Goal: Task Accomplishment & Management: Manage account settings

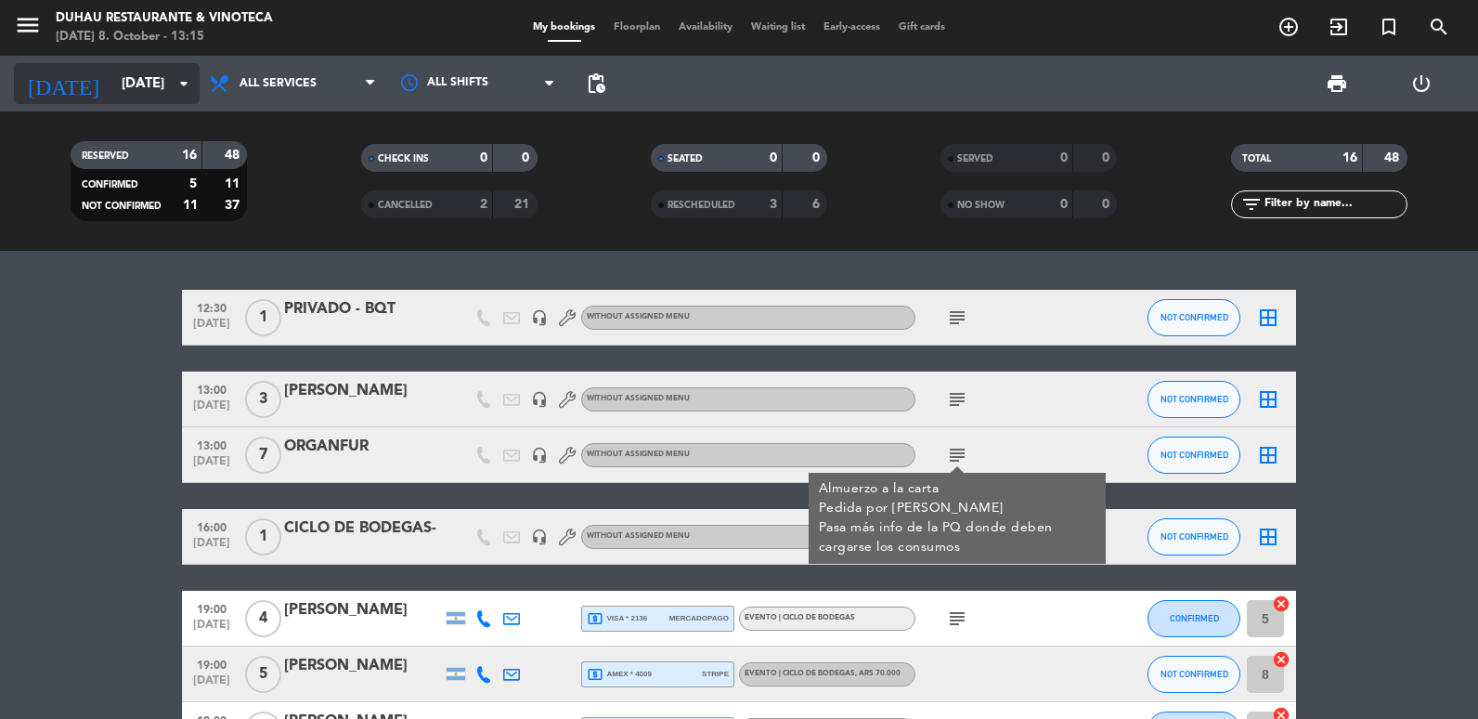
scroll to position [65, 0]
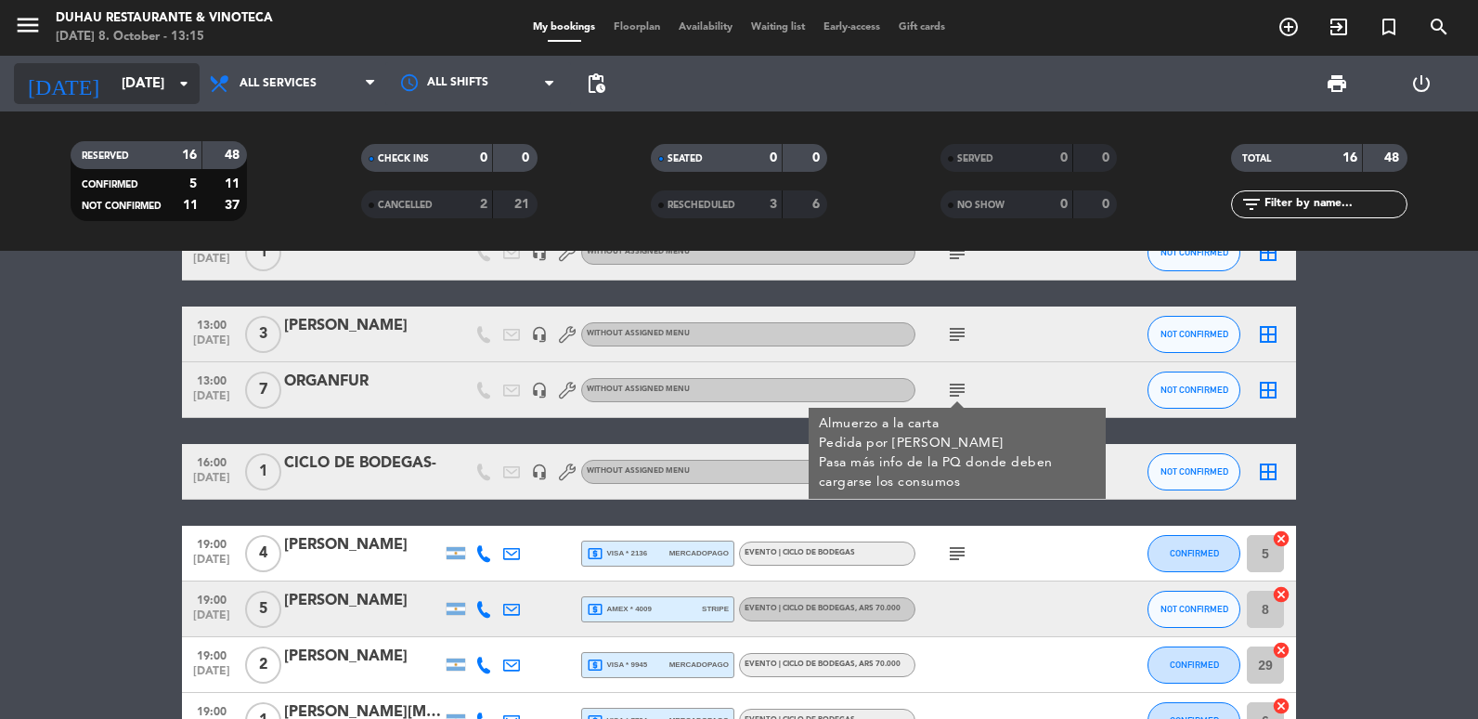
click at [152, 96] on input "[DATE]" at bounding box center [201, 84] width 178 height 34
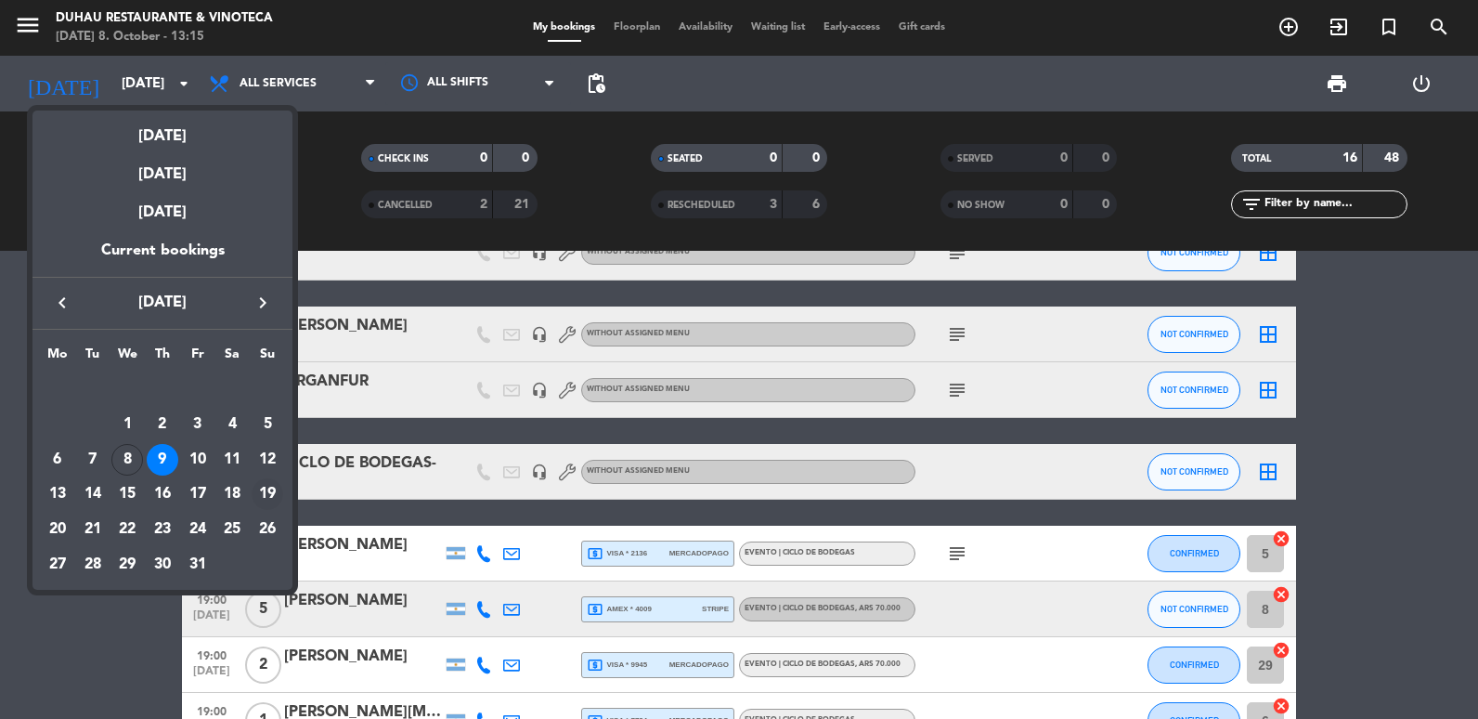
click at [267, 490] on div "19" at bounding box center [268, 494] width 32 height 32
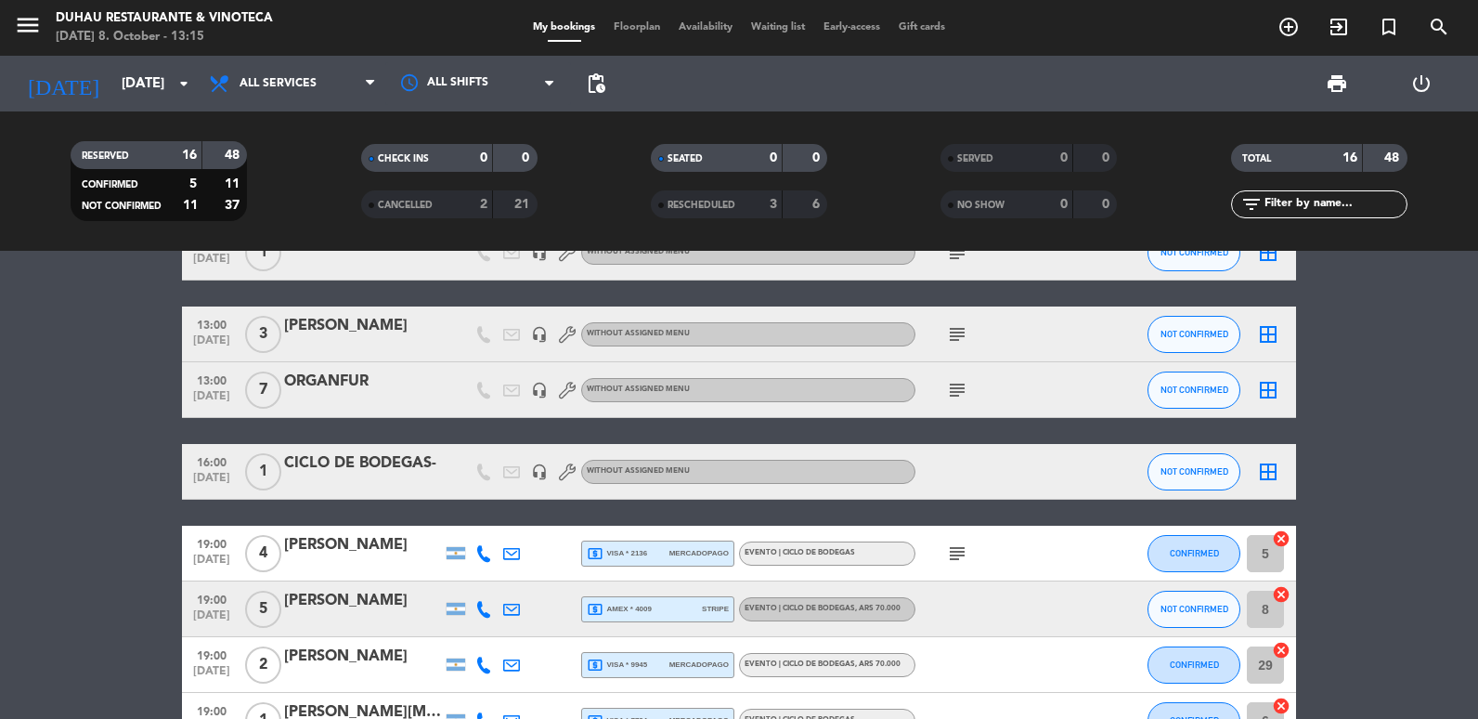
type input "[DATE]"
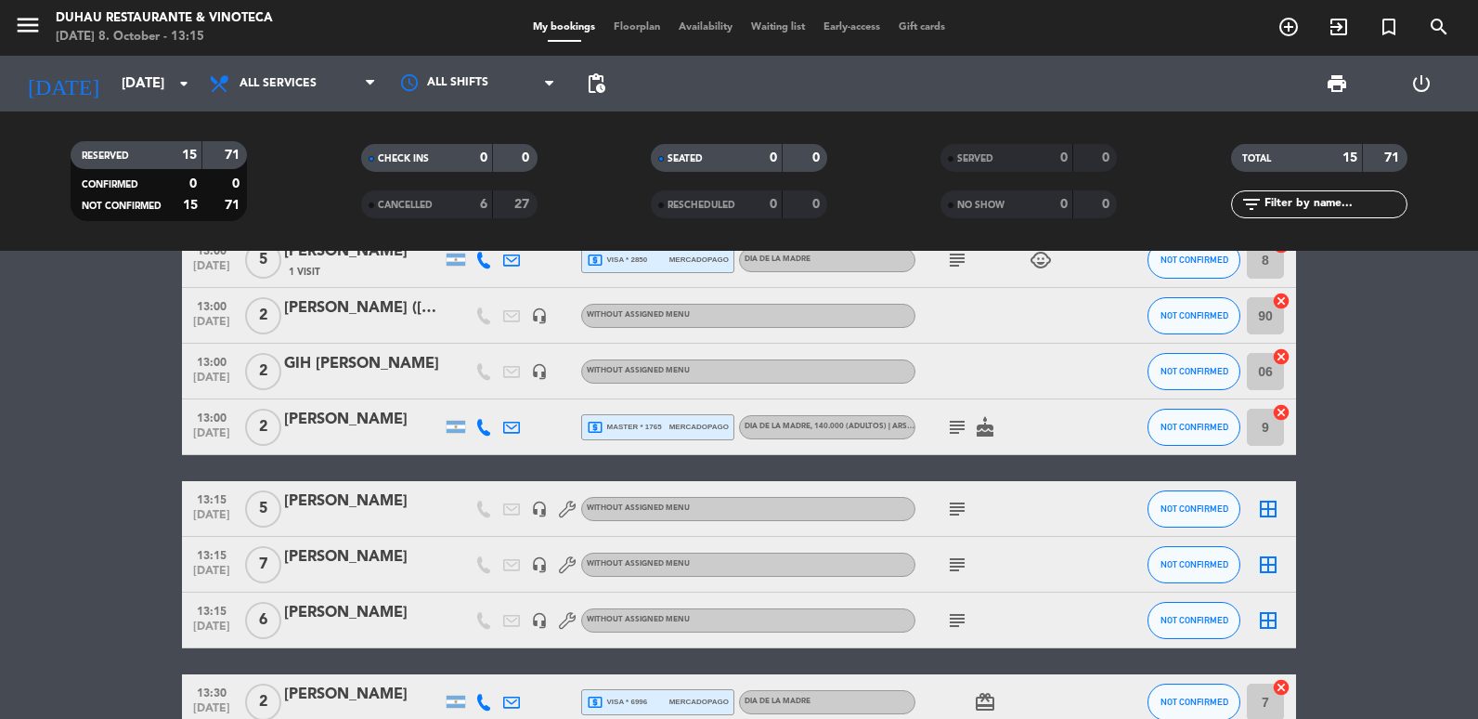
scroll to position [464, 0]
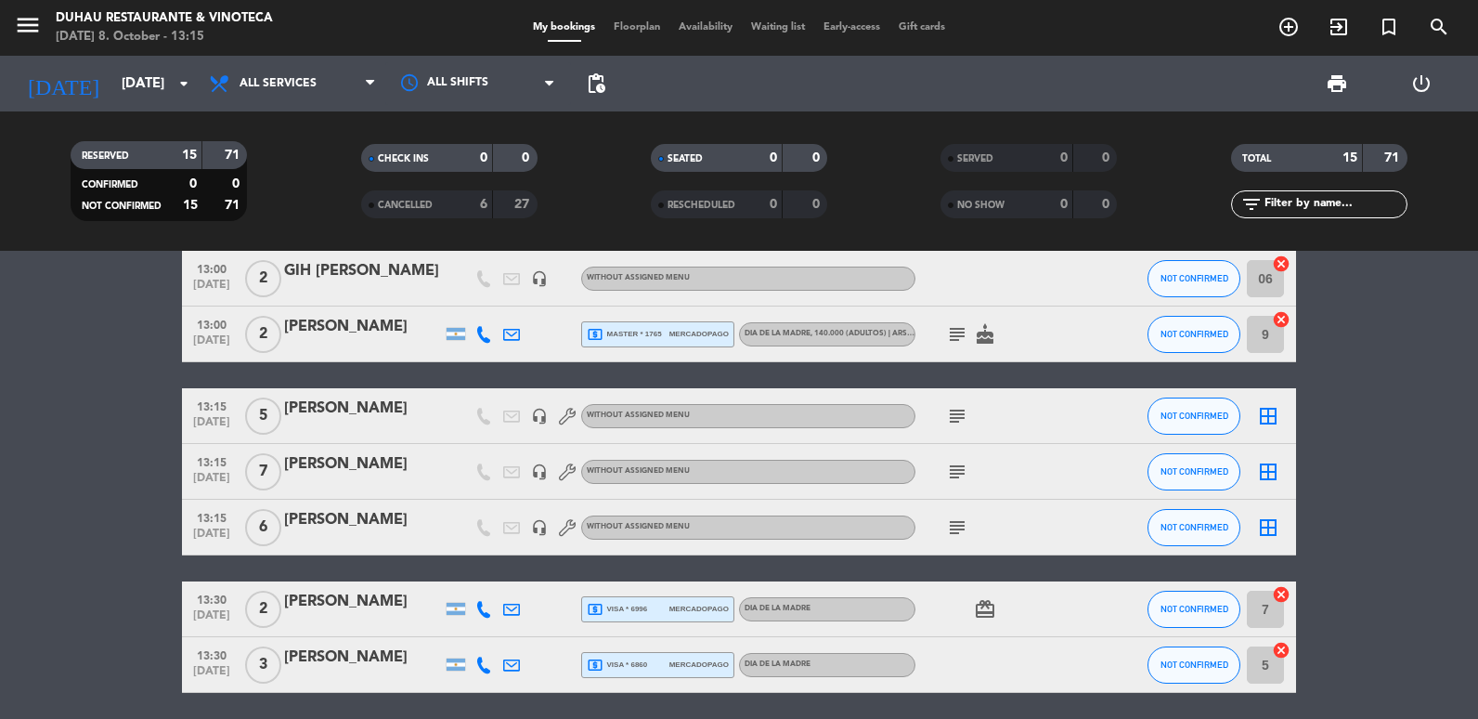
click at [950, 469] on icon "subject" at bounding box center [957, 472] width 22 height 22
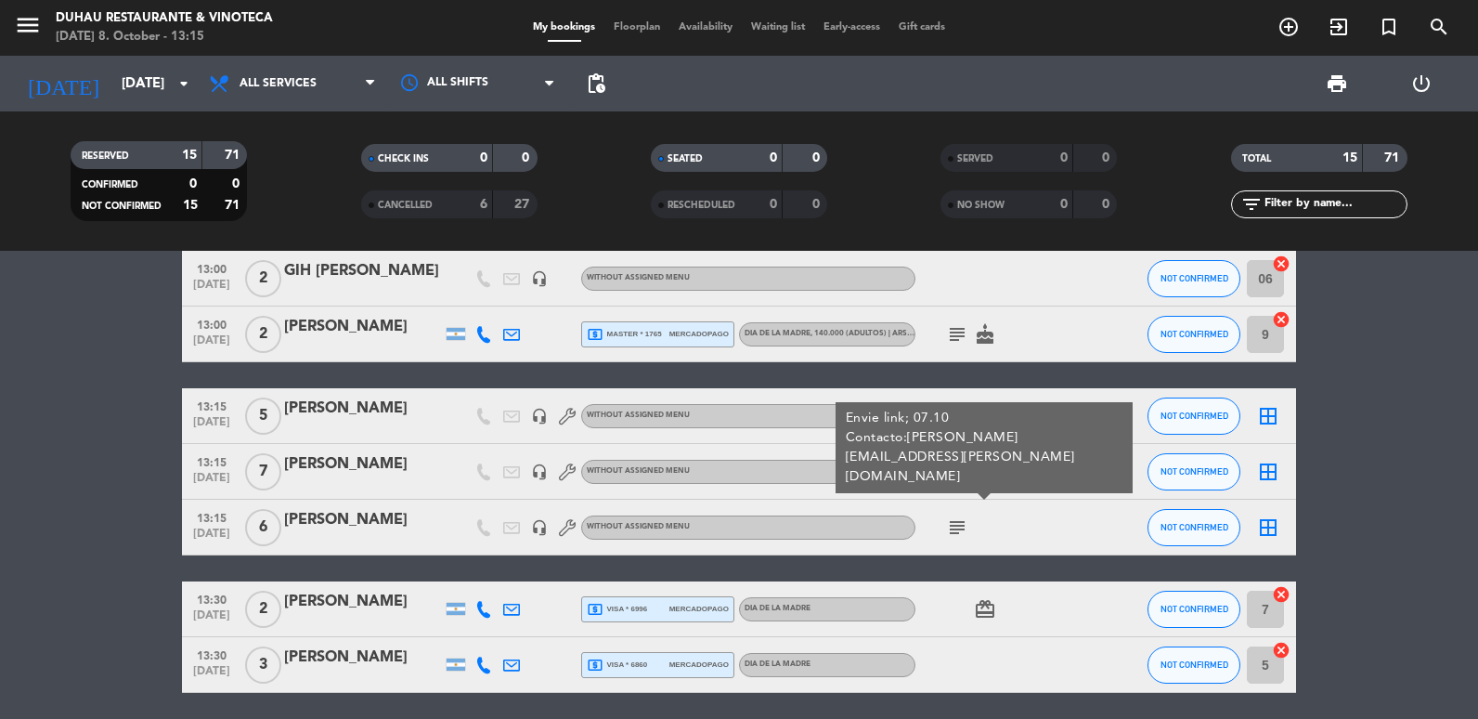
click at [960, 524] on icon "subject" at bounding box center [957, 527] width 22 height 22
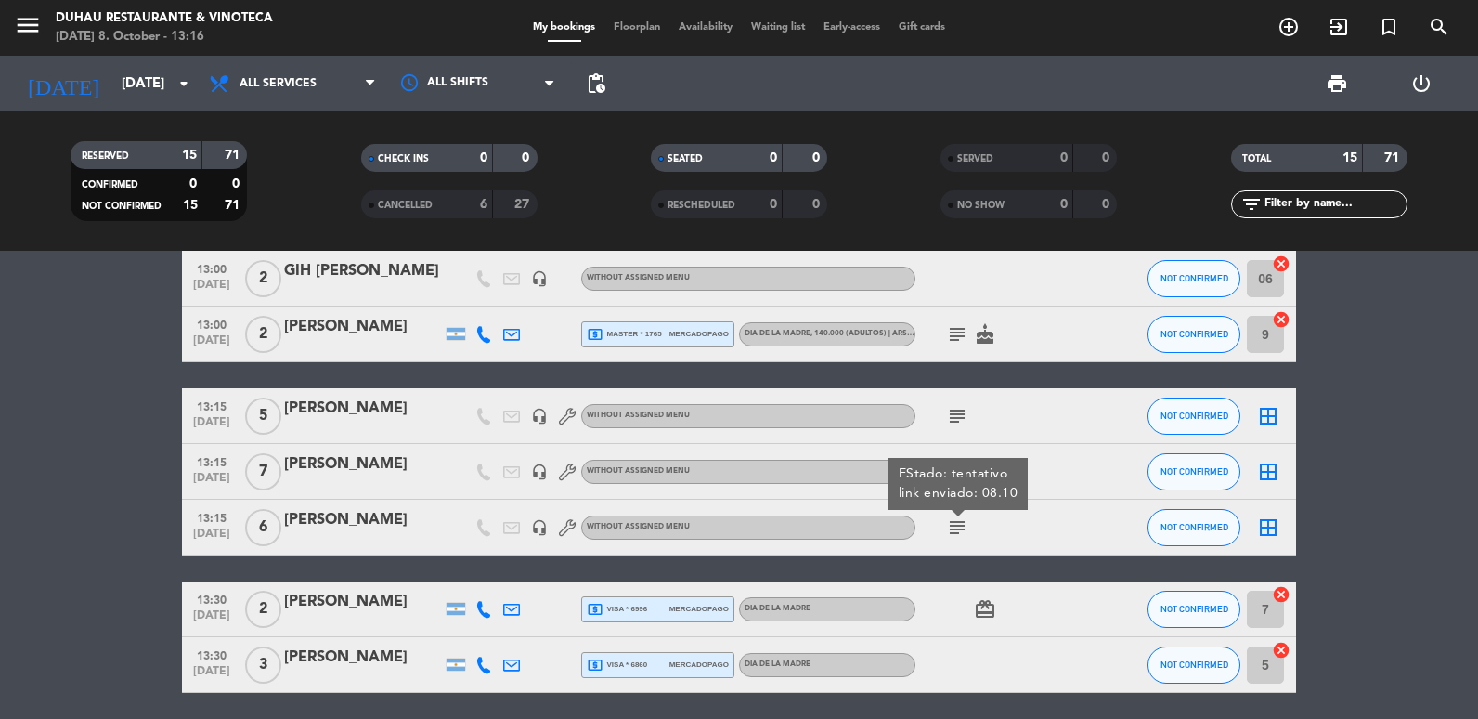
click at [962, 421] on icon "subject" at bounding box center [957, 416] width 22 height 22
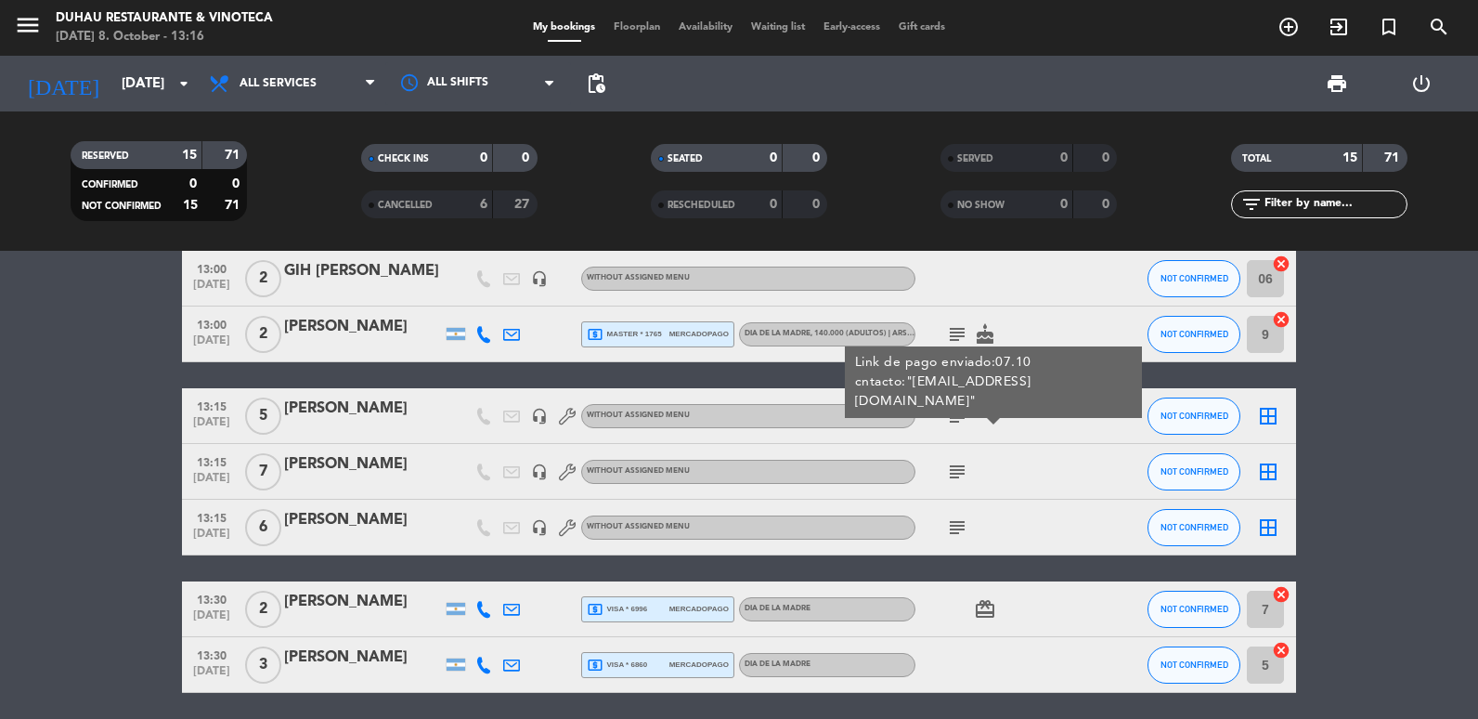
click at [982, 533] on div "subject" at bounding box center [999, 527] width 167 height 55
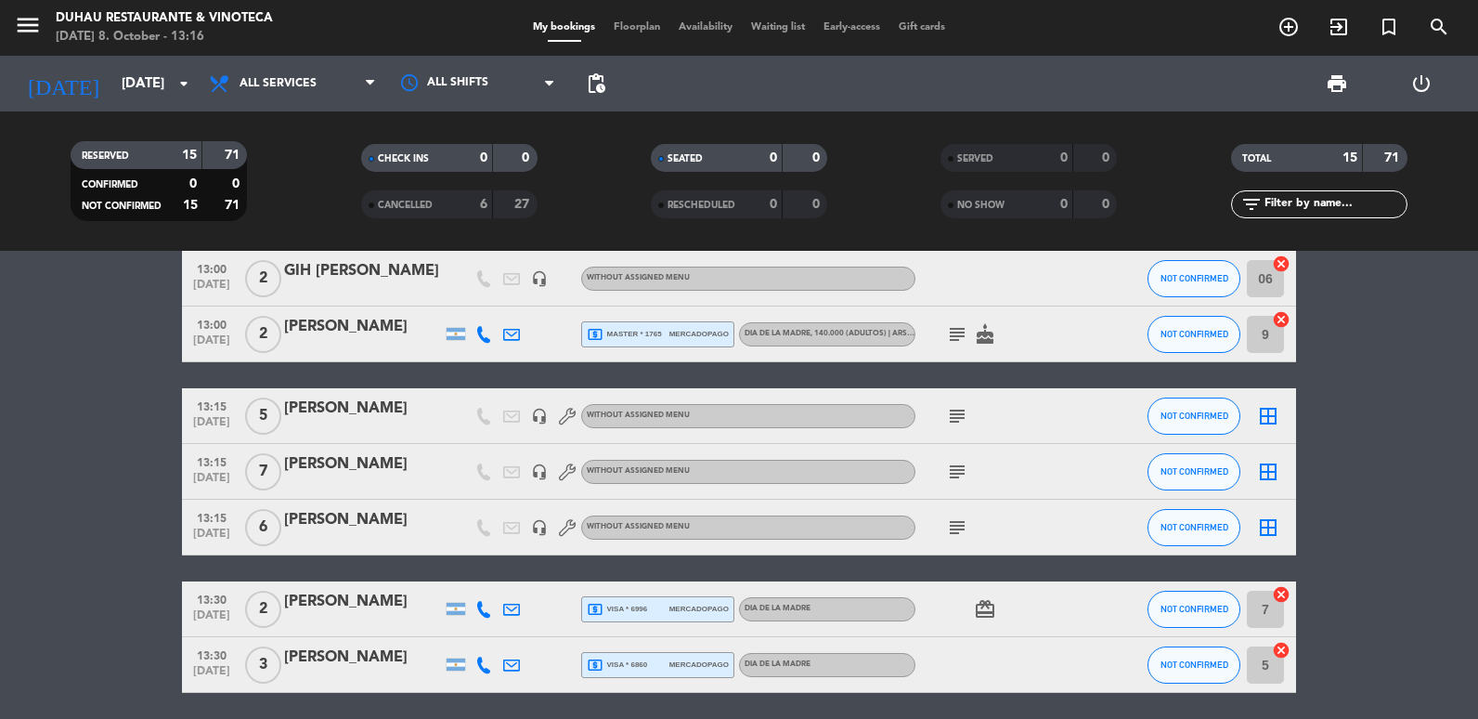
click at [964, 527] on icon "subject" at bounding box center [957, 527] width 22 height 22
click at [31, 434] on bookings-row "12:30 [DATE] 5 [PERSON_NAME] headset_mic Without assigned menu subject NOT CONF…" at bounding box center [739, 429] width 1478 height 966
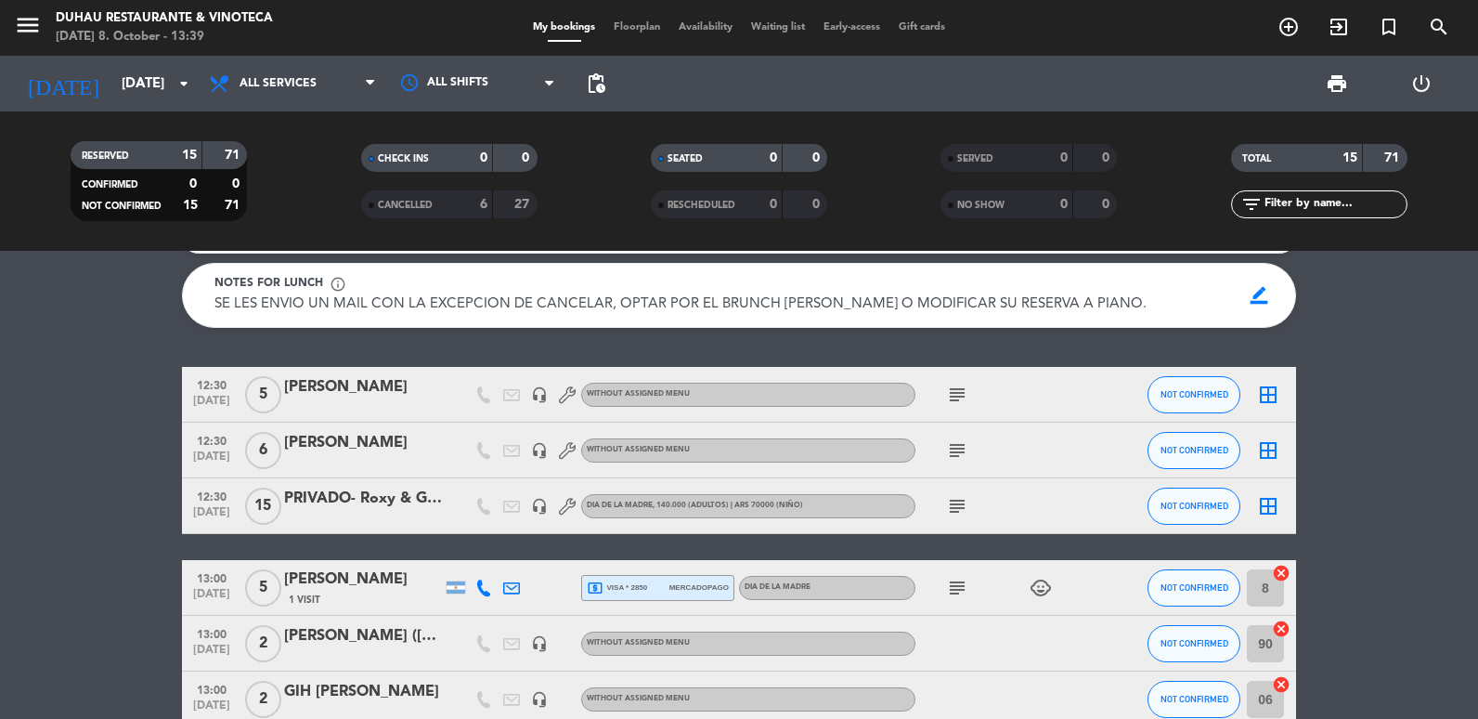
scroll to position [0, 0]
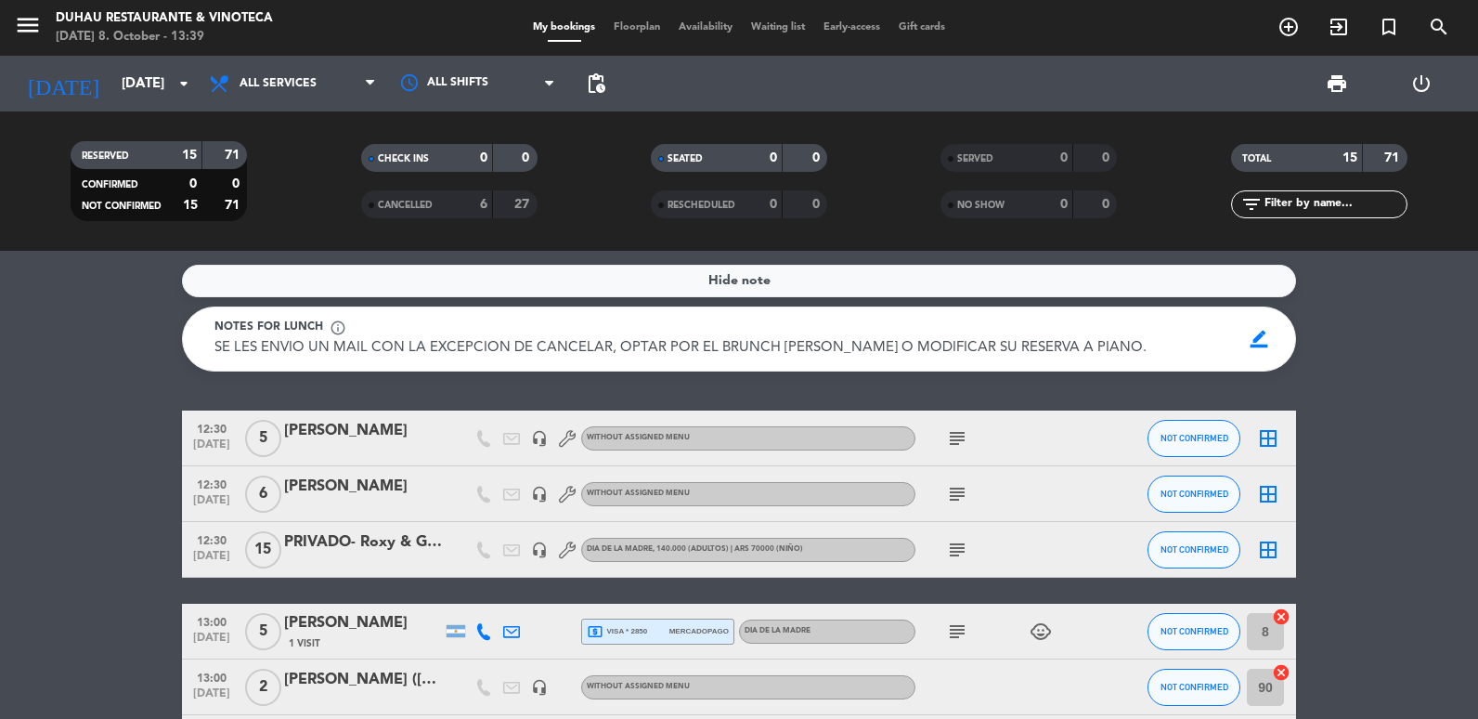
click at [953, 500] on icon "subject" at bounding box center [957, 494] width 22 height 22
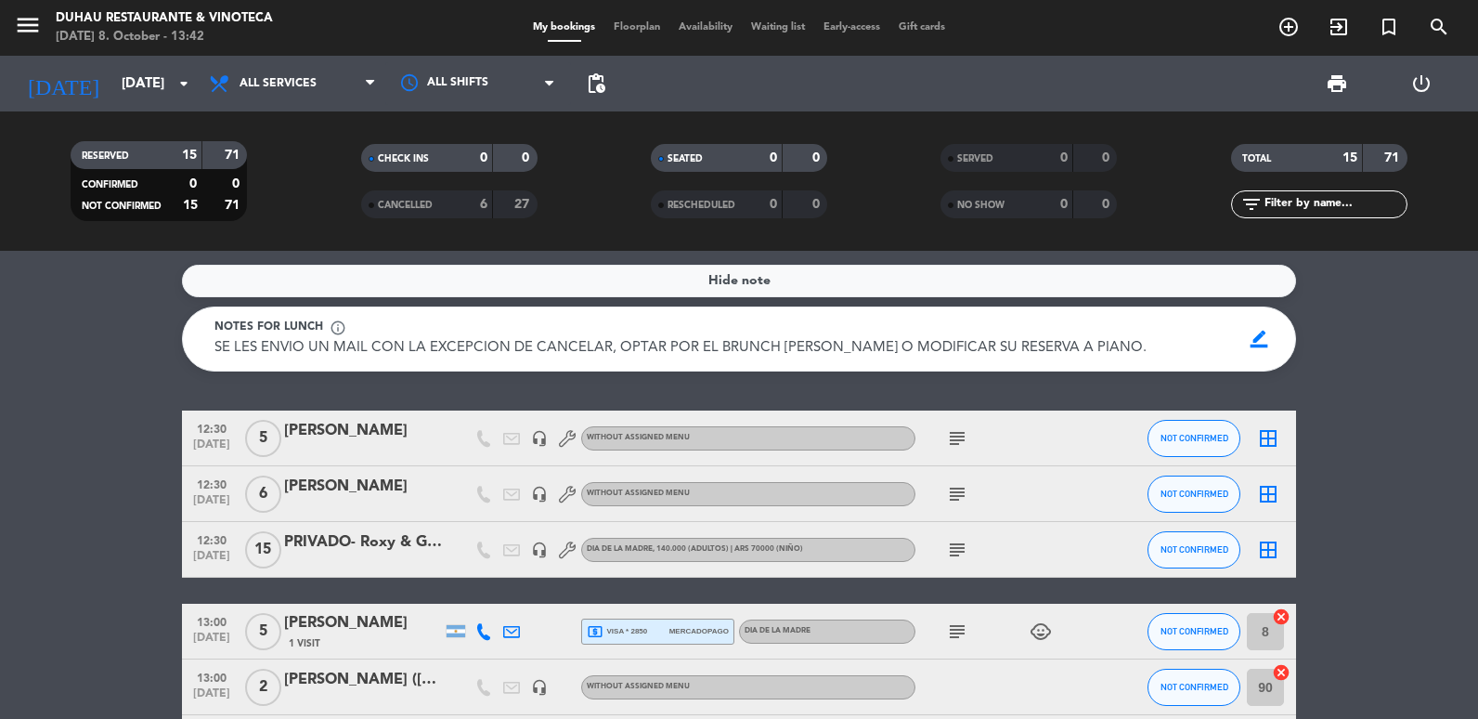
click at [955, 550] on icon "subject" at bounding box center [957, 550] width 22 height 22
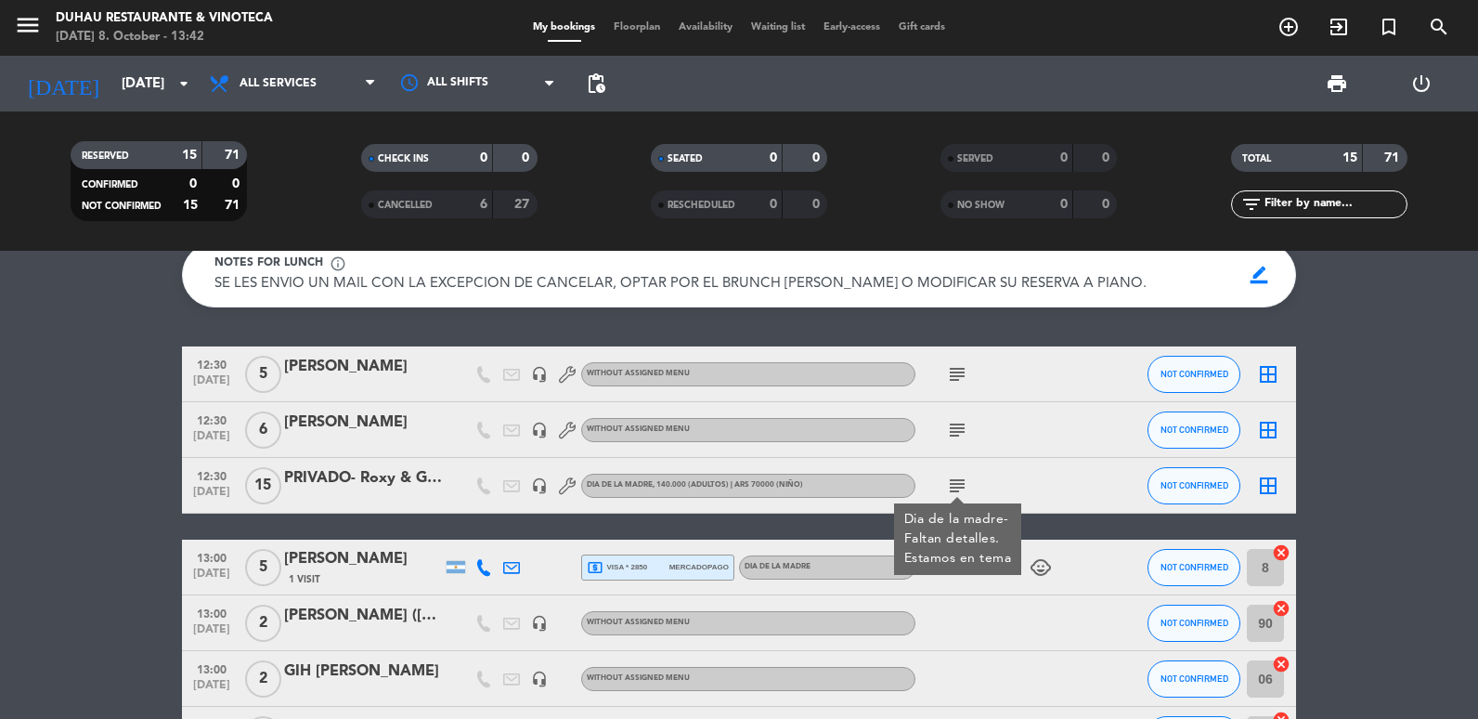
scroll to position [93, 0]
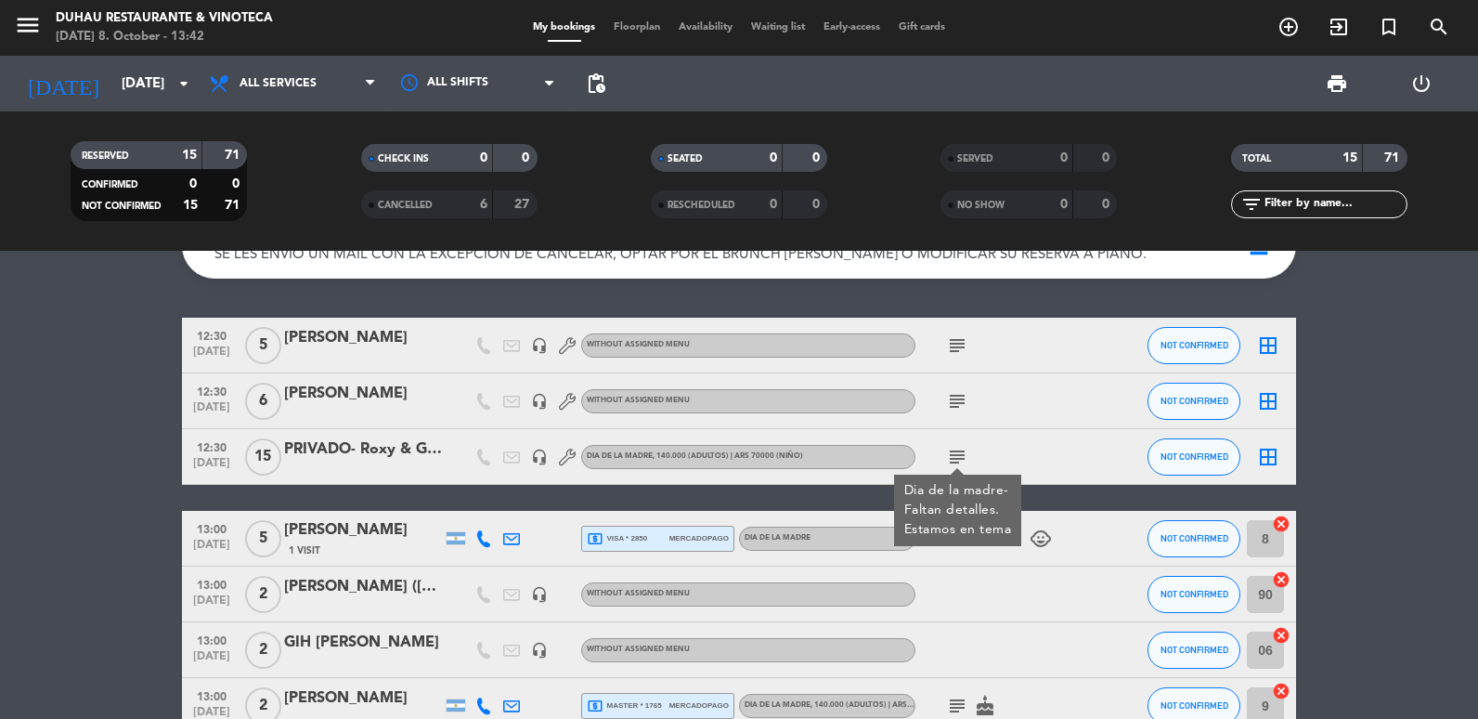
click at [964, 404] on icon "subject" at bounding box center [957, 401] width 22 height 22
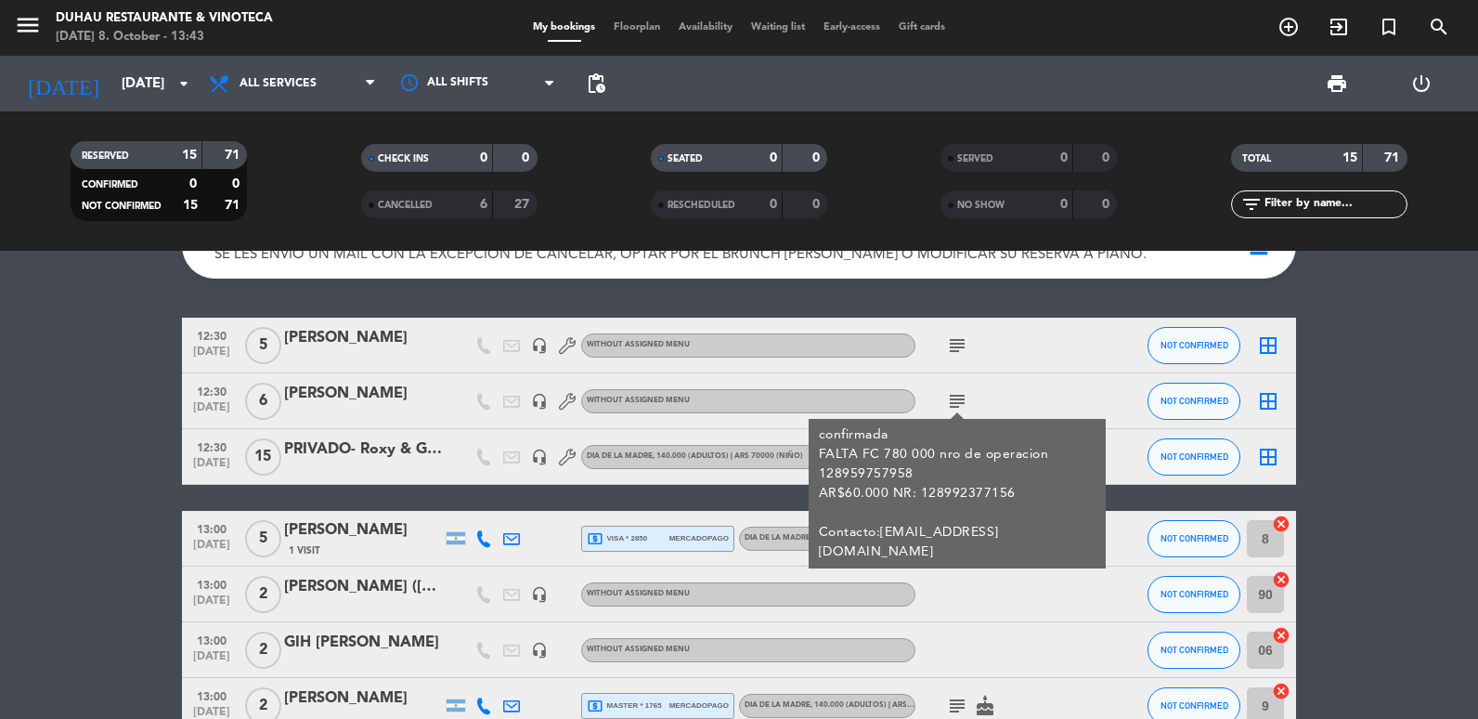
drag, startPoint x: 1421, startPoint y: 541, endPoint x: 1230, endPoint y: 576, distance: 194.5
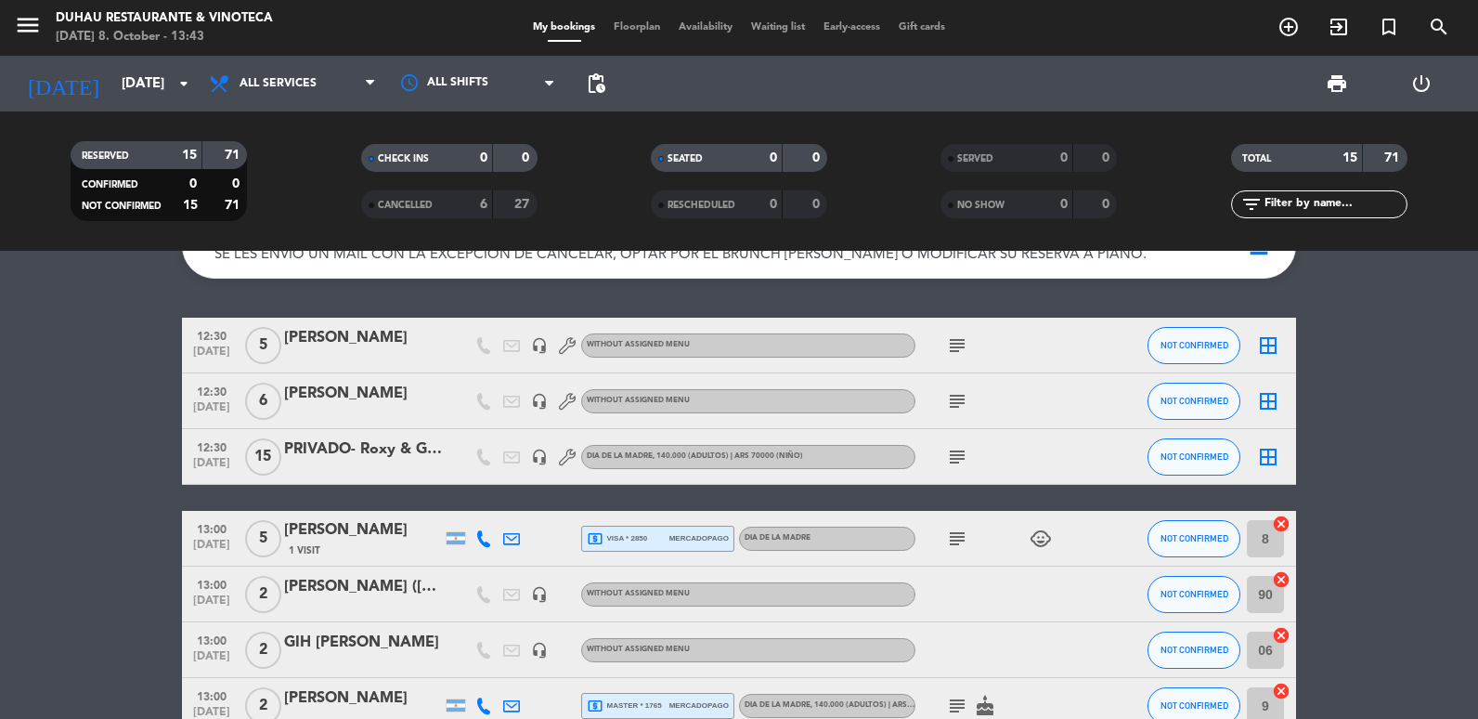
click at [353, 410] on div at bounding box center [363, 413] width 158 height 15
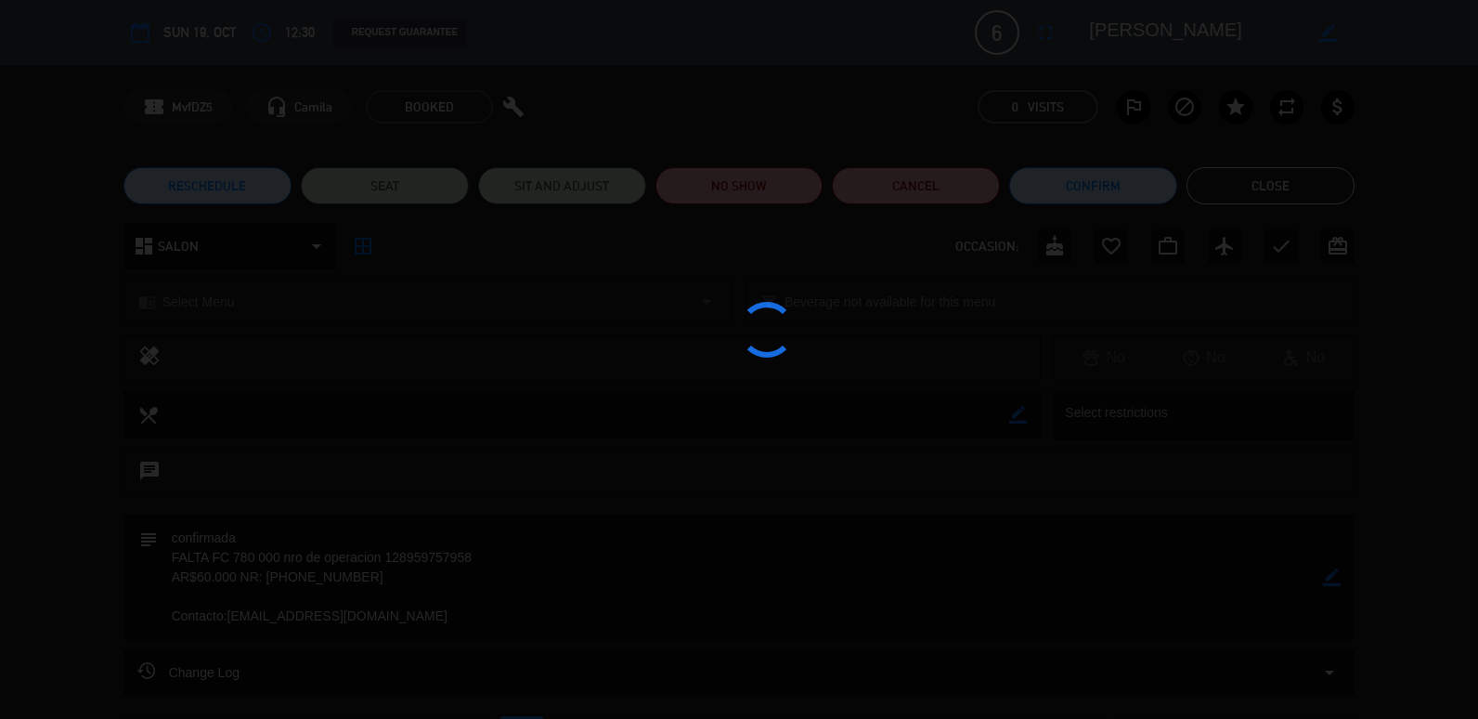
scroll to position [189, 0]
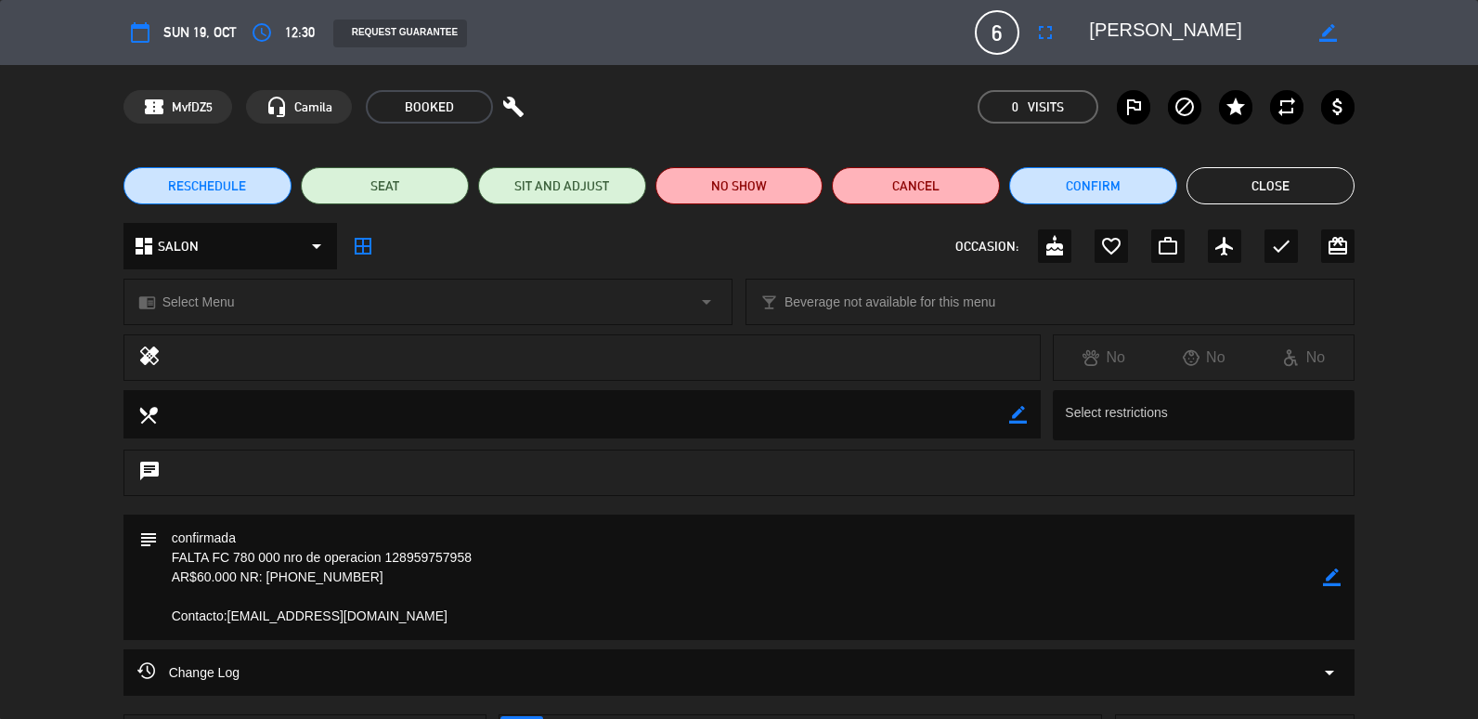
click at [1335, 574] on icon "border_color" at bounding box center [1332, 577] width 18 height 18
drag, startPoint x: 367, startPoint y: 582, endPoint x: 147, endPoint y: 554, distance: 222.0
click at [147, 554] on div "subject" at bounding box center [740, 577] width 1232 height 125
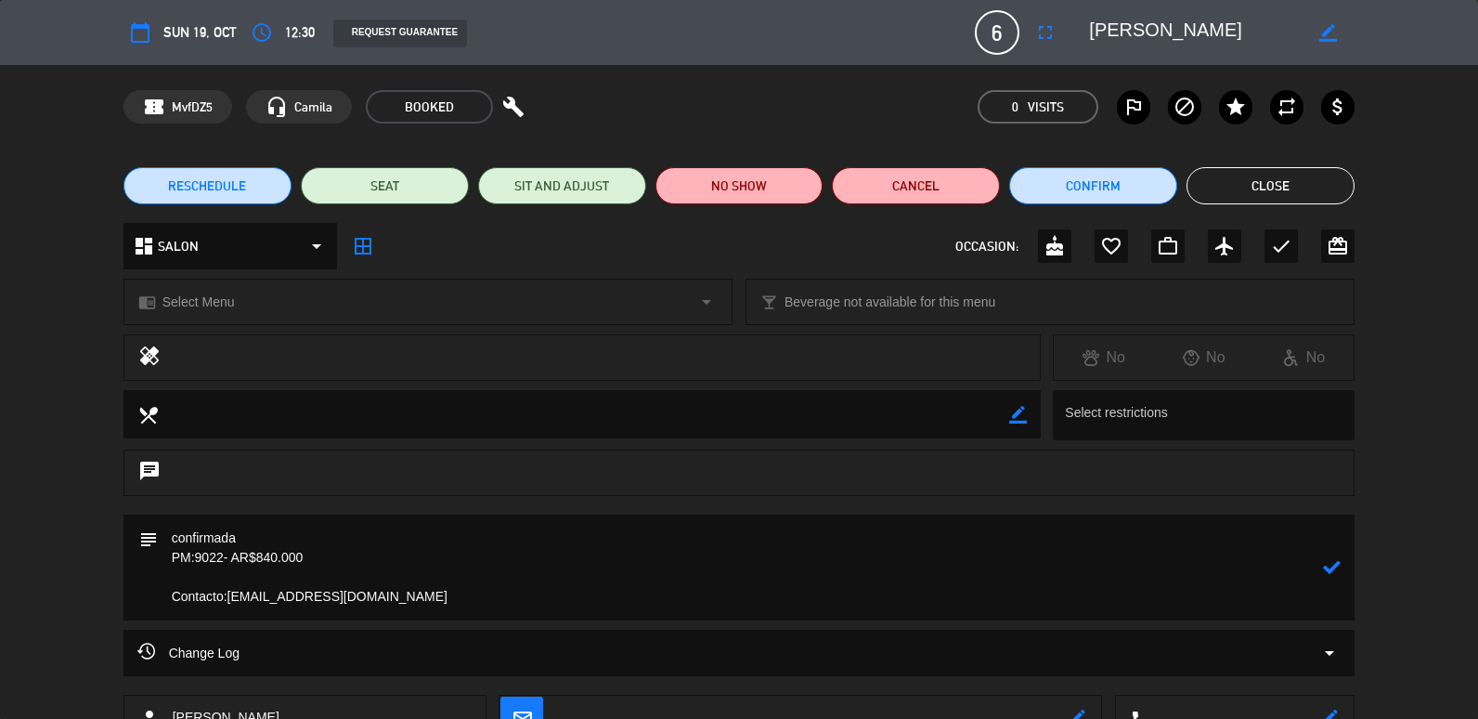
type textarea "confirmada PM:9022- AR$840.000 Contacto:[EMAIL_ADDRESS][DOMAIN_NAME]"
click at [1331, 563] on icon at bounding box center [1332, 567] width 18 height 18
click at [1251, 194] on button "Close" at bounding box center [1271, 185] width 168 height 37
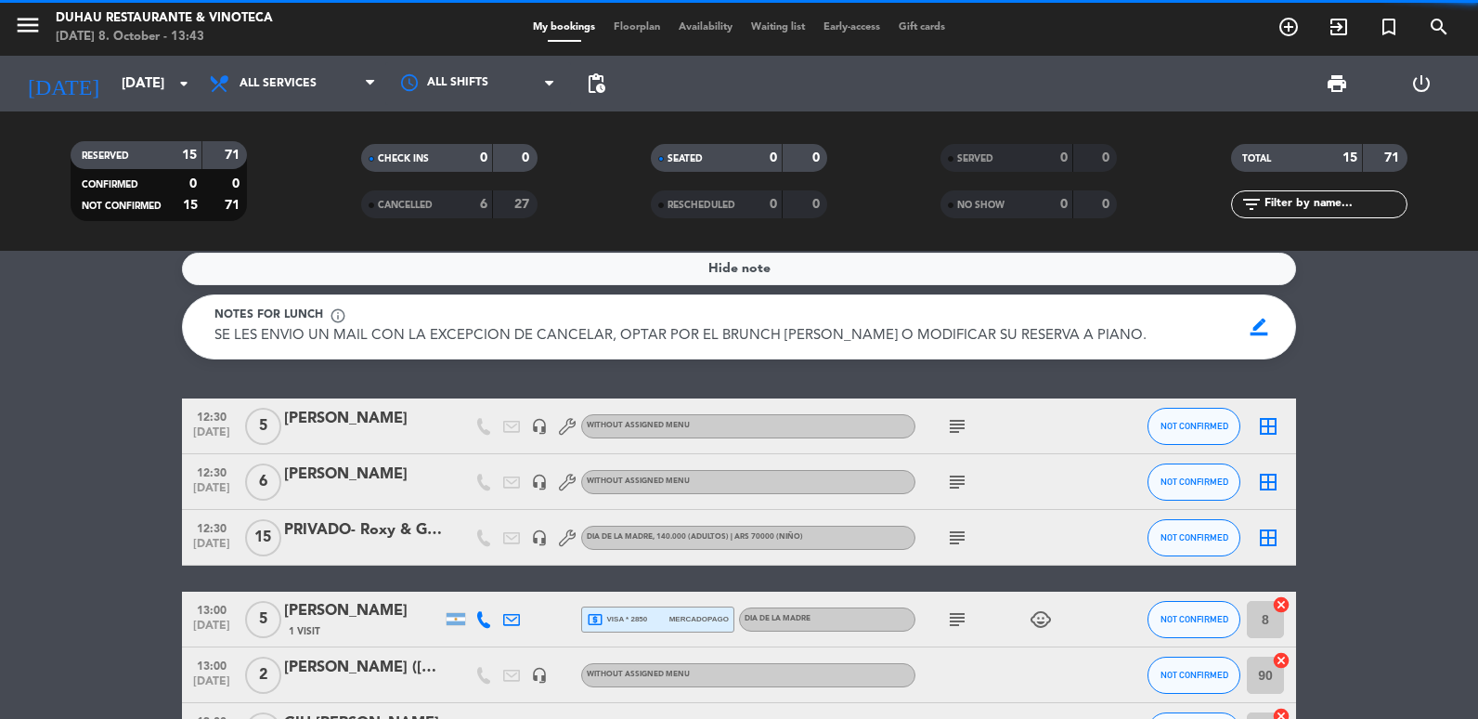
scroll to position [0, 0]
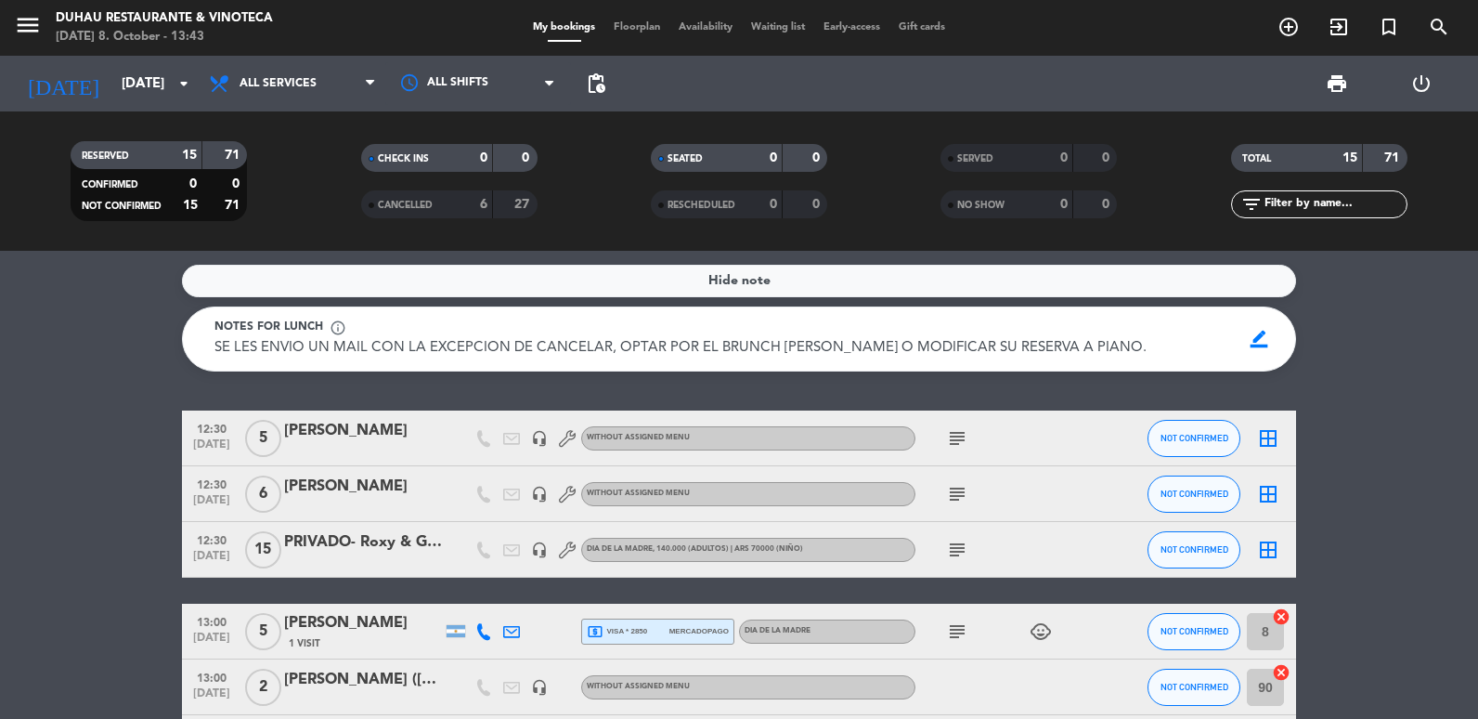
click at [323, 485] on div "[PERSON_NAME]" at bounding box center [363, 487] width 158 height 24
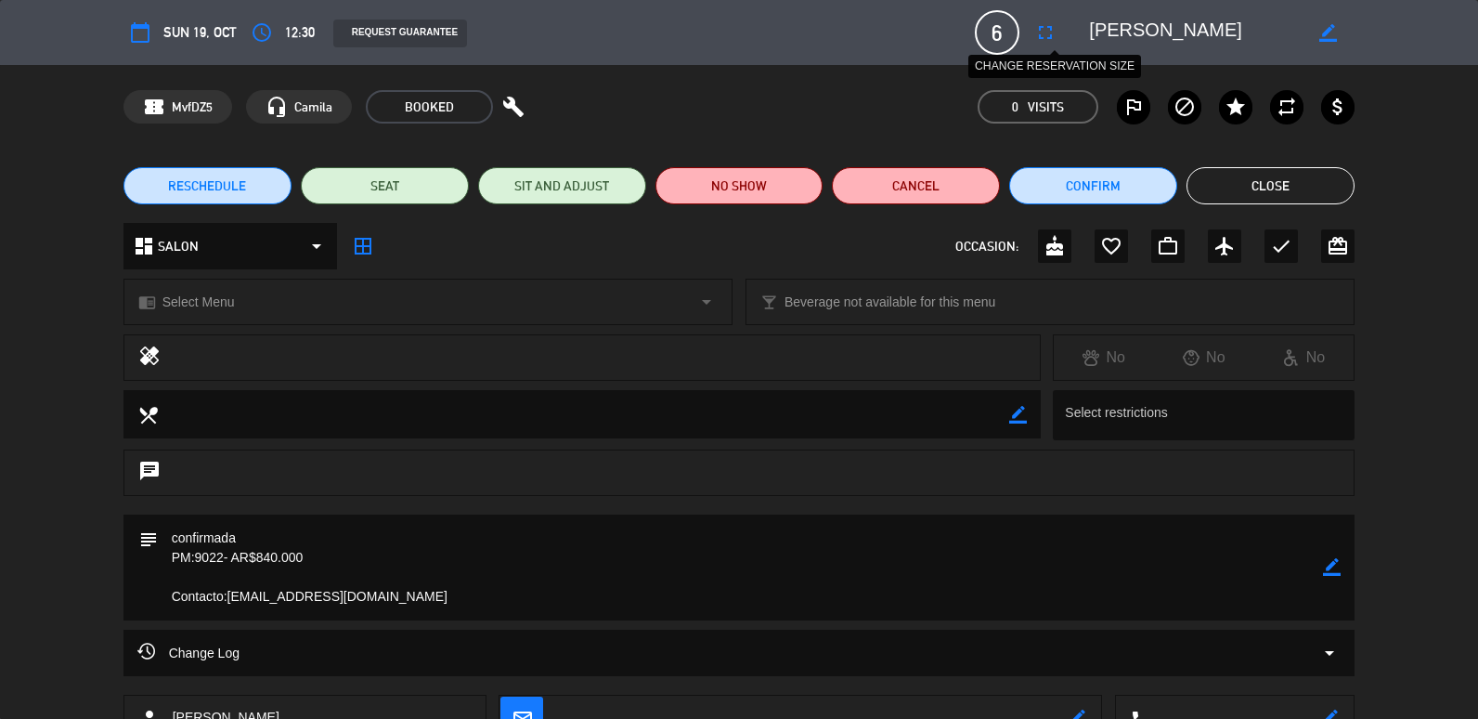
click at [1060, 34] on button "fullscreen" at bounding box center [1045, 32] width 33 height 33
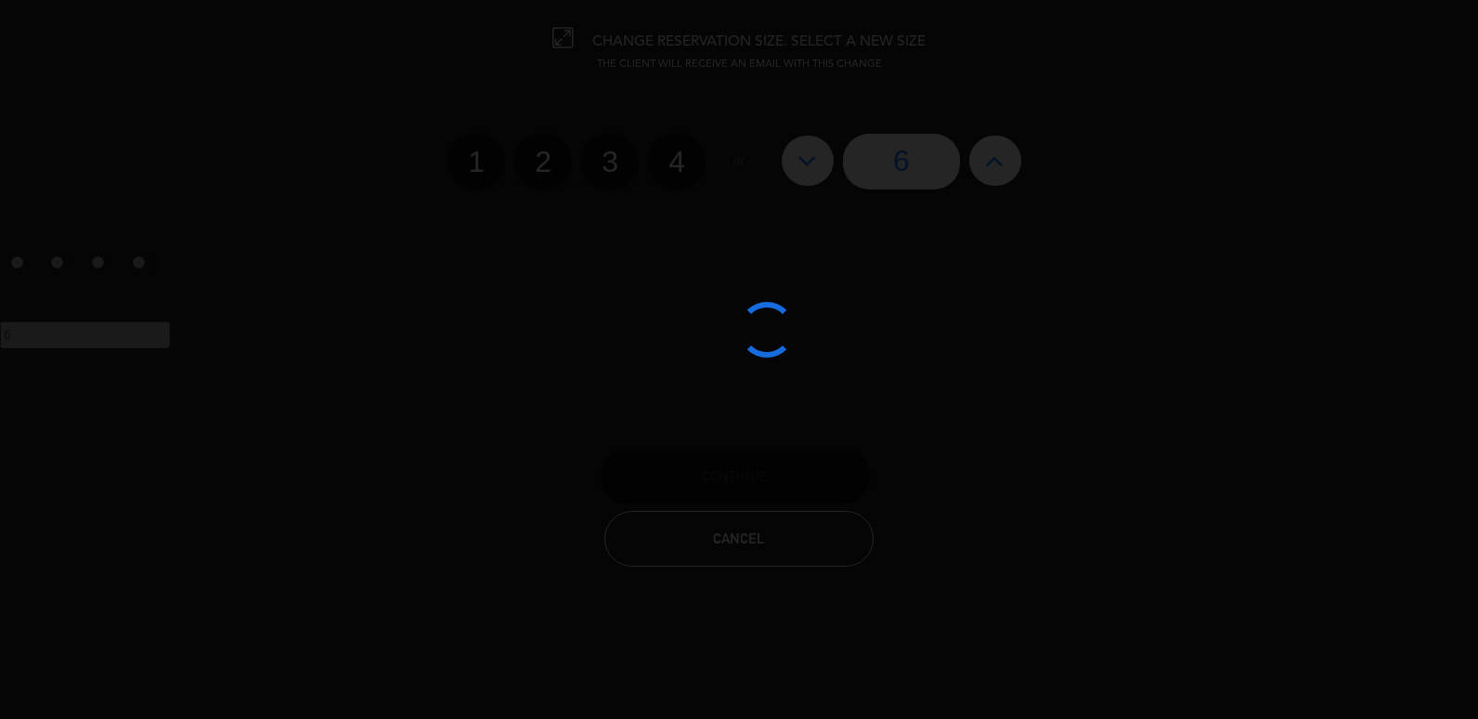
click at [801, 547] on div at bounding box center [739, 359] width 1478 height 719
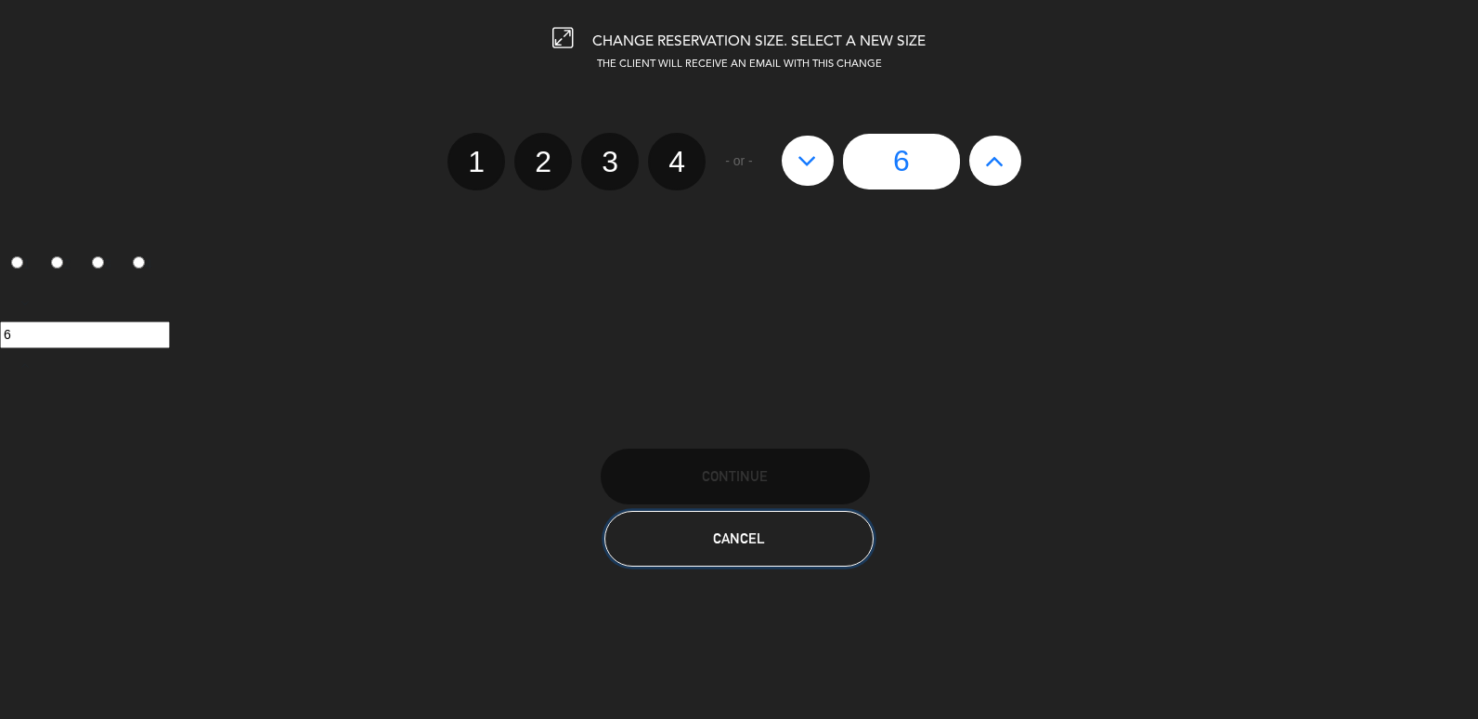
click at [809, 561] on button "Cancel" at bounding box center [739, 539] width 269 height 56
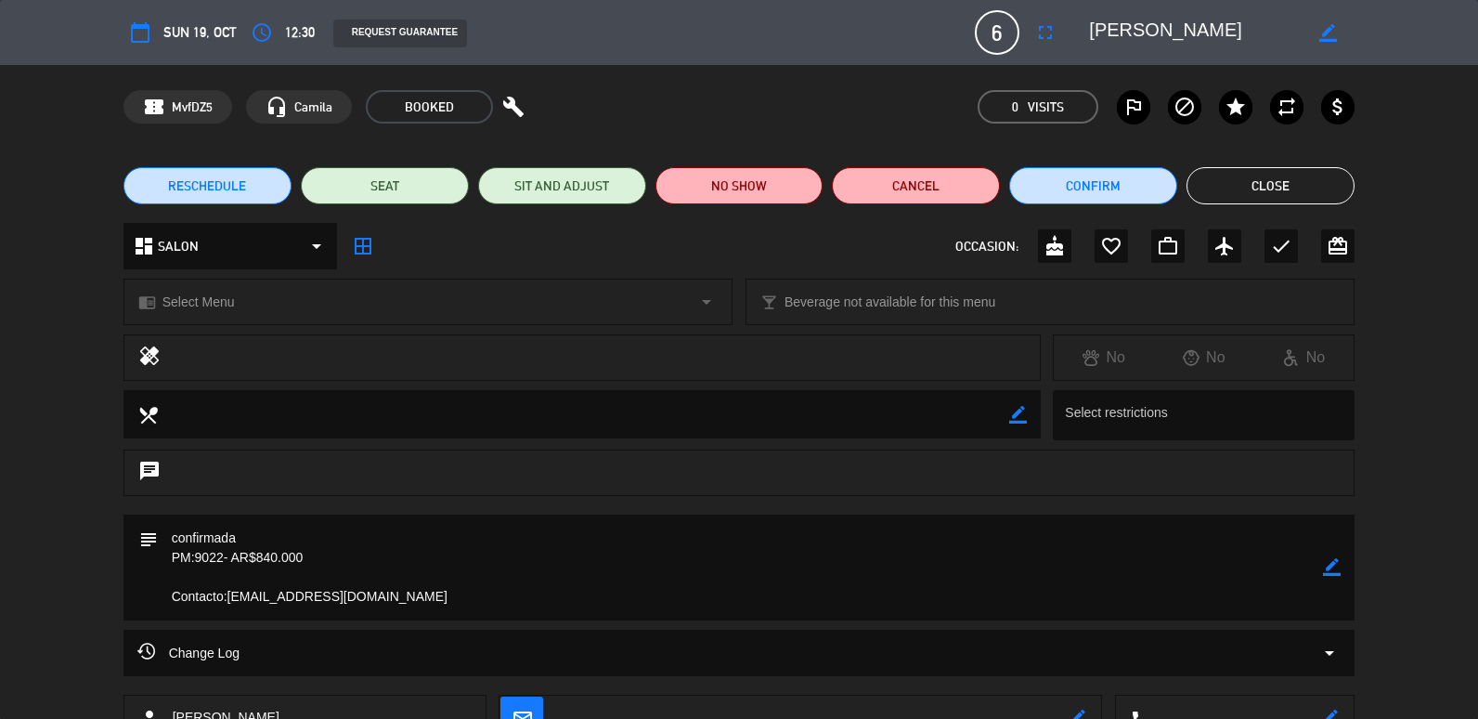
click at [300, 46] on div "access_time 12:30" at bounding box center [280, 32] width 70 height 33
click at [245, 33] on button "access_time" at bounding box center [261, 32] width 33 height 33
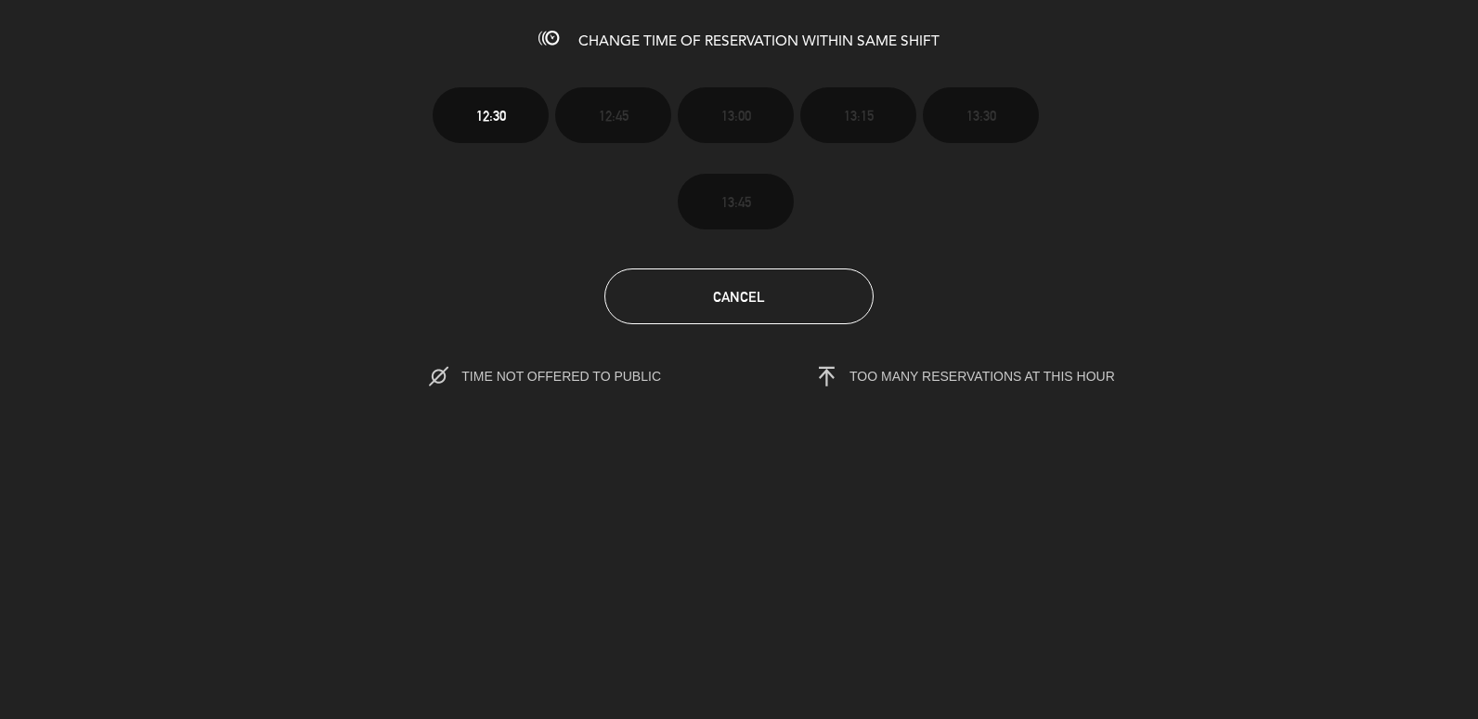
click at [676, 331] on section "12:30 12:45 13:00 13:15 13:30 13:45 Cancel TIME NOT OFFERED TO PUBLIC TOO MANY …" at bounding box center [739, 223] width 1478 height 333
click at [694, 315] on button "Cancel" at bounding box center [739, 296] width 269 height 56
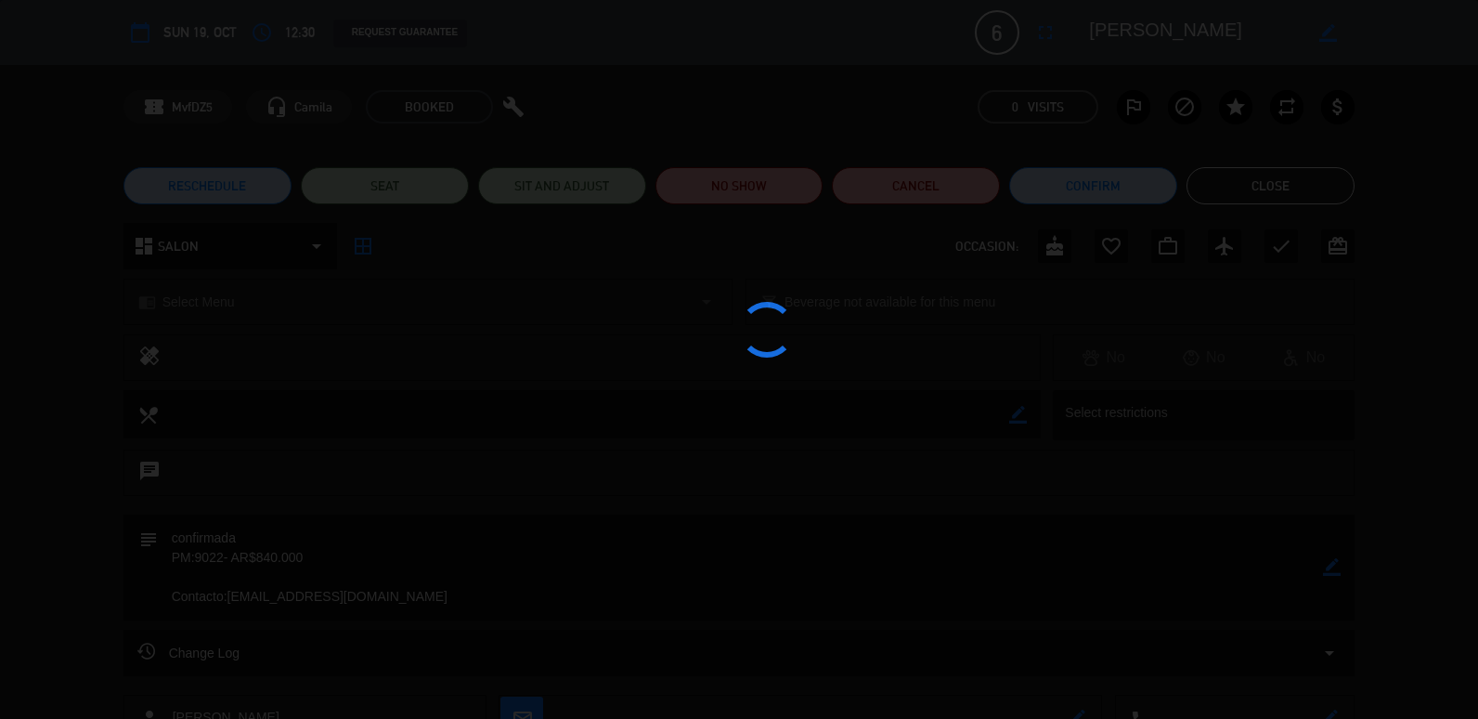
click at [156, 193] on edit-booking-info-modal "calendar_today Sun 19, Oct access_time 12:30 REQUEST GUARANTEE 6 [PERSON_NAME] …" at bounding box center [739, 359] width 1478 height 719
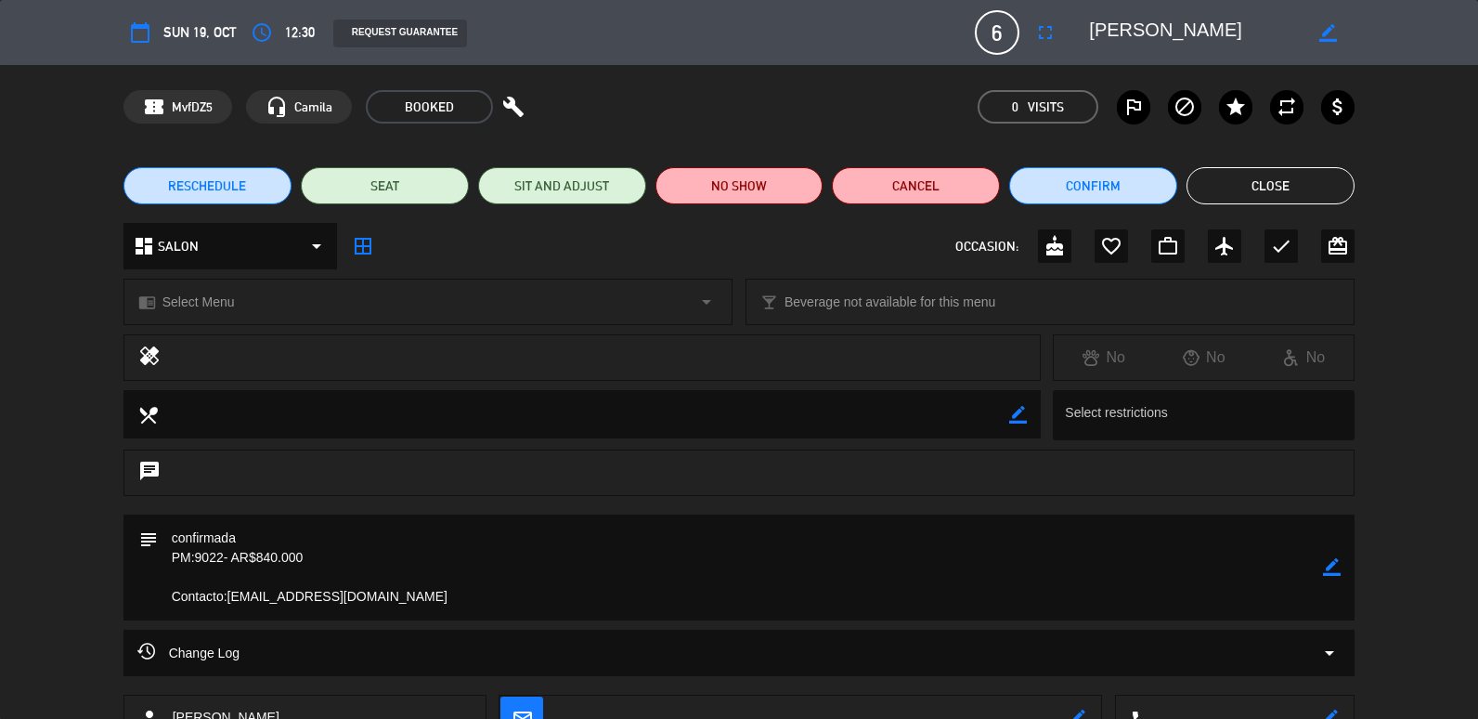
click at [160, 190] on button "RESCHEDULE" at bounding box center [208, 185] width 168 height 37
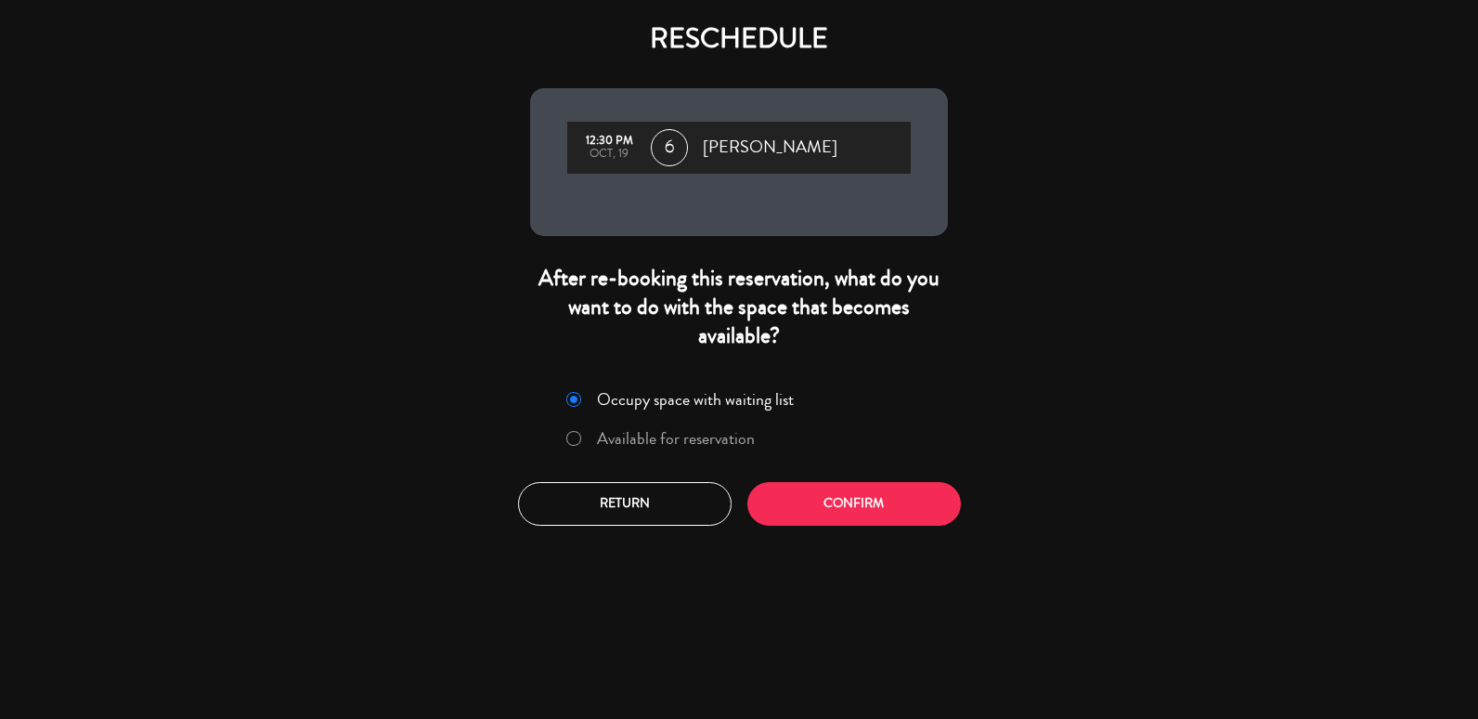
click at [953, 521] on div "Return Confirm" at bounding box center [739, 504] width 459 height 44
click at [950, 520] on button "Confirm" at bounding box center [855, 504] width 214 height 44
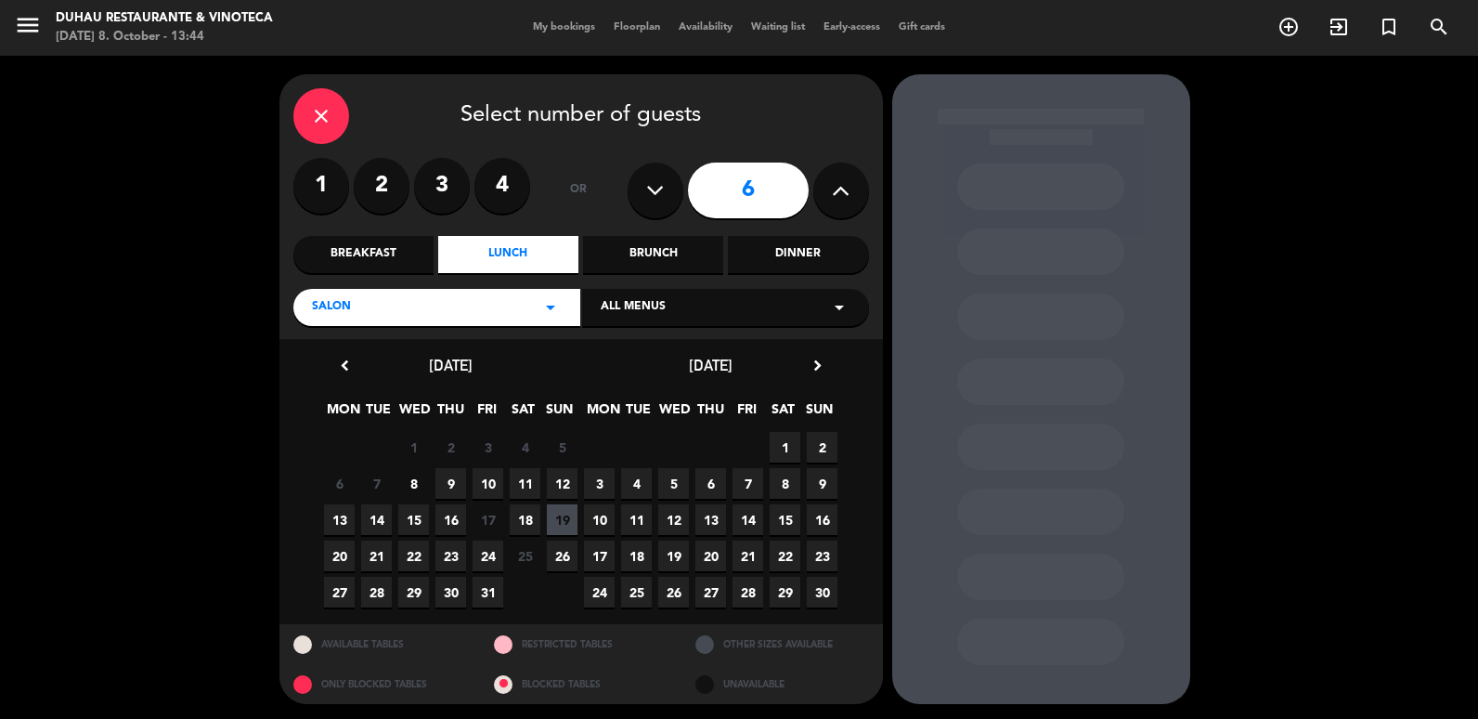
click at [566, 519] on span "19" at bounding box center [562, 519] width 31 height 31
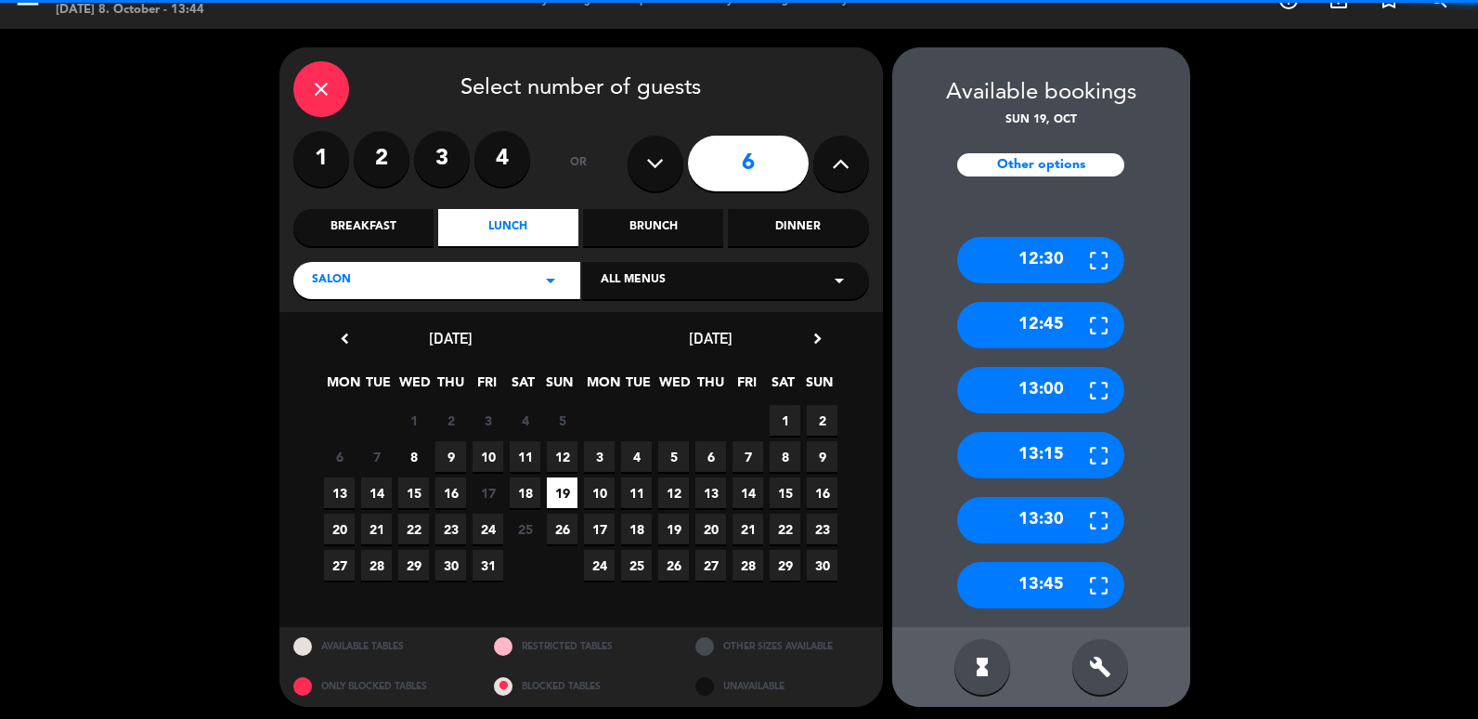
scroll to position [33, 0]
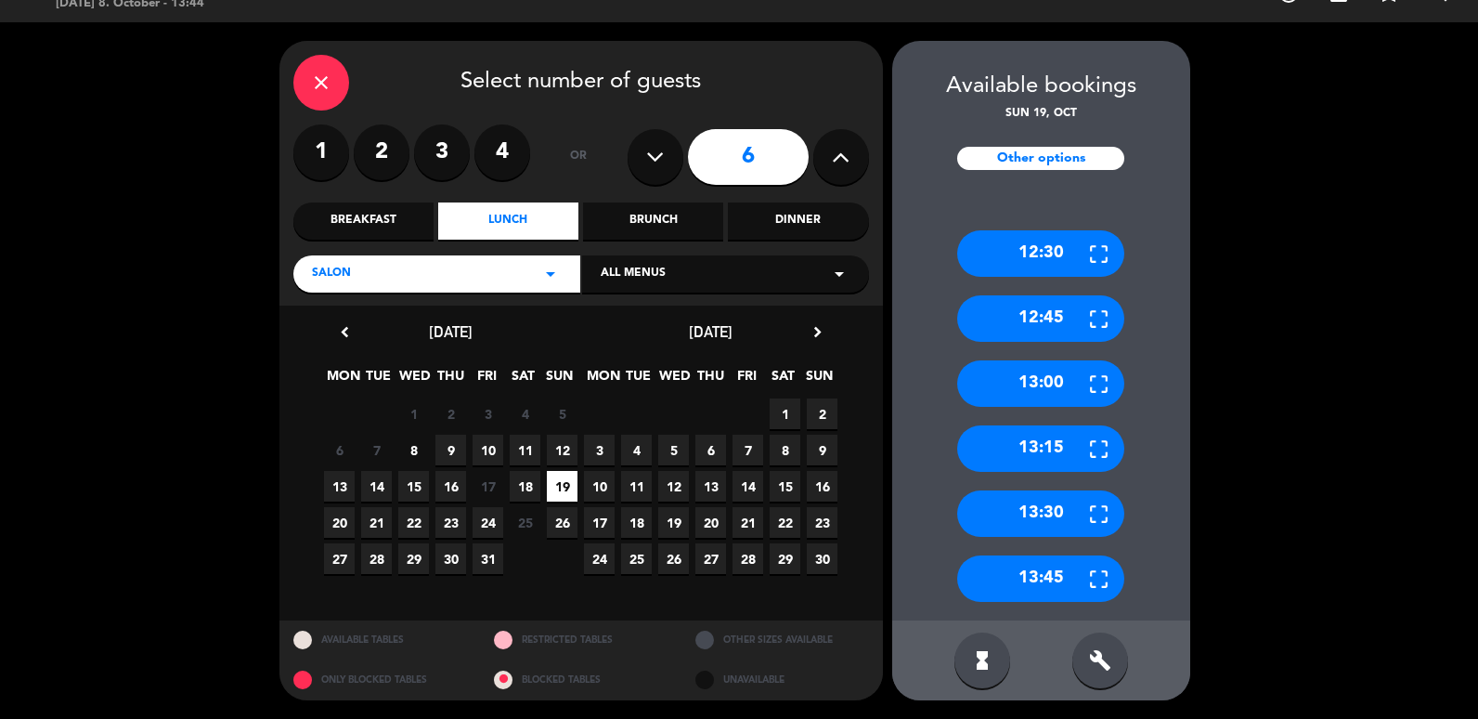
click at [1108, 677] on div "build" at bounding box center [1101, 660] width 56 height 56
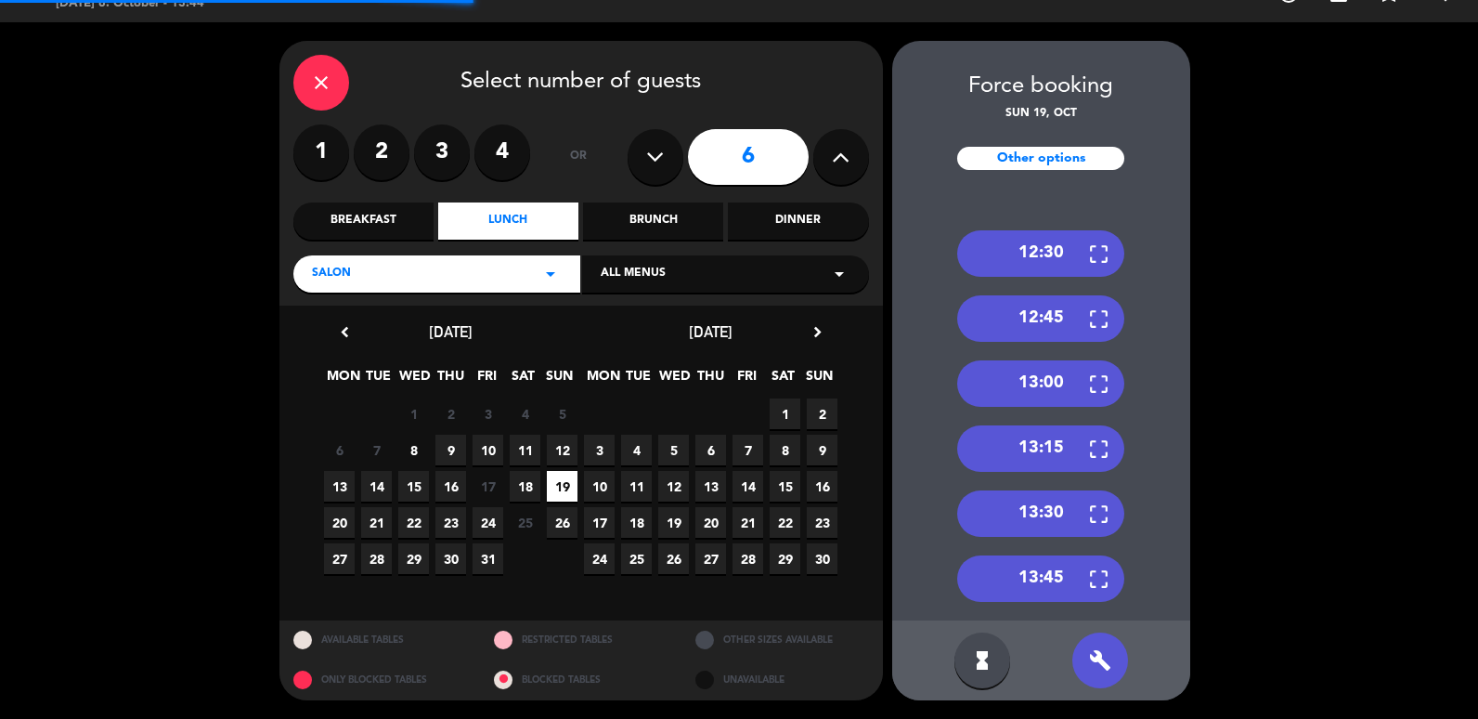
click at [1049, 401] on div "13:00" at bounding box center [1040, 383] width 167 height 46
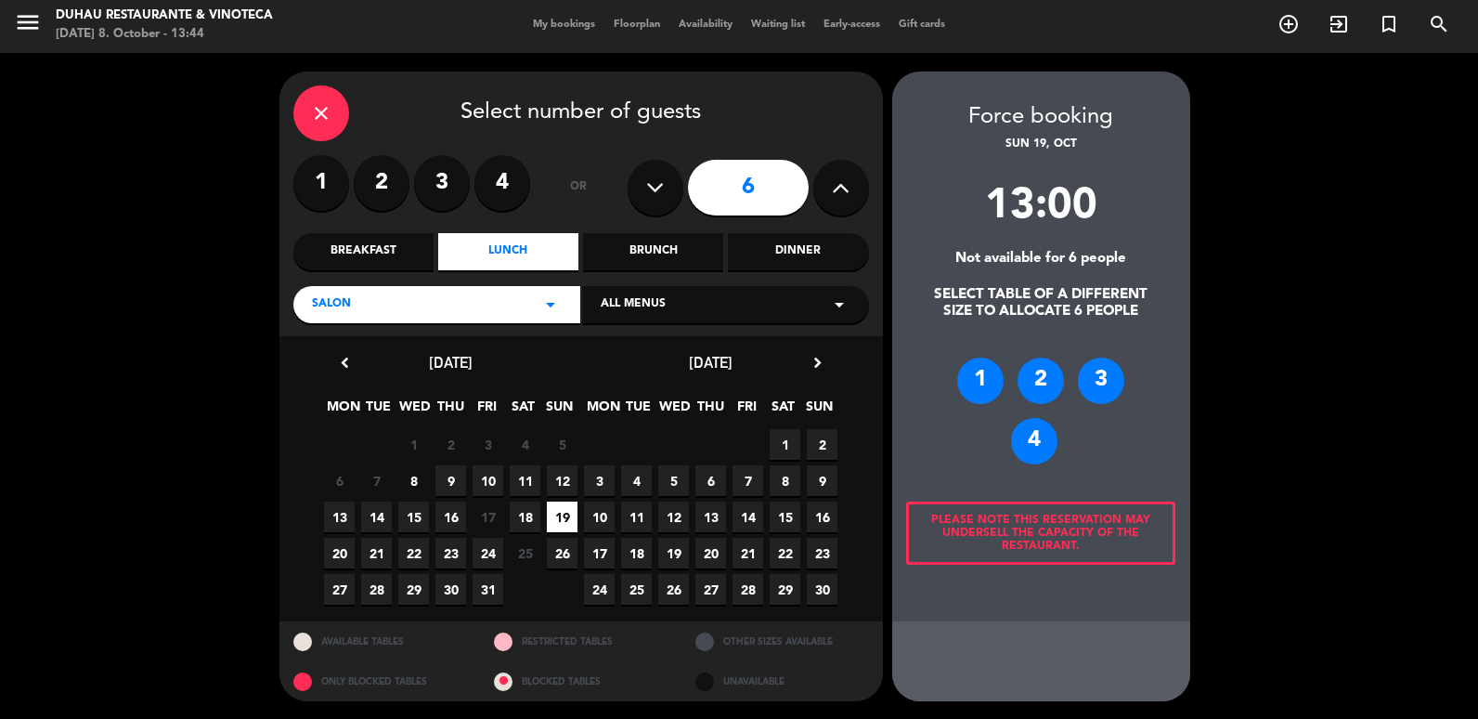
click at [1028, 437] on div "4" at bounding box center [1034, 441] width 46 height 46
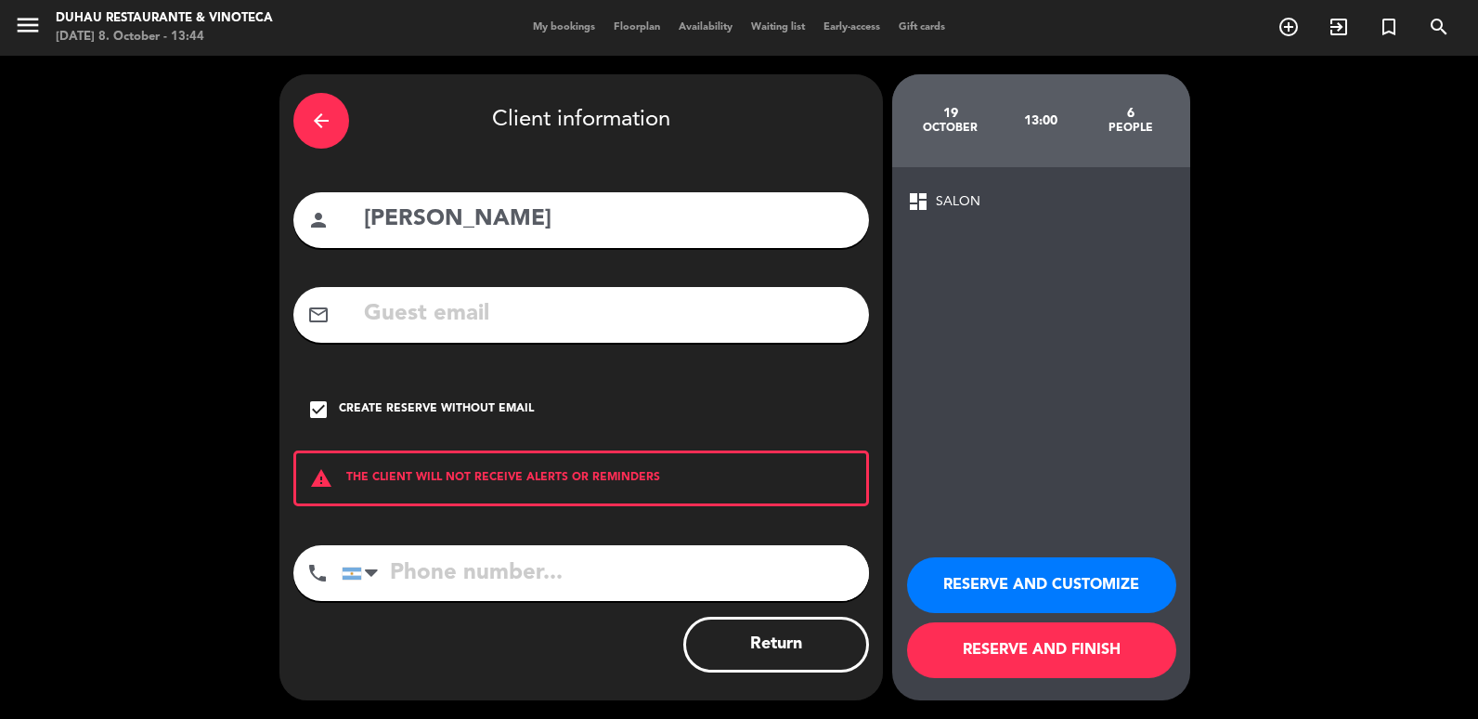
click at [1036, 586] on button "RESERVE AND CUSTOMIZE" at bounding box center [1041, 585] width 269 height 56
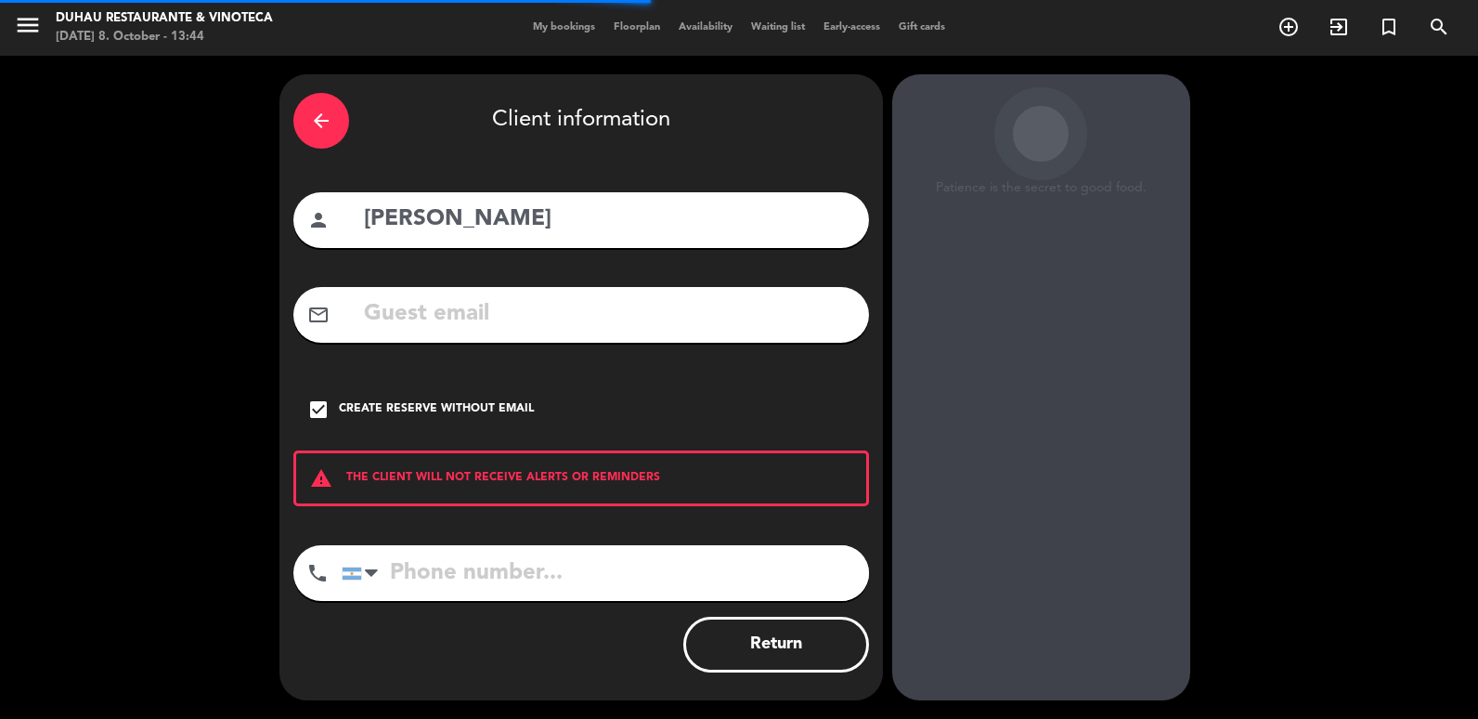
scroll to position [24, 0]
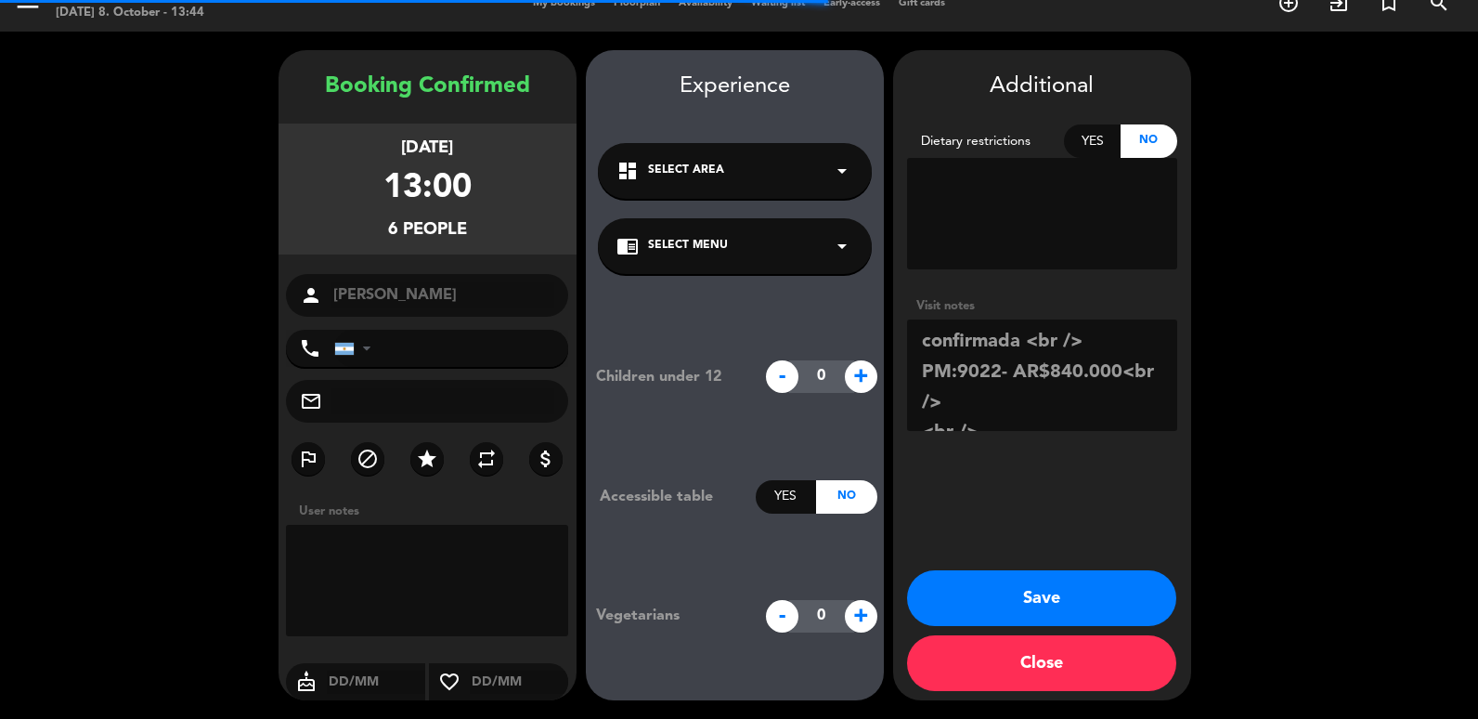
click at [1038, 609] on button "Save" at bounding box center [1041, 598] width 269 height 56
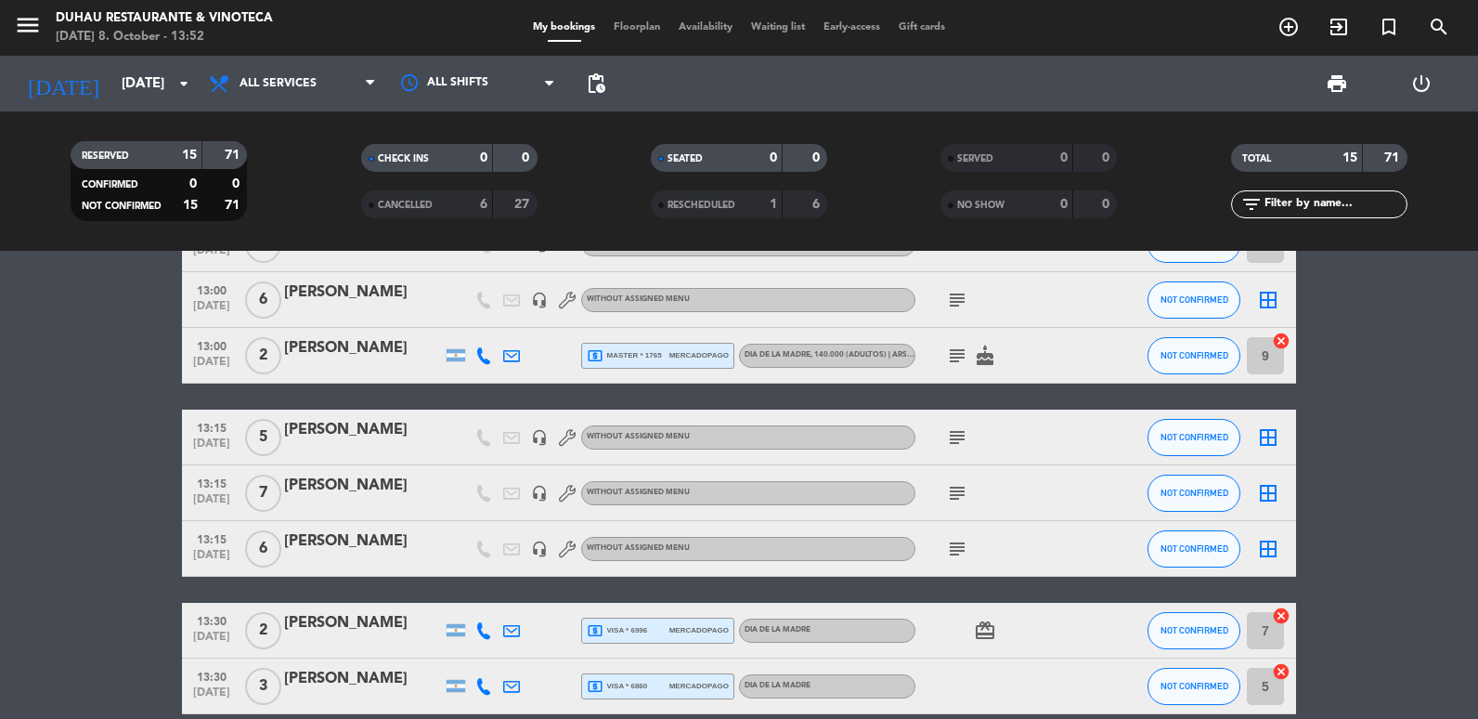
scroll to position [464, 0]
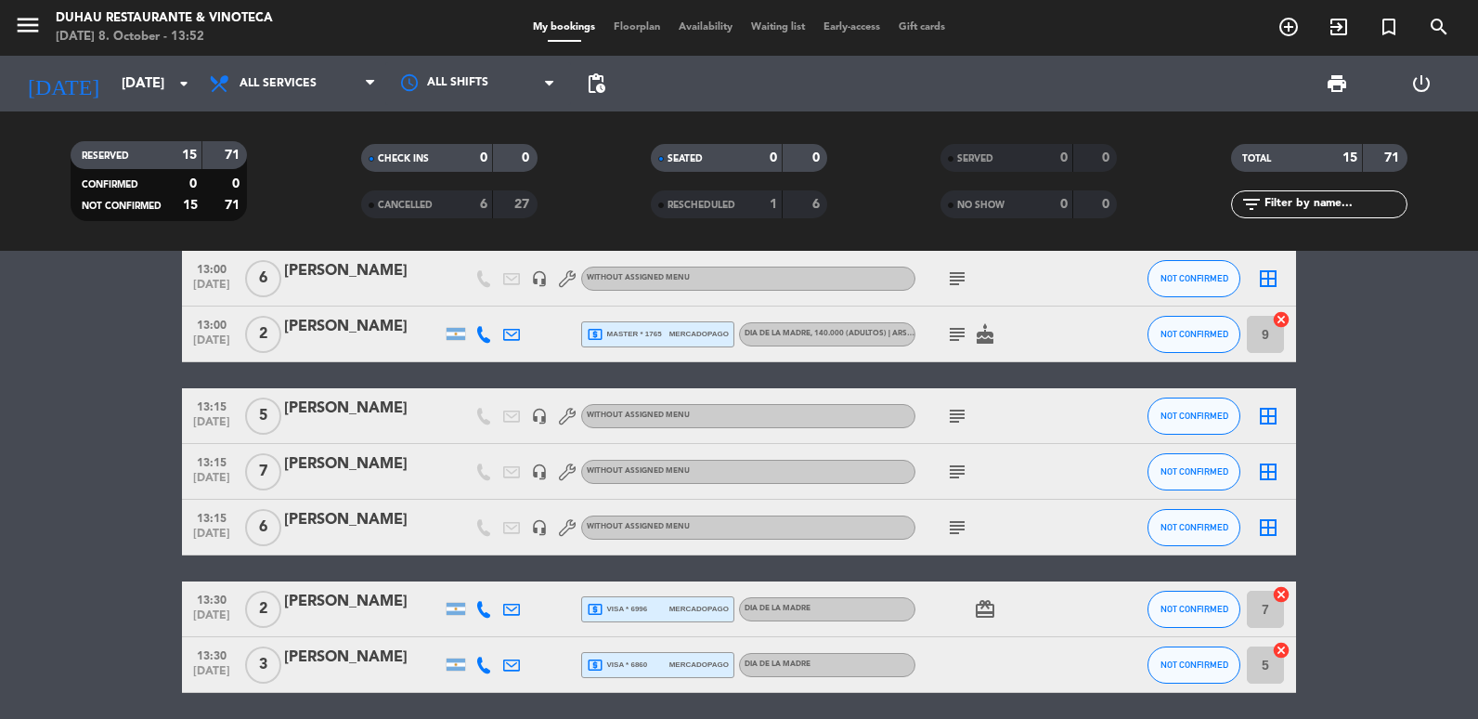
click at [959, 425] on icon "subject" at bounding box center [957, 416] width 22 height 22
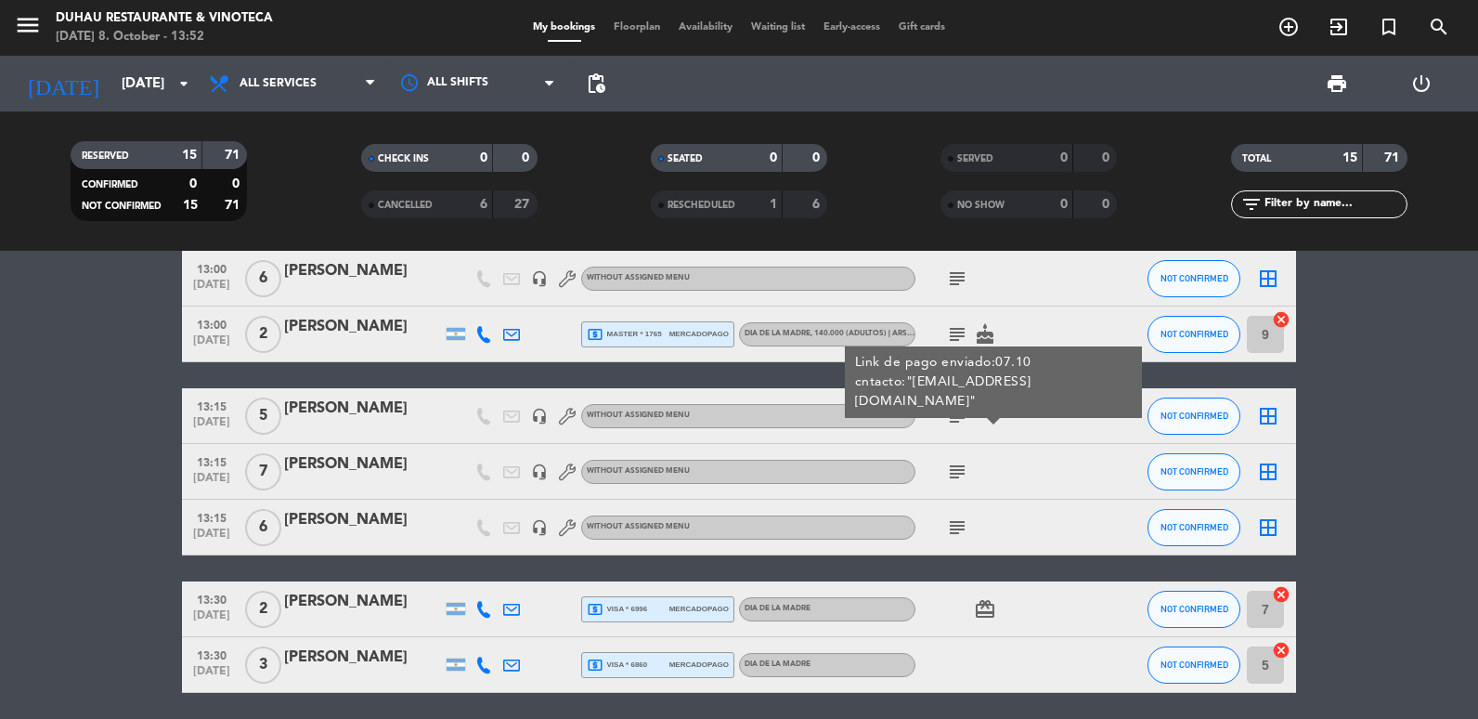
click at [324, 423] on div at bounding box center [363, 428] width 158 height 15
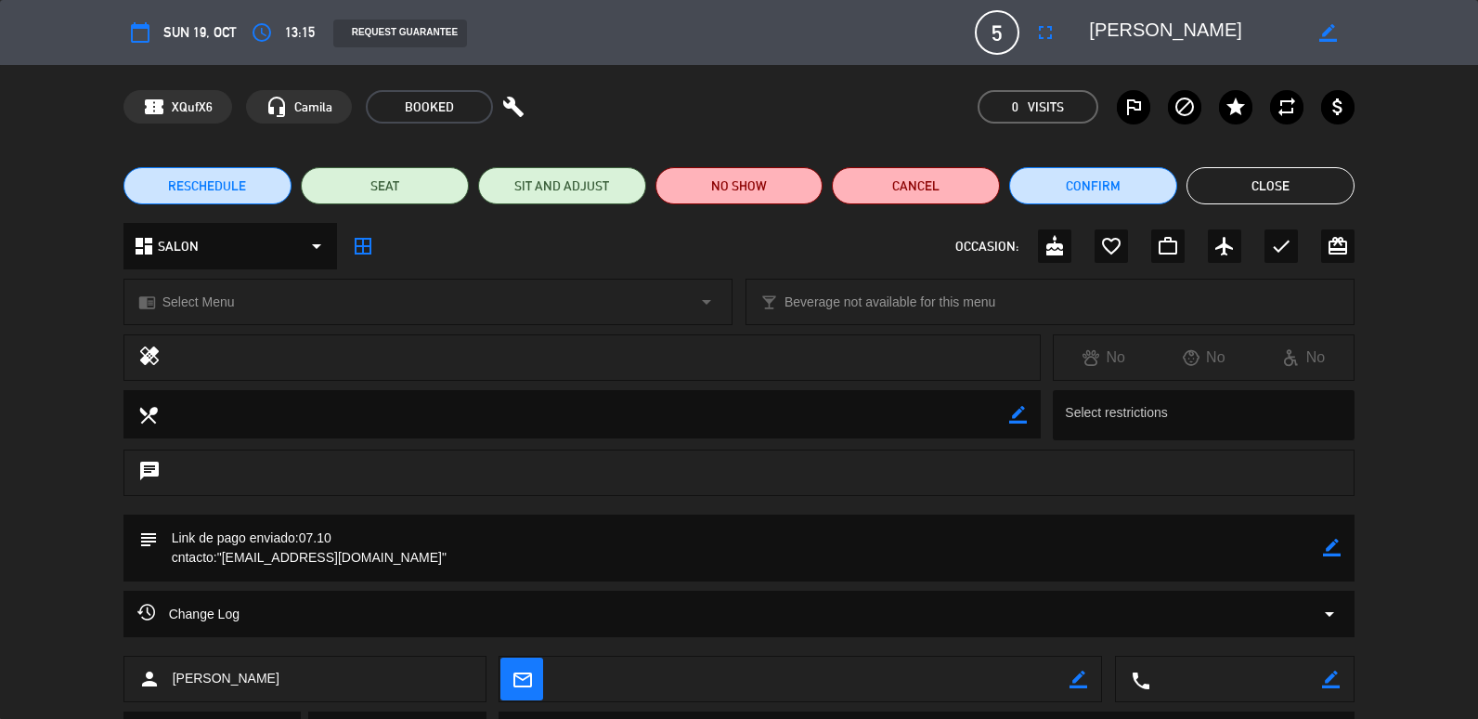
click at [1224, 182] on button "Close" at bounding box center [1271, 185] width 168 height 37
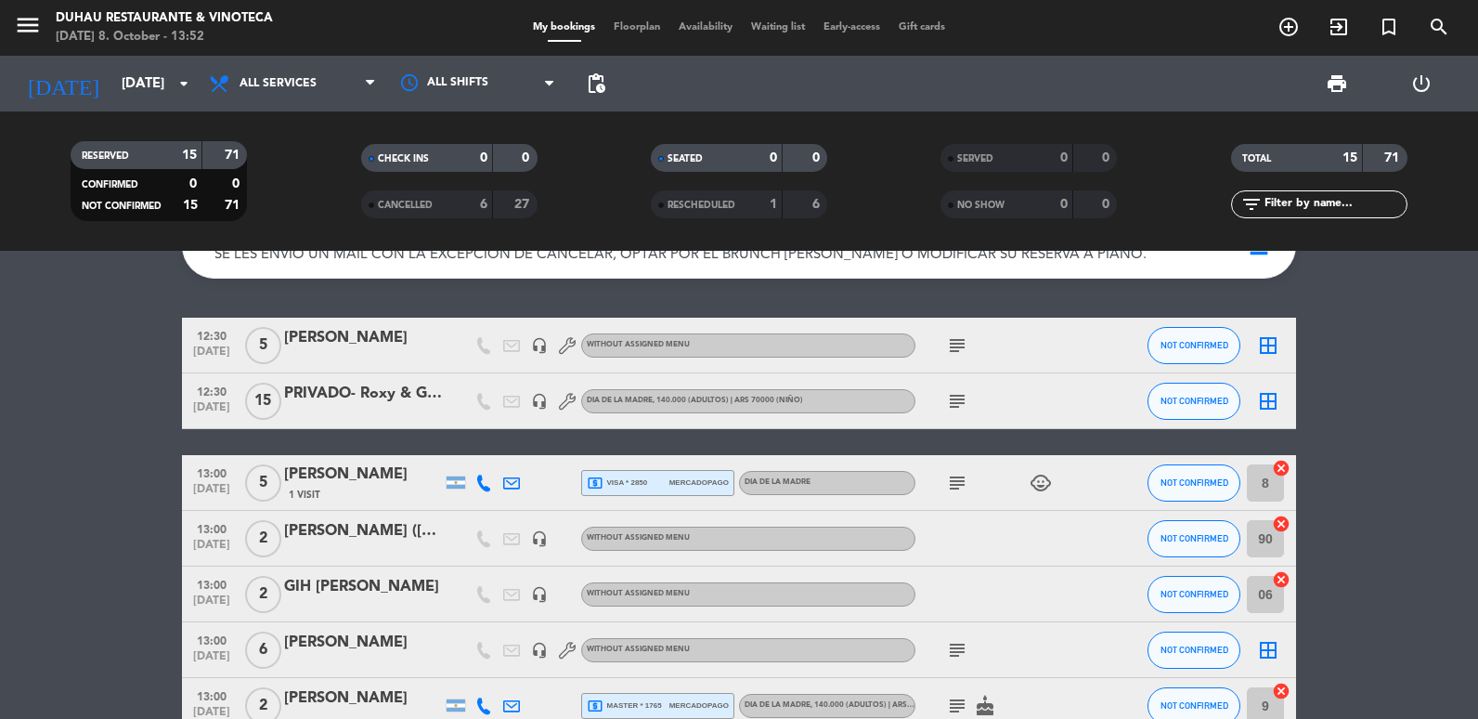
scroll to position [0, 0]
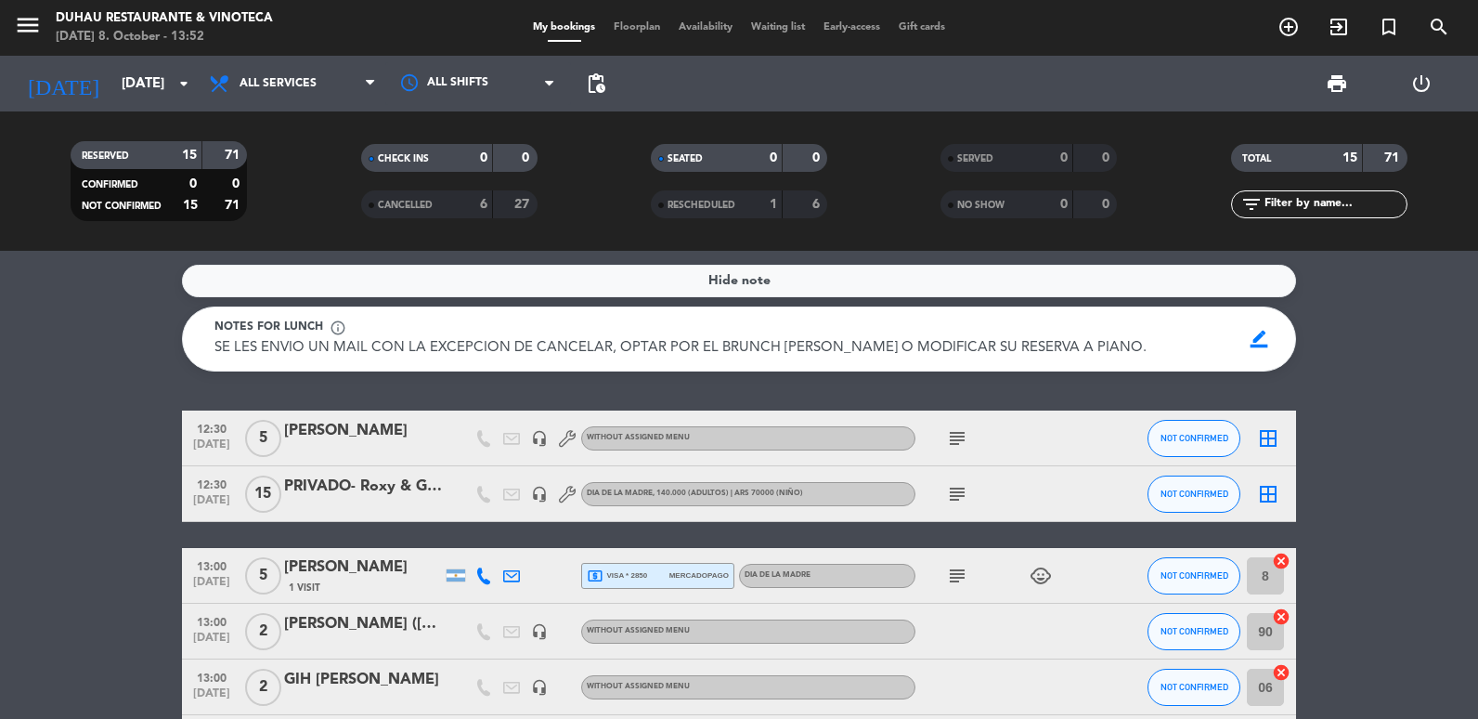
click at [951, 433] on icon "subject" at bounding box center [957, 438] width 22 height 22
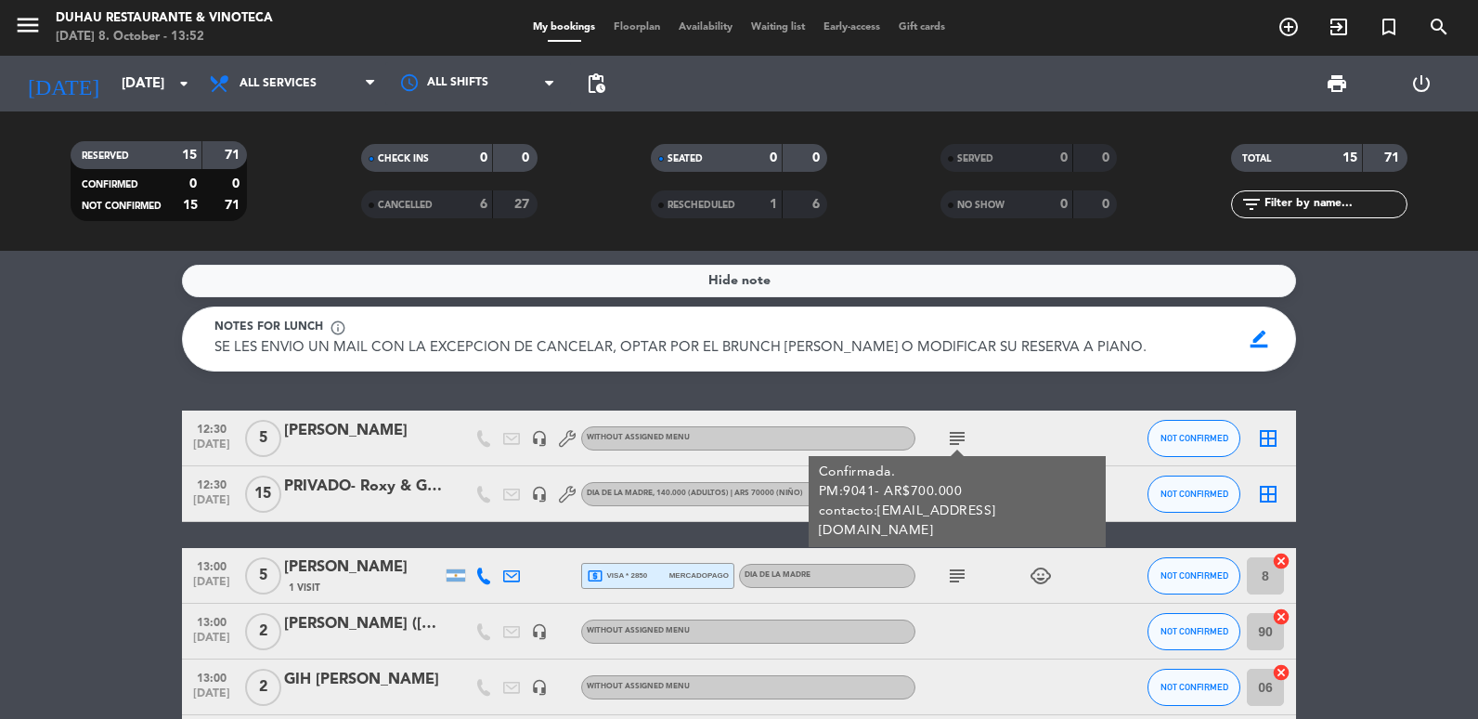
click at [1072, 410] on div "subject Confirmada. PM:9041- AR$700.000 contacto:[EMAIL_ADDRESS][DOMAIN_NAME]" at bounding box center [999, 437] width 167 height 55
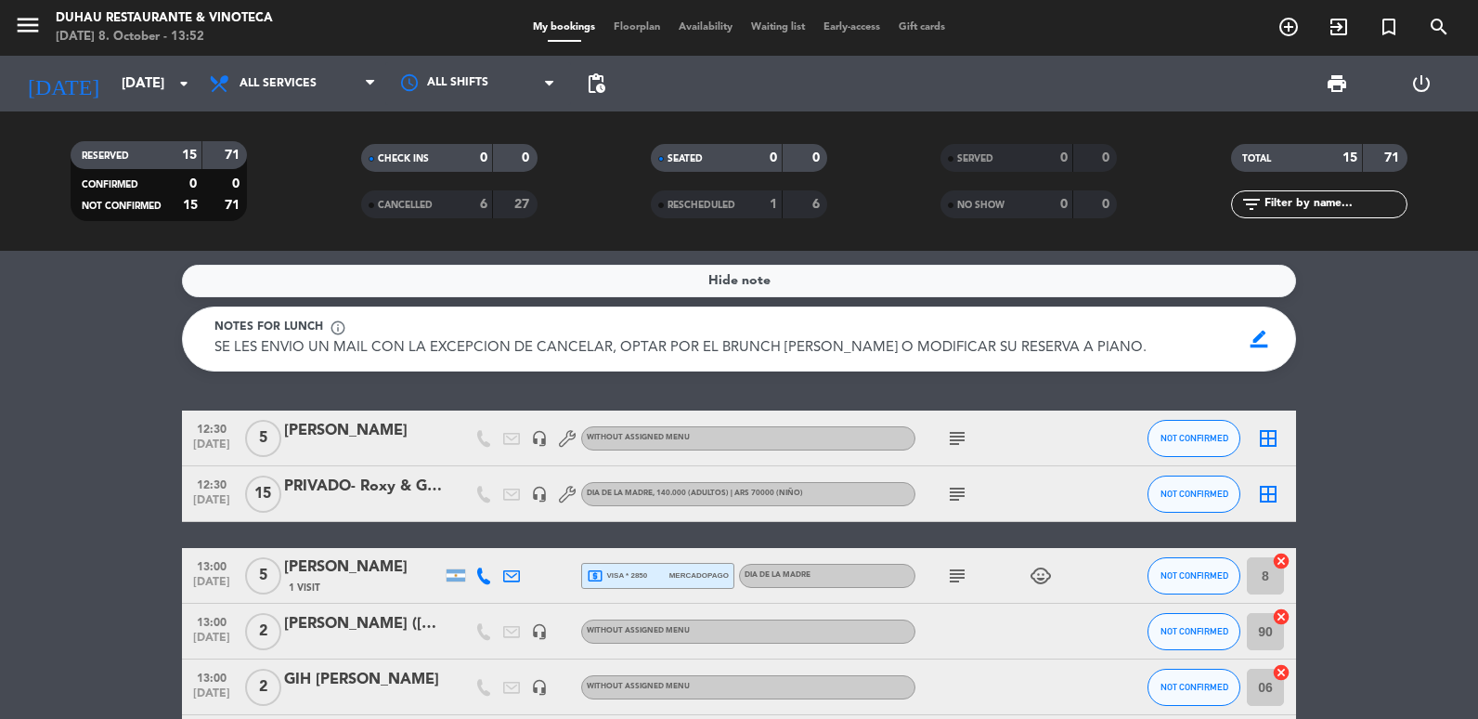
click at [962, 490] on icon "subject" at bounding box center [957, 494] width 22 height 22
click at [957, 526] on div "Dia de la madre- Faltan detalles. Estamos en tema" at bounding box center [959, 547] width 108 height 59
click at [957, 489] on icon "subject" at bounding box center [957, 494] width 22 height 22
click at [955, 485] on icon "subject" at bounding box center [957, 494] width 22 height 22
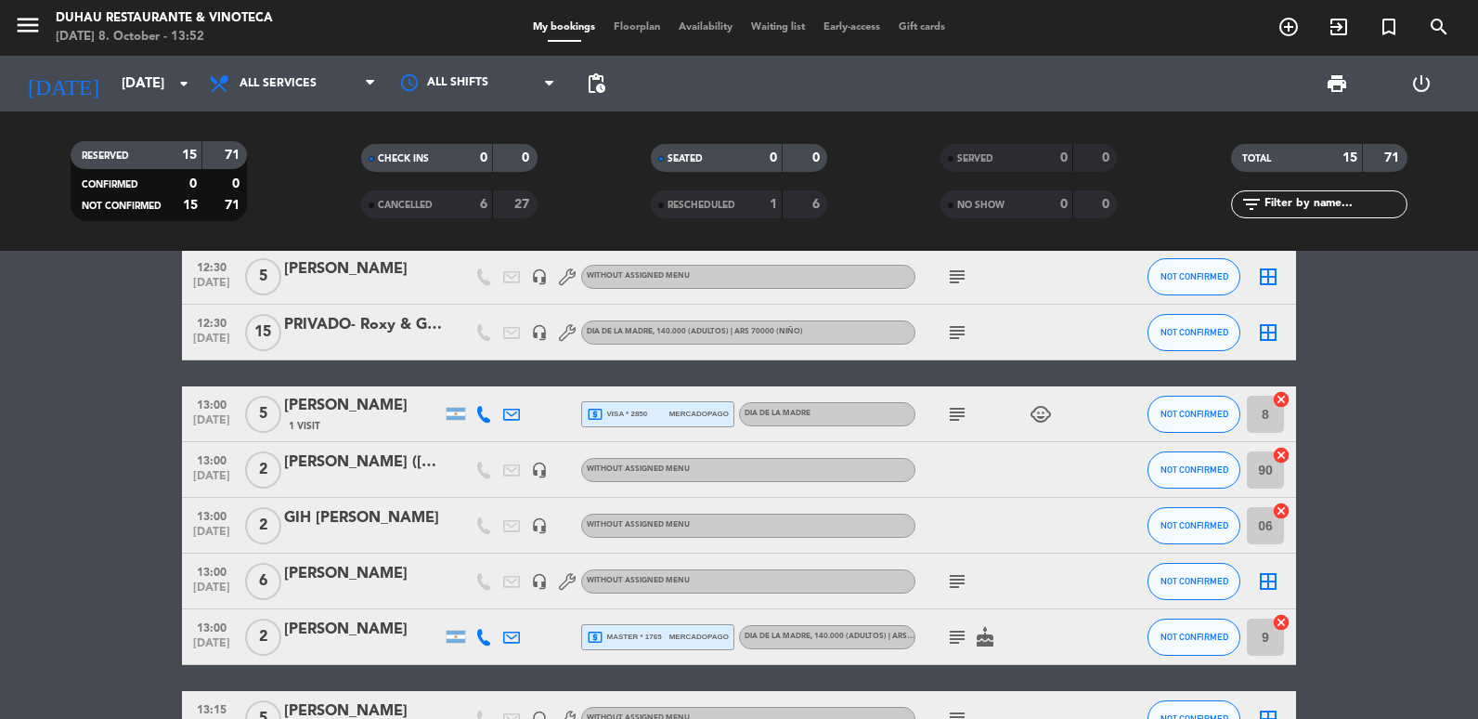
scroll to position [186, 0]
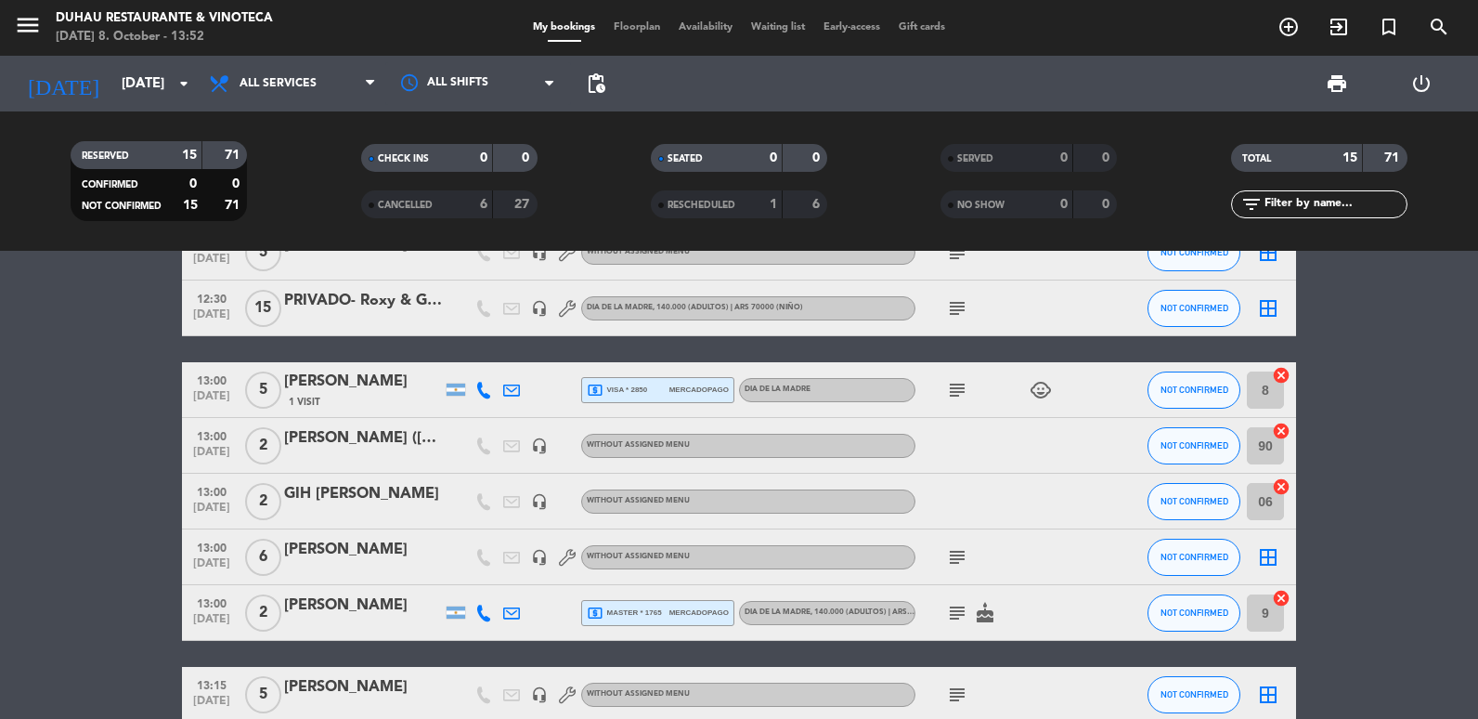
click at [955, 559] on icon "subject" at bounding box center [957, 557] width 22 height 22
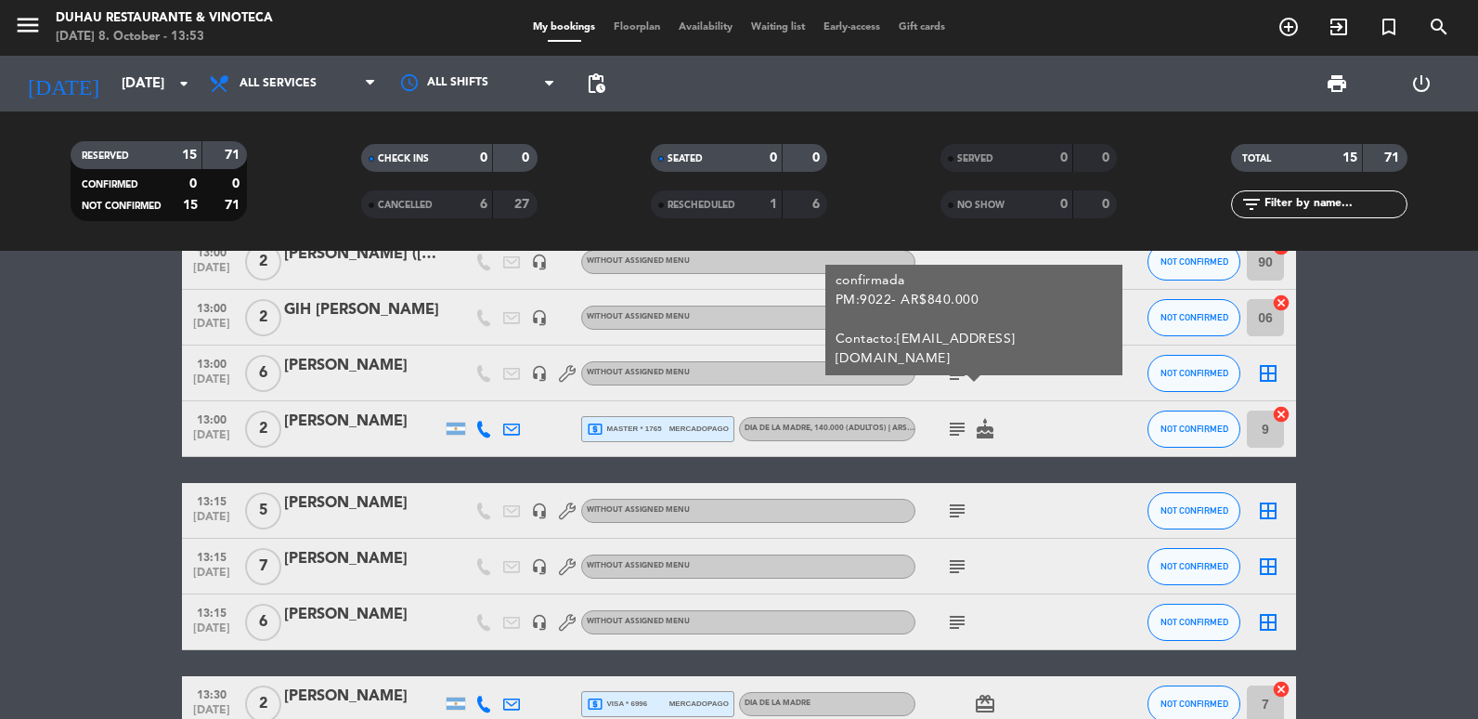
scroll to position [371, 0]
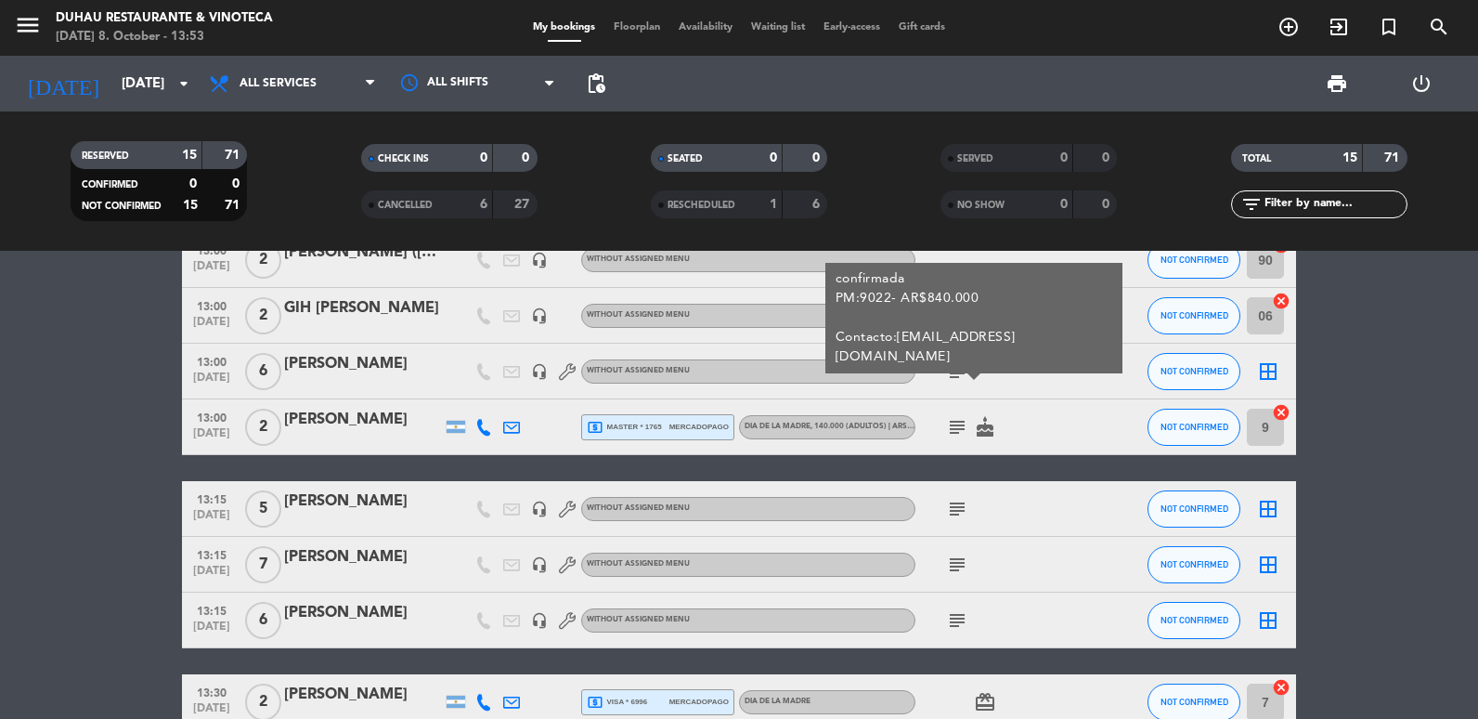
click at [957, 514] on icon "subject" at bounding box center [957, 509] width 22 height 22
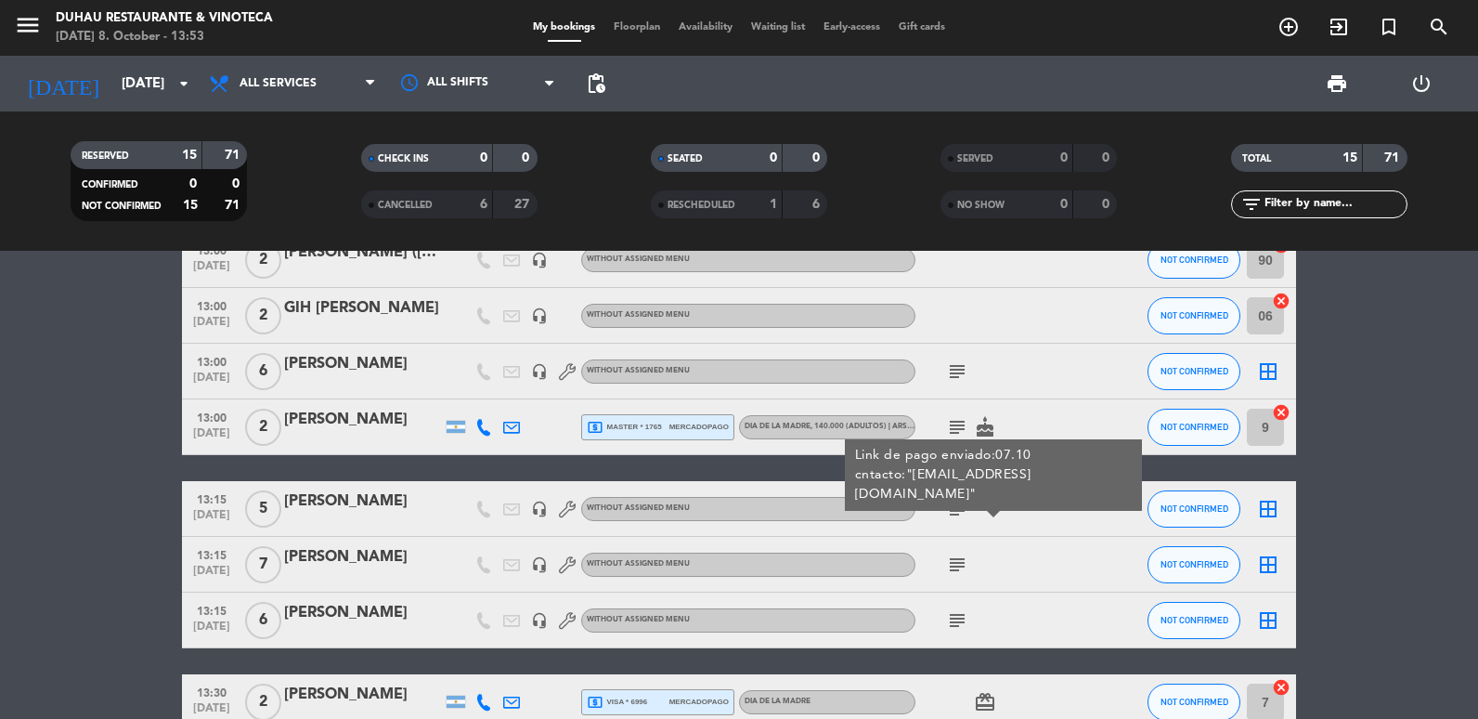
click at [955, 559] on icon "subject" at bounding box center [957, 565] width 22 height 22
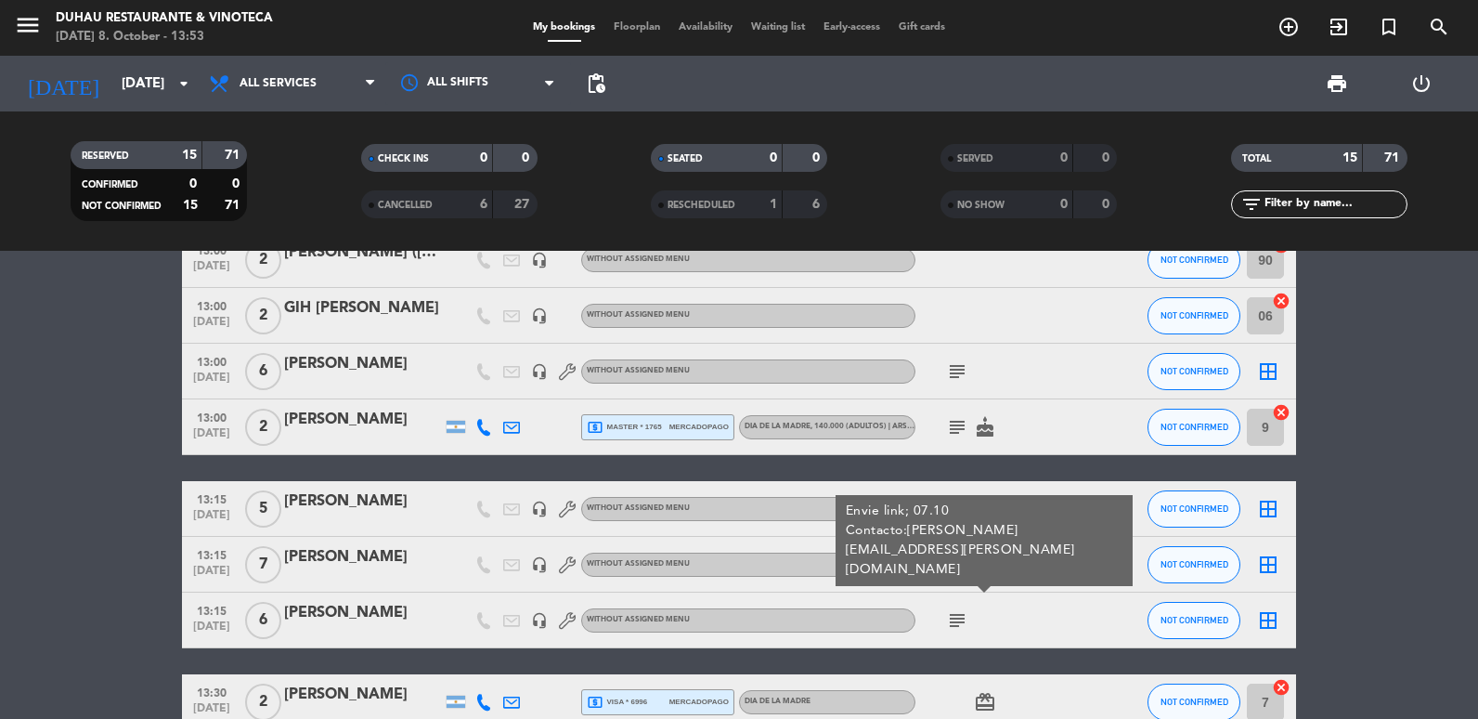
click at [956, 593] on div "subject" at bounding box center [999, 620] width 167 height 55
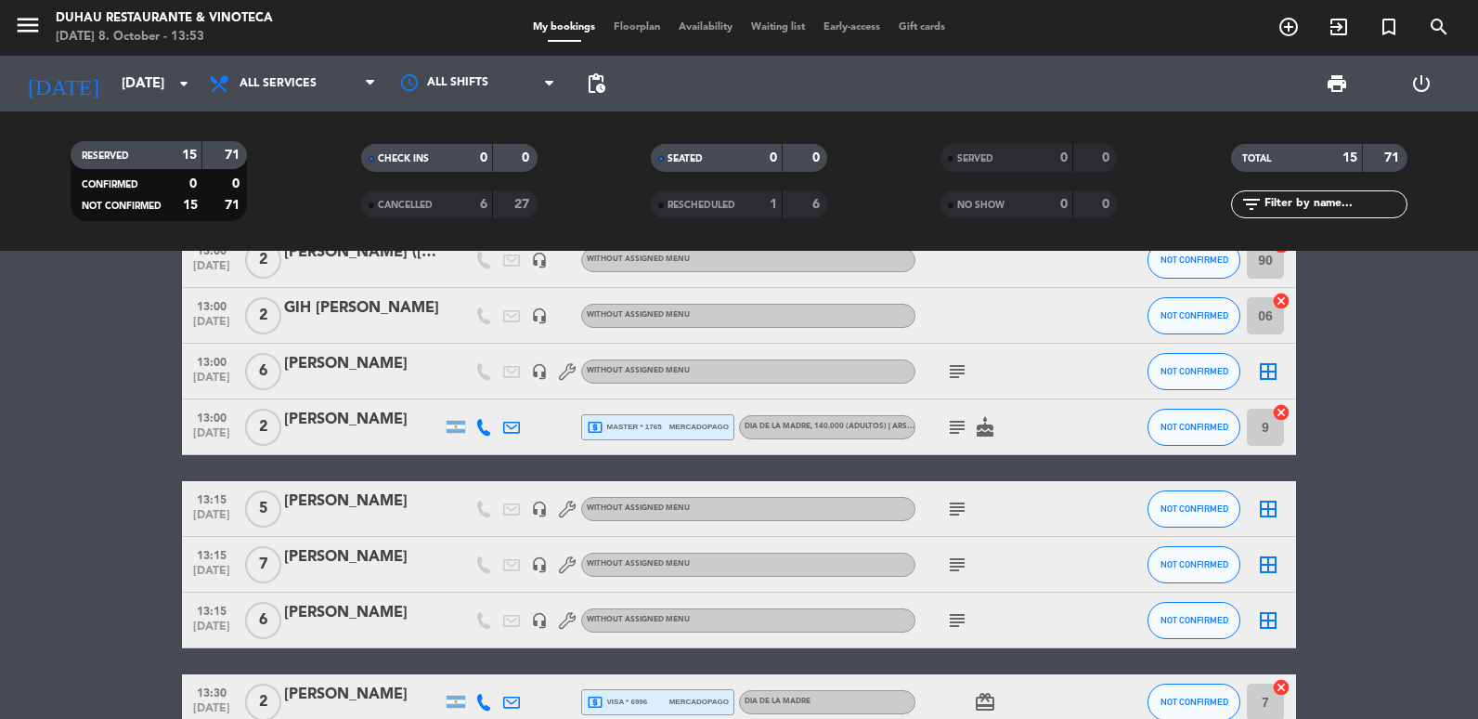
click at [956, 598] on div "subject" at bounding box center [999, 620] width 167 height 55
click at [957, 616] on icon "subject" at bounding box center [957, 620] width 22 height 22
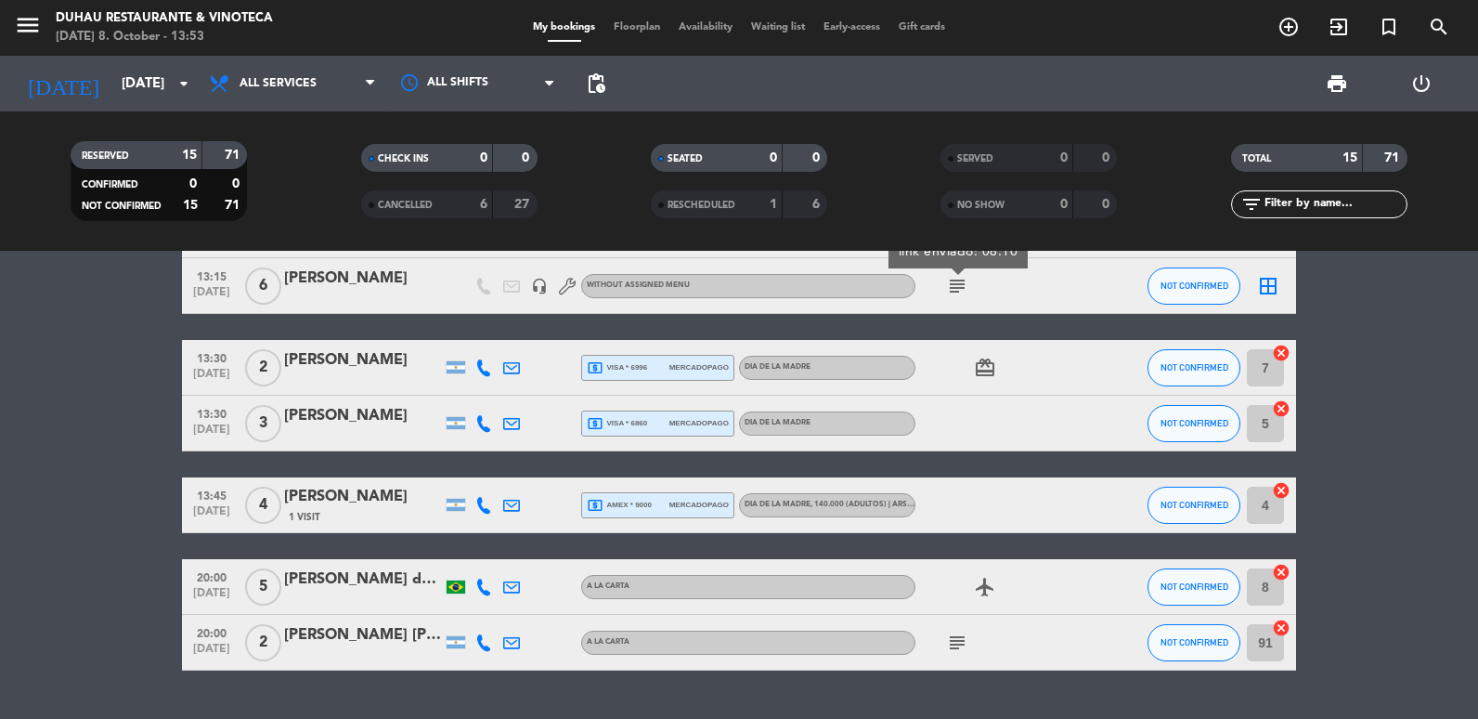
scroll to position [750, 0]
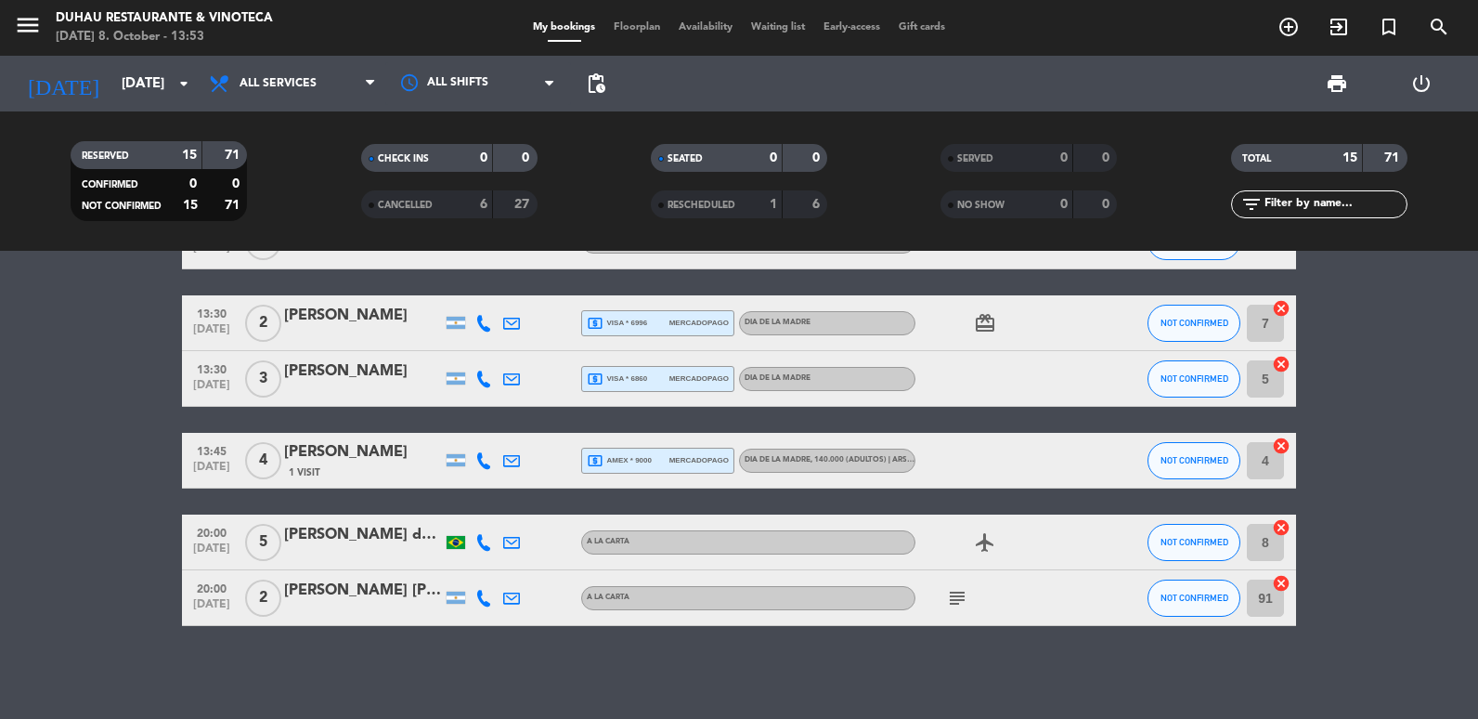
click at [956, 604] on icon "subject" at bounding box center [957, 598] width 22 height 22
click at [301, 106] on div "All services Breakfast Brunch Lunch Dinner All services All services Breakfast …" at bounding box center [293, 84] width 186 height 56
click at [286, 89] on span "All services" at bounding box center [278, 83] width 77 height 13
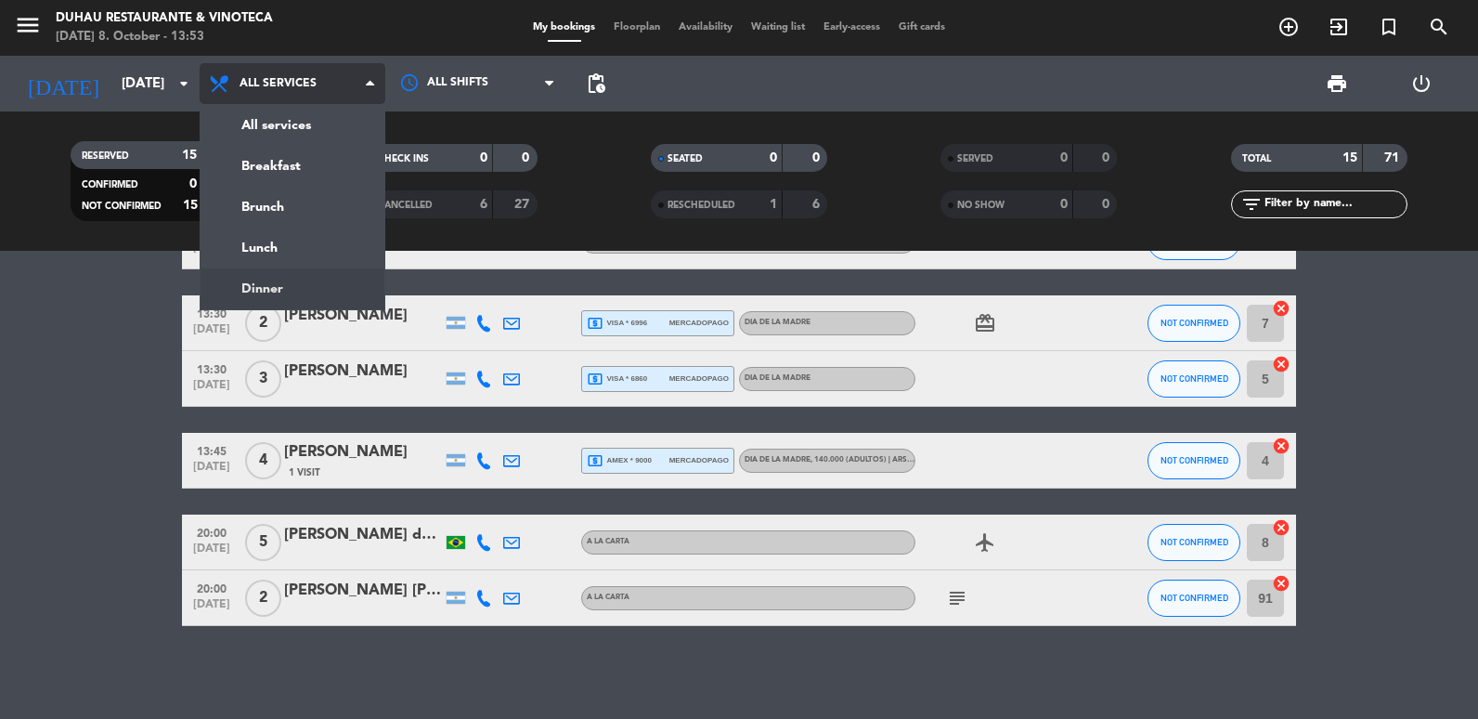
click at [289, 254] on ng-component "menu [PERSON_NAME] Restaurante & Vinoteca [DATE] 8. October - 13:53 My bookings…" at bounding box center [739, 359] width 1478 height 719
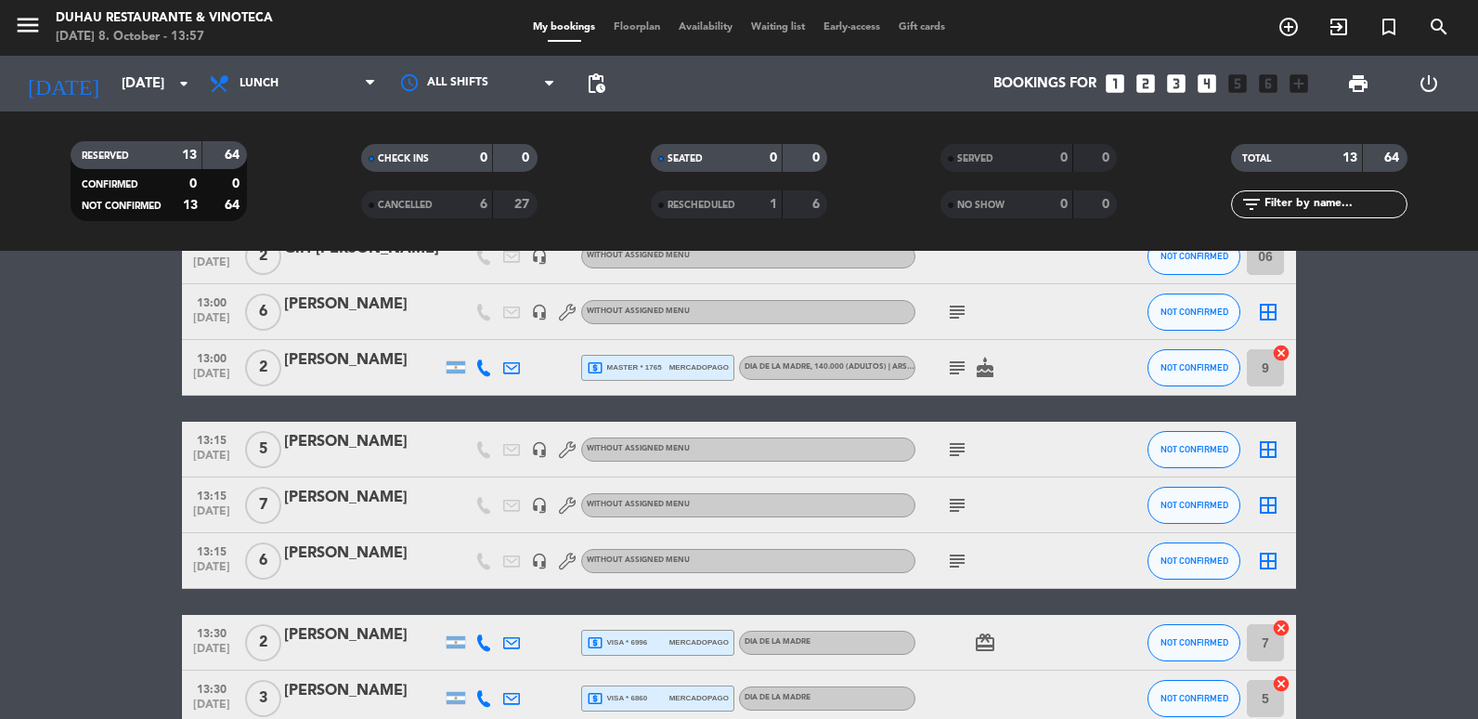
scroll to position [464, 0]
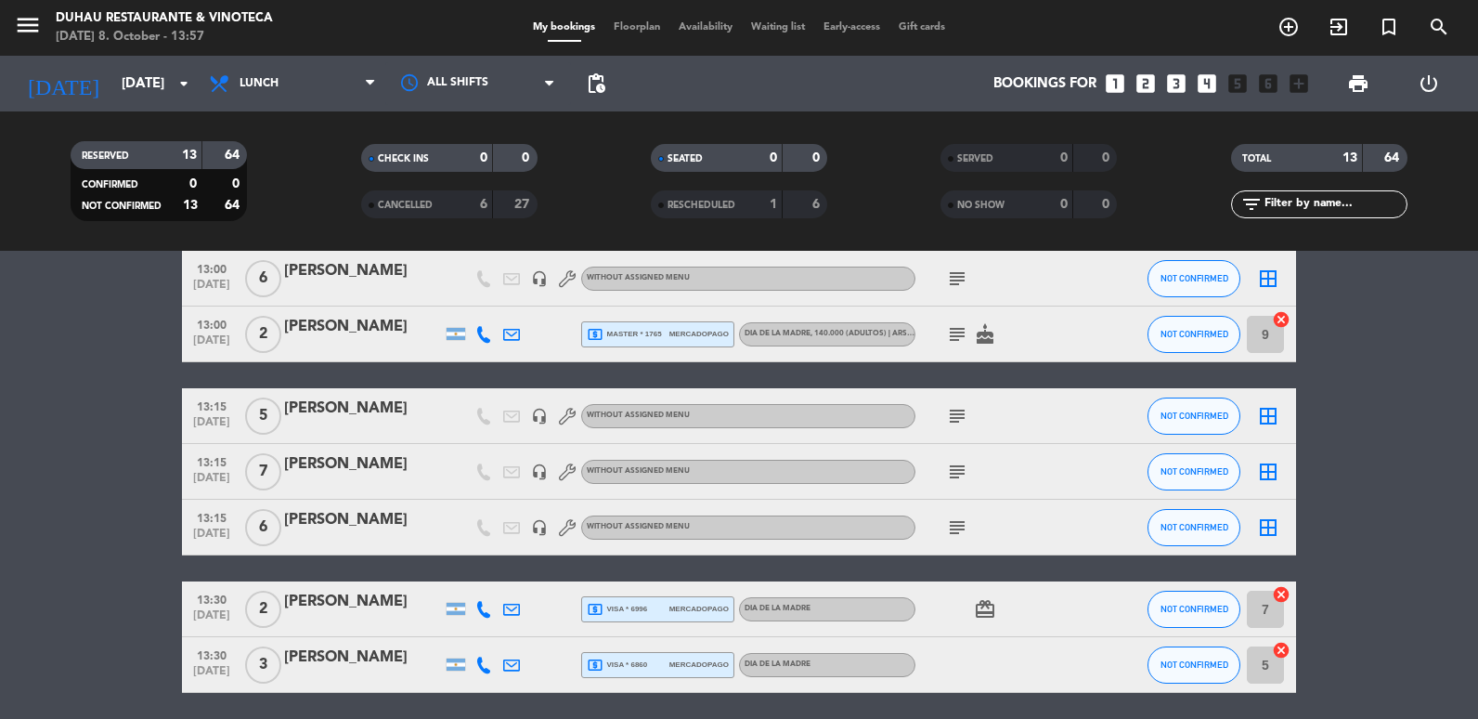
click at [371, 409] on div "[PERSON_NAME]" at bounding box center [363, 409] width 158 height 24
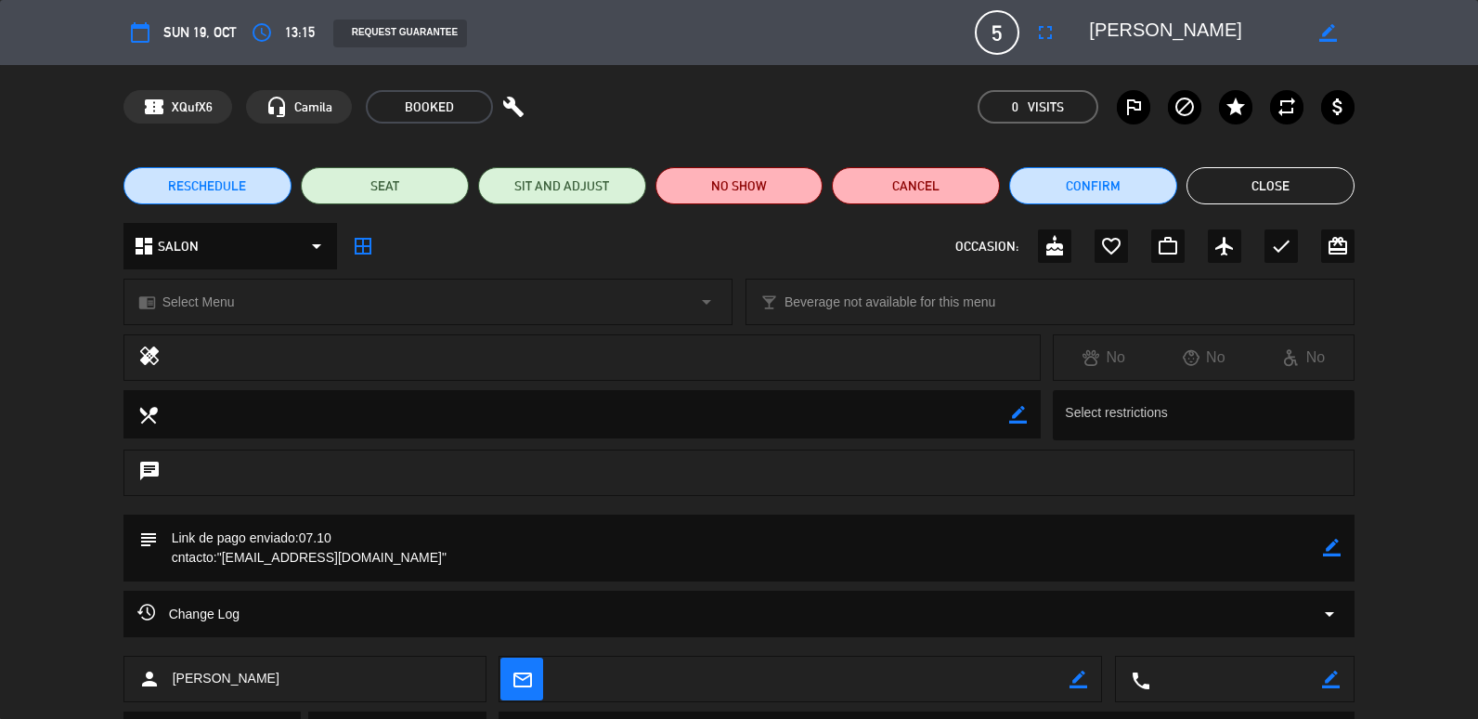
click at [1406, 419] on div "local_dining border_color Select restrictions" at bounding box center [739, 419] width 1478 height 59
click at [1347, 552] on div "subject border_color" at bounding box center [740, 548] width 1232 height 67
click at [1332, 551] on icon "border_color" at bounding box center [1332, 548] width 18 height 18
drag, startPoint x: 288, startPoint y: 540, endPoint x: -4, endPoint y: 536, distance: 291.6
click at [0, 536] on html "close × [PERSON_NAME] Restaurante & Vinoteca × chrome_reader_mode List of Reser…" at bounding box center [739, 359] width 1478 height 719
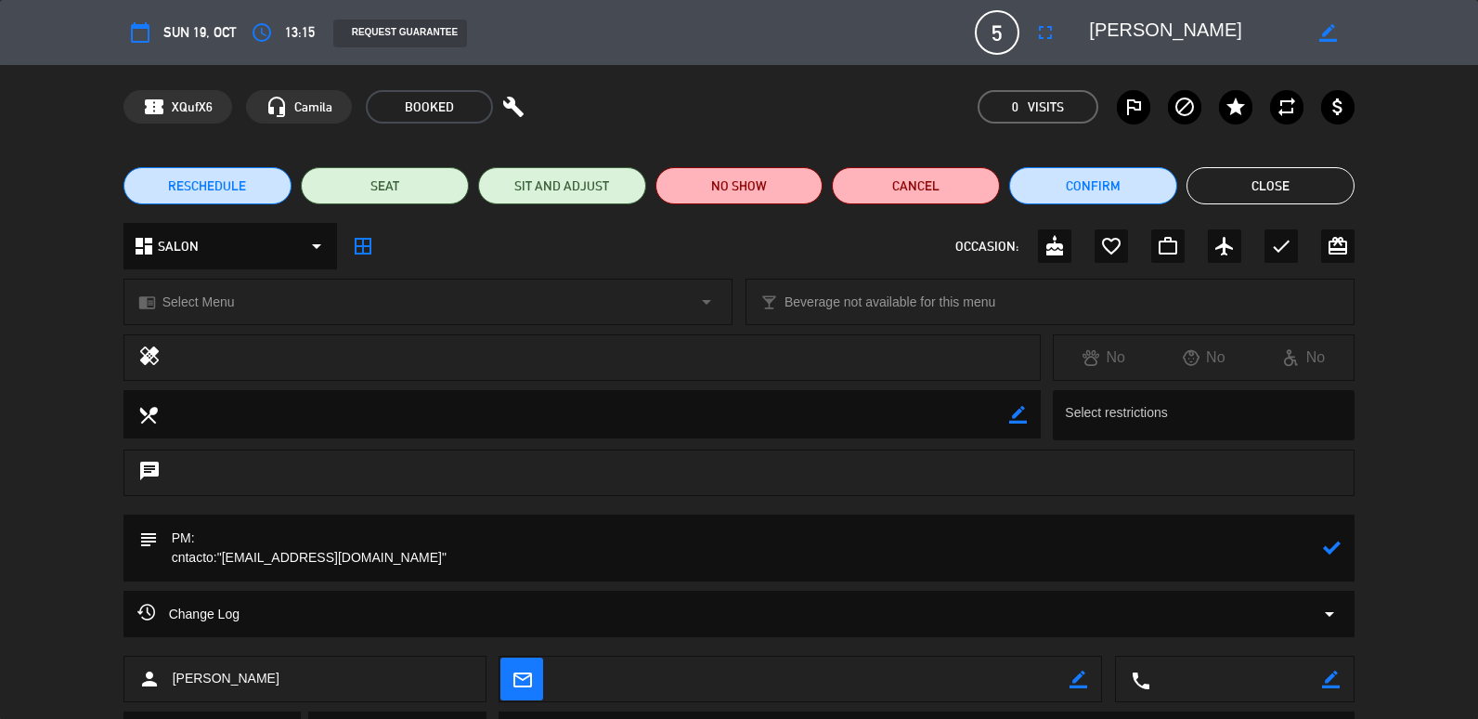
click at [5, 464] on div "chat" at bounding box center [739, 481] width 1478 height 65
click at [290, 542] on textarea at bounding box center [741, 548] width 1166 height 67
type textarea "PM: 9027- AR$700.000 cntacto:"[EMAIL_ADDRESS][DOMAIN_NAME]""
drag, startPoint x: 1350, startPoint y: 543, endPoint x: 1338, endPoint y: 550, distance: 13.7
click at [1345, 546] on div "subject" at bounding box center [740, 548] width 1232 height 67
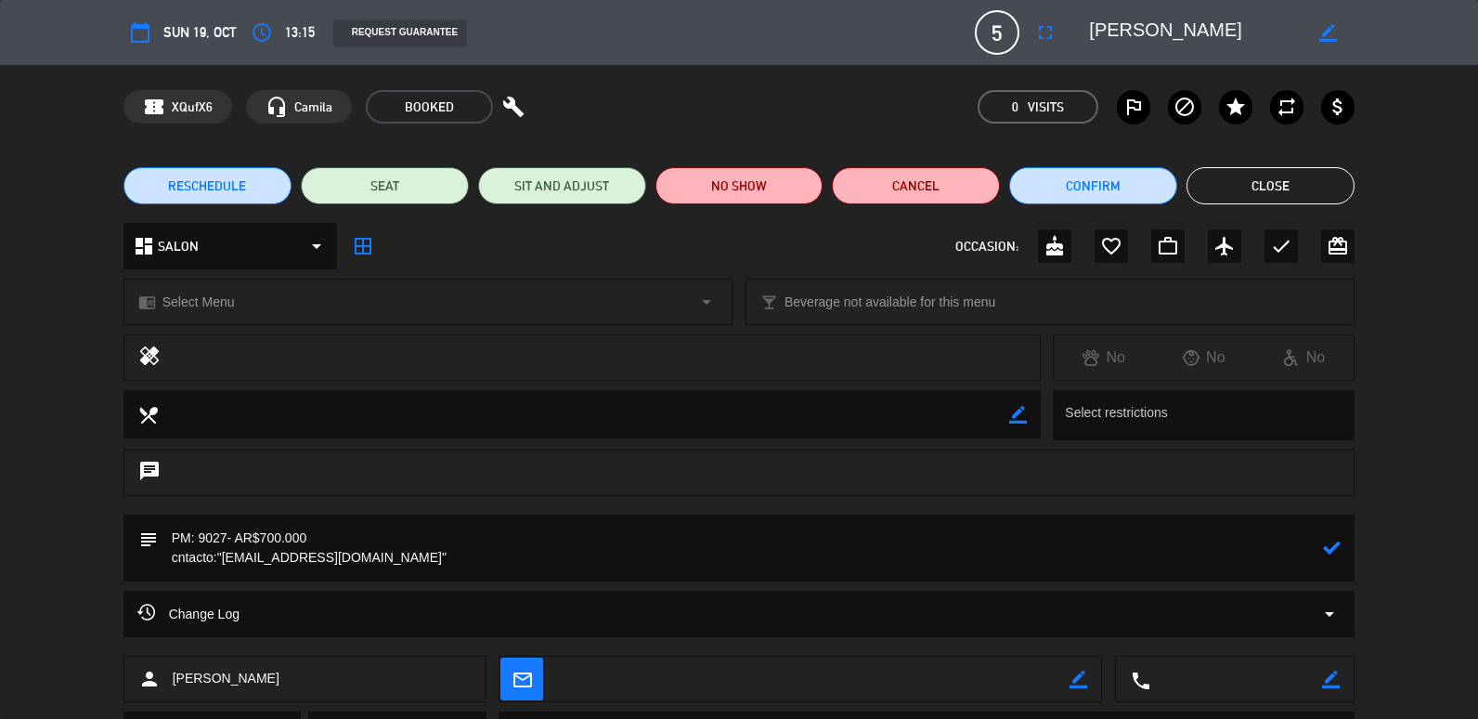
click at [1338, 550] on icon at bounding box center [1332, 548] width 18 height 18
click at [1288, 189] on button "Close" at bounding box center [1271, 185] width 168 height 37
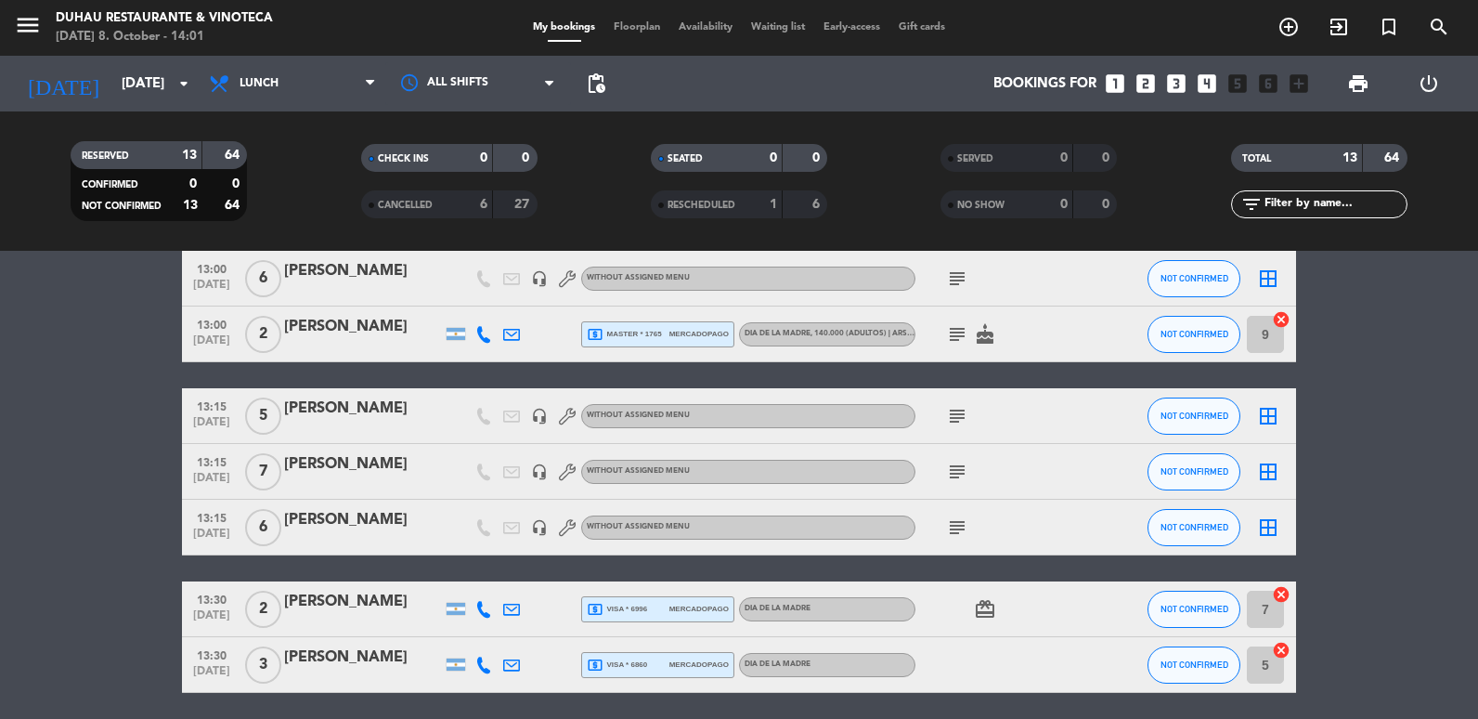
click at [956, 523] on icon "subject" at bounding box center [957, 527] width 22 height 22
click at [957, 411] on icon "subject" at bounding box center [957, 416] width 22 height 22
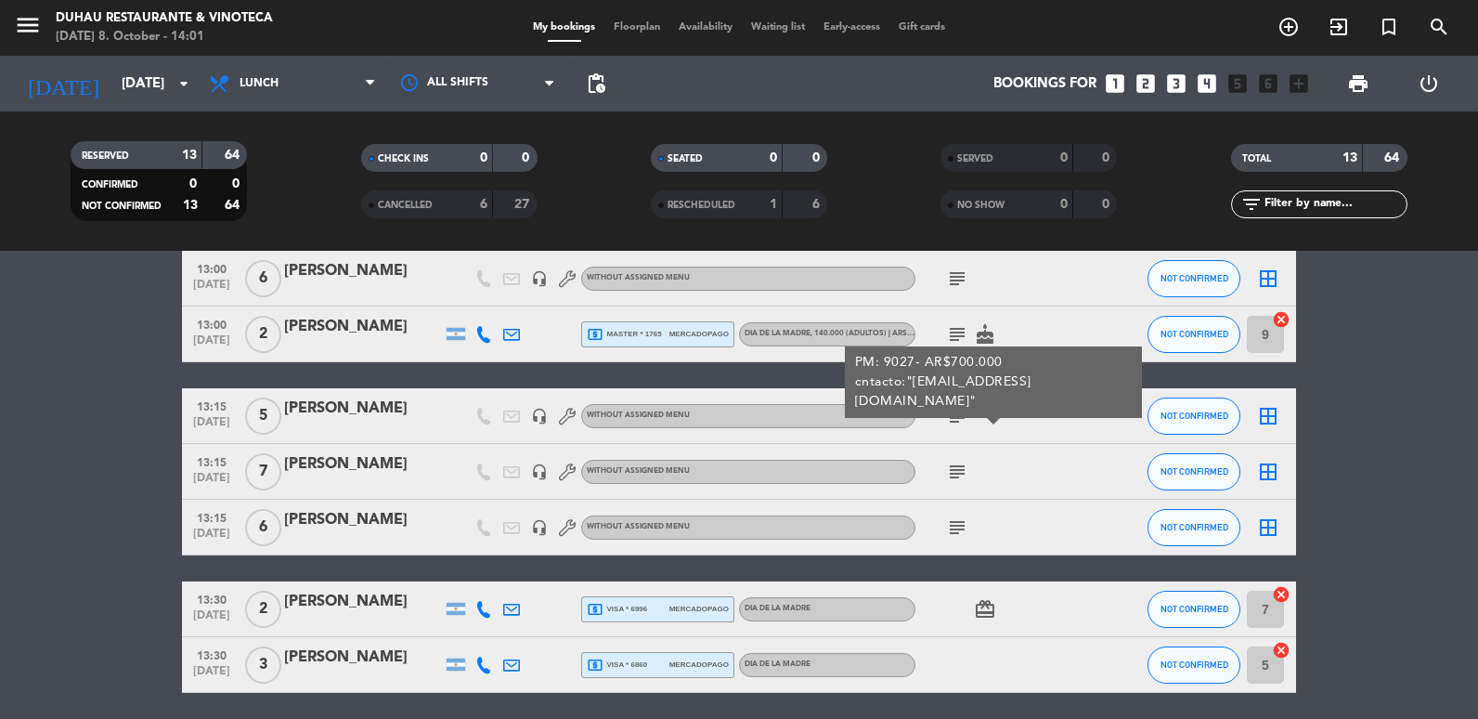
click at [957, 483] on div "subject" at bounding box center [999, 471] width 167 height 55
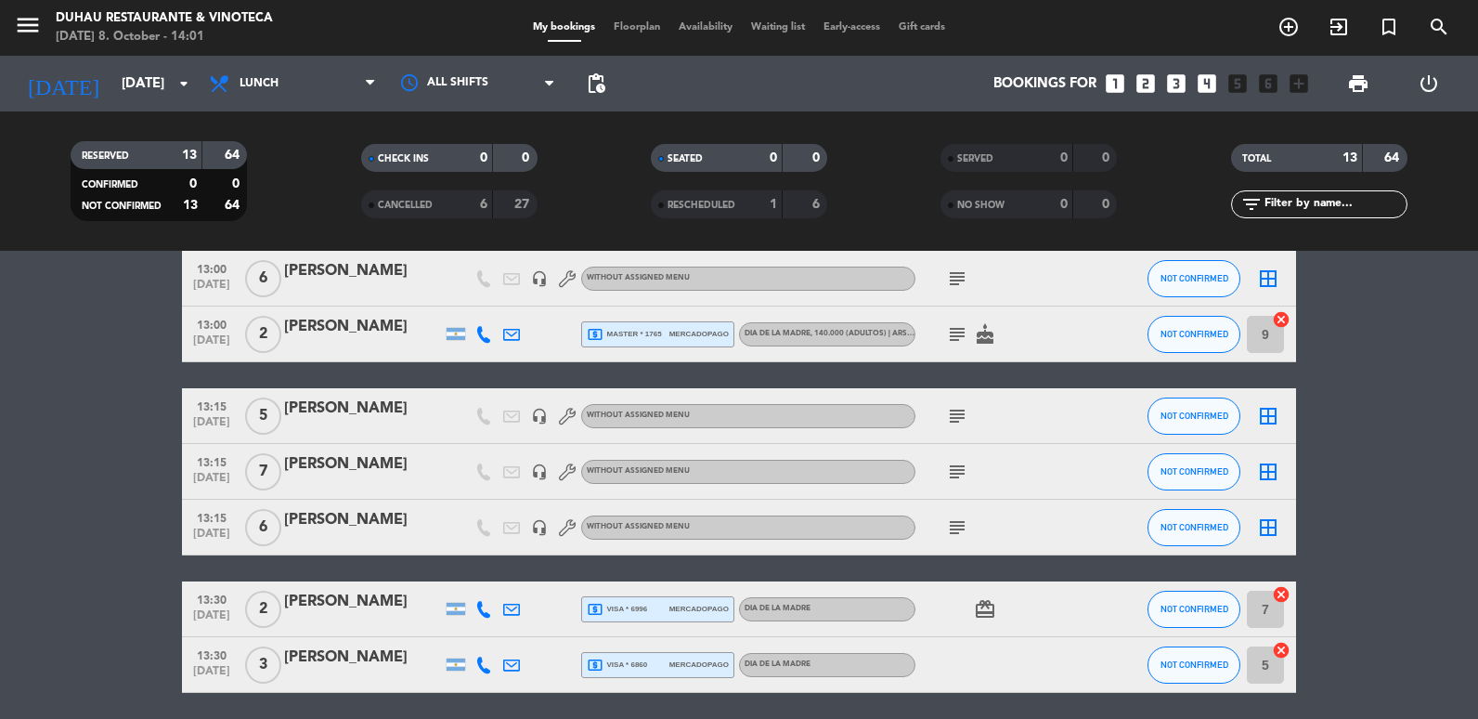
click at [957, 473] on icon "subject" at bounding box center [957, 472] width 22 height 22
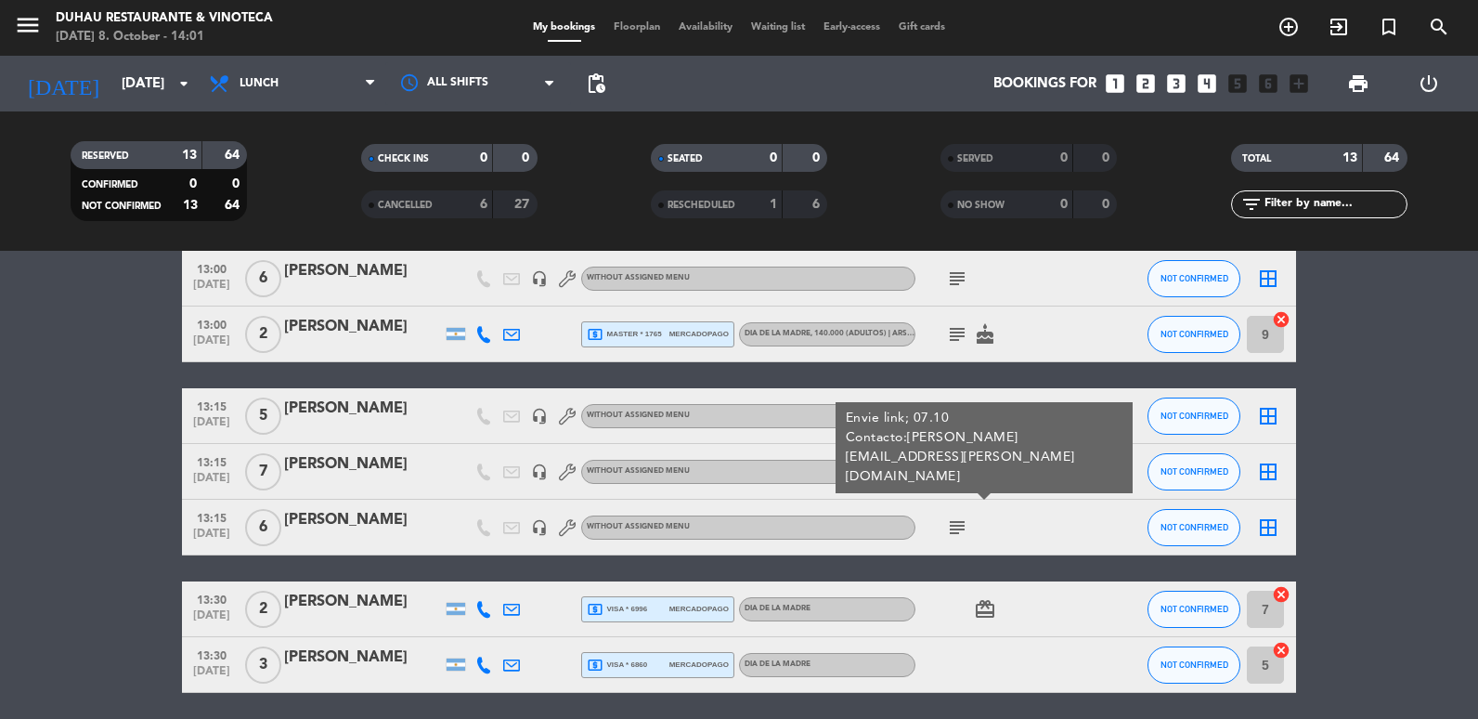
click at [964, 530] on icon "subject" at bounding box center [957, 527] width 22 height 22
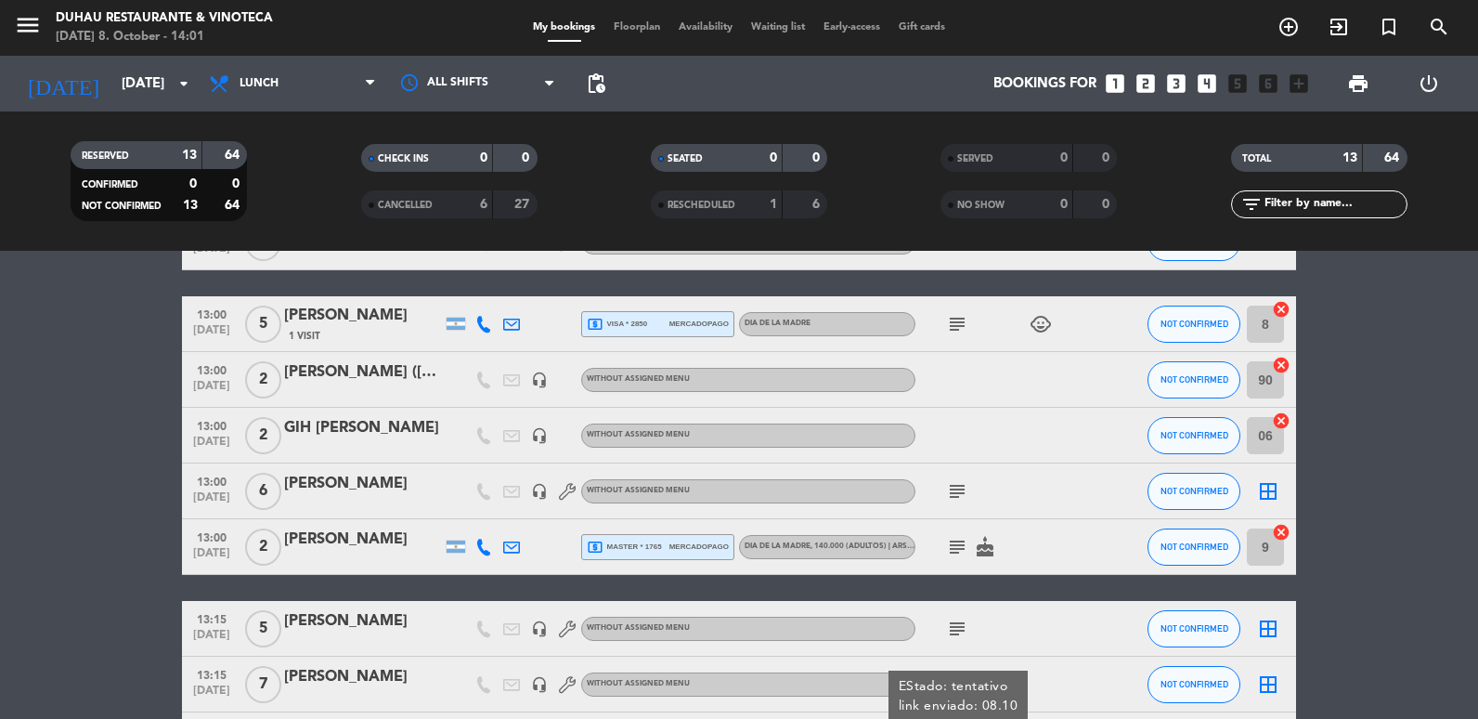
scroll to position [241, 0]
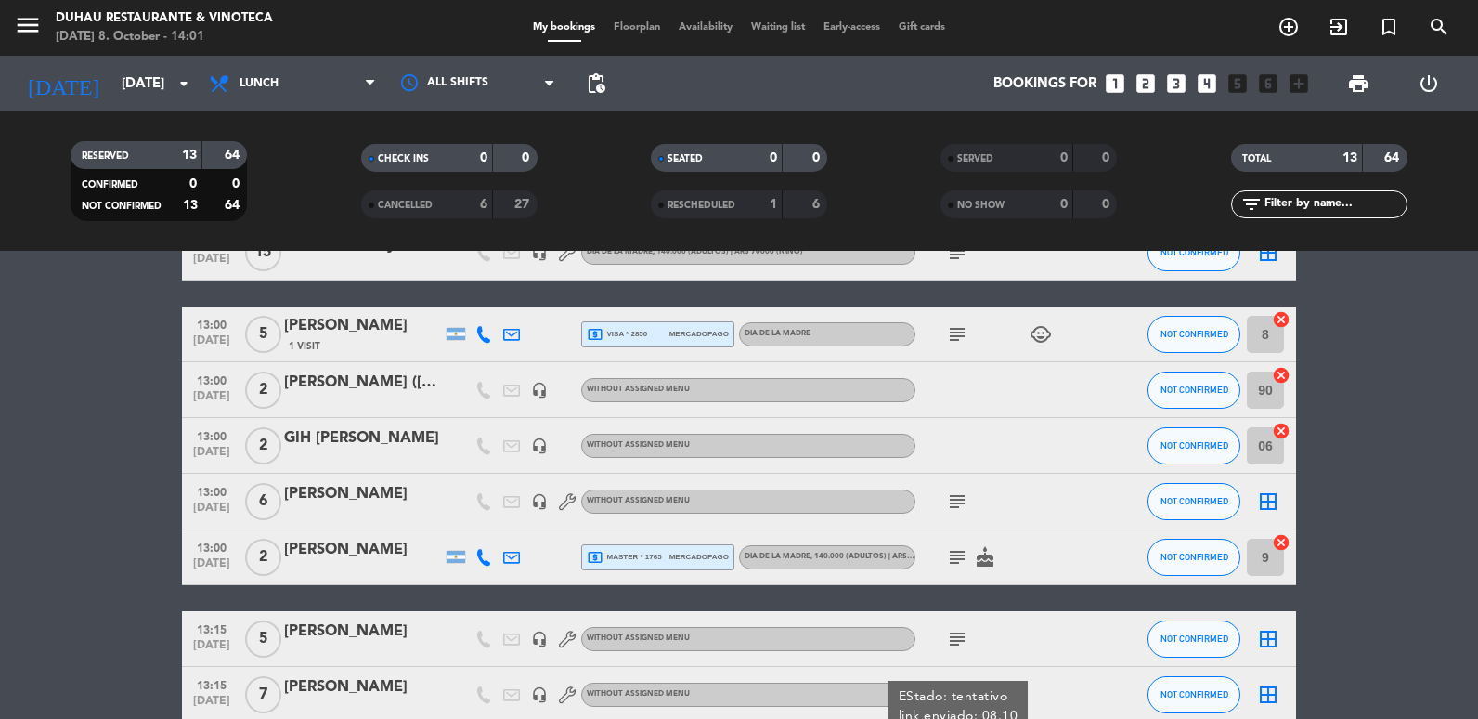
click at [959, 507] on icon "subject" at bounding box center [957, 501] width 22 height 22
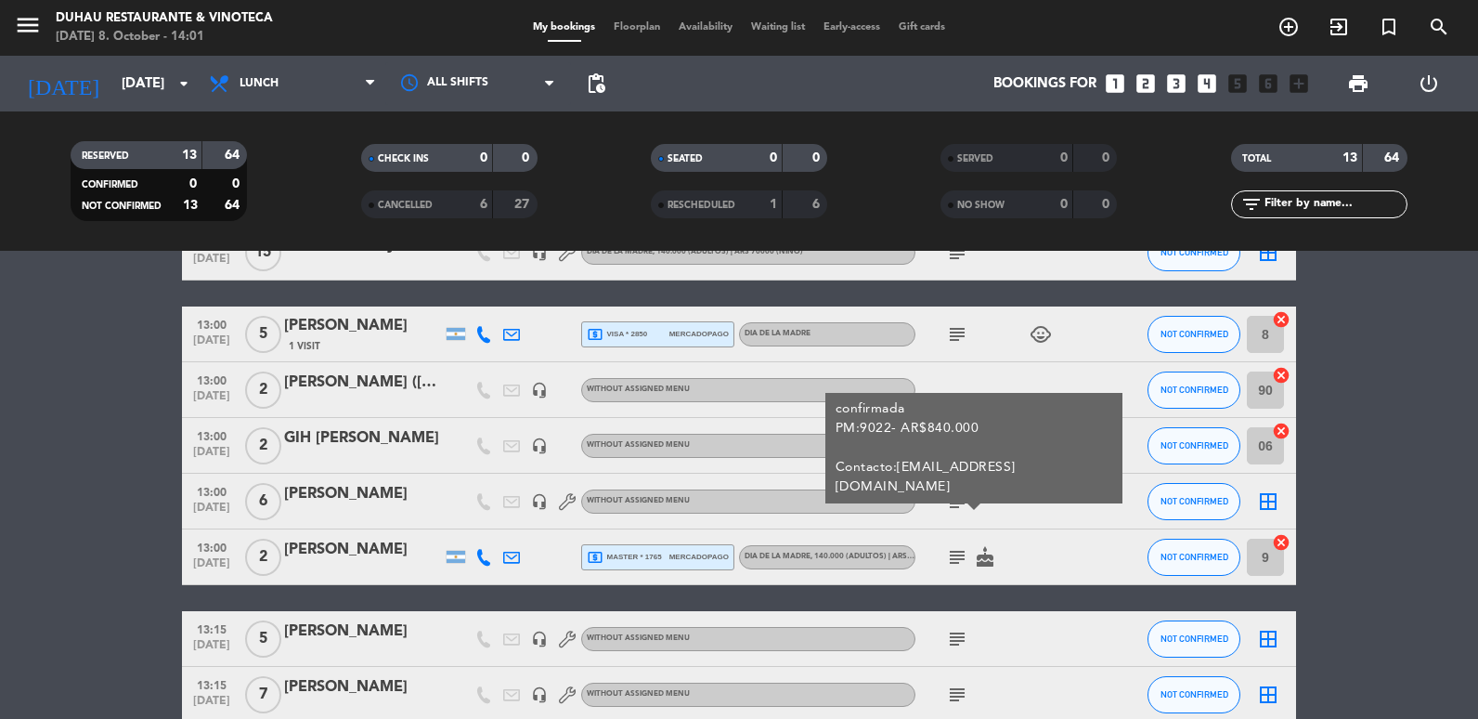
scroll to position [0, 0]
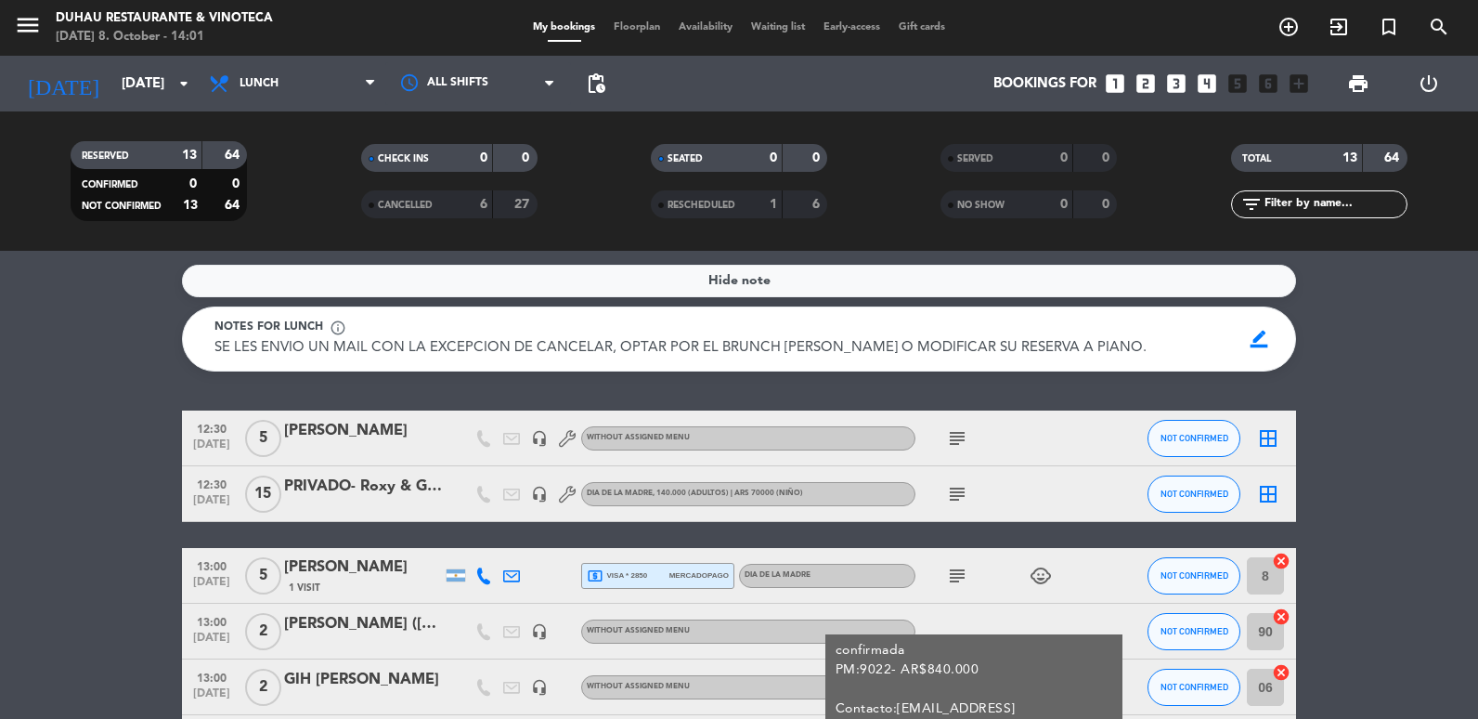
click at [958, 501] on icon "subject" at bounding box center [957, 494] width 22 height 22
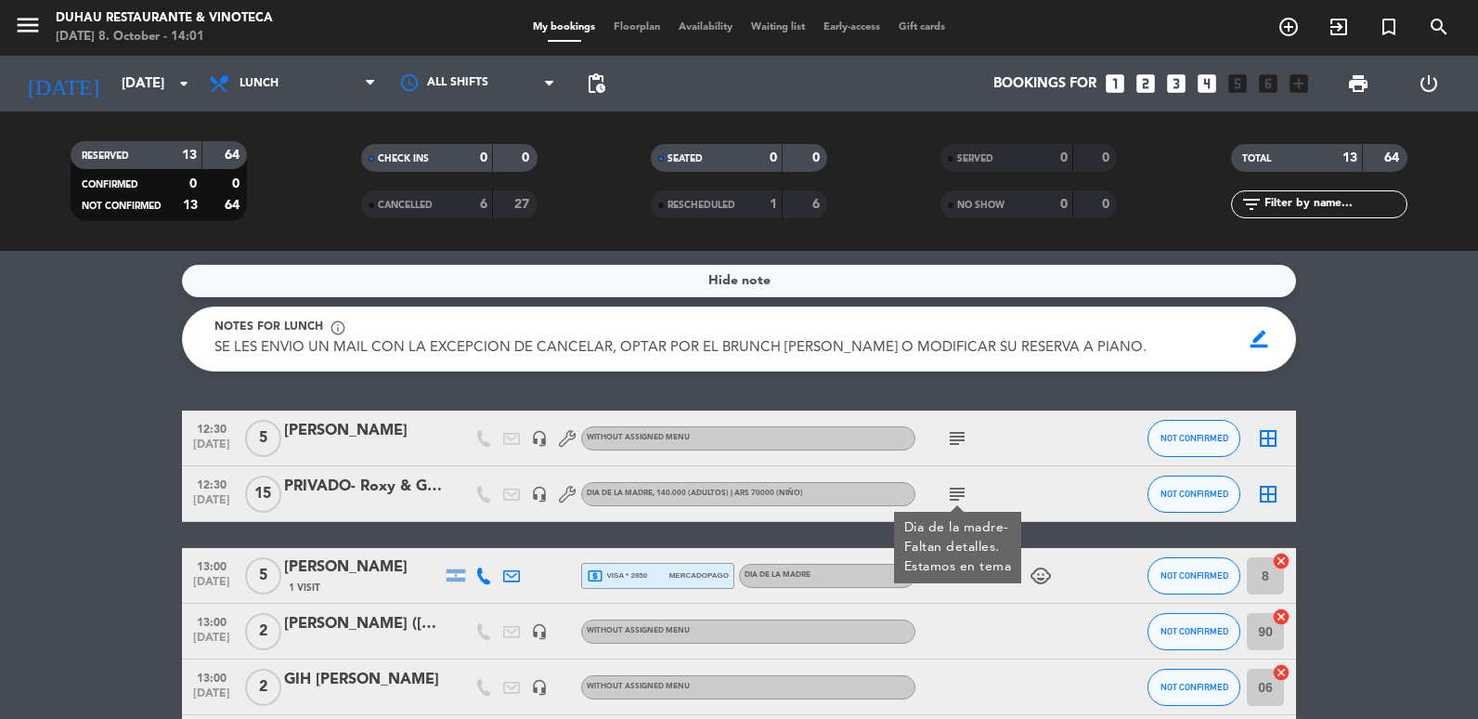
click at [961, 430] on icon "subject" at bounding box center [957, 438] width 22 height 22
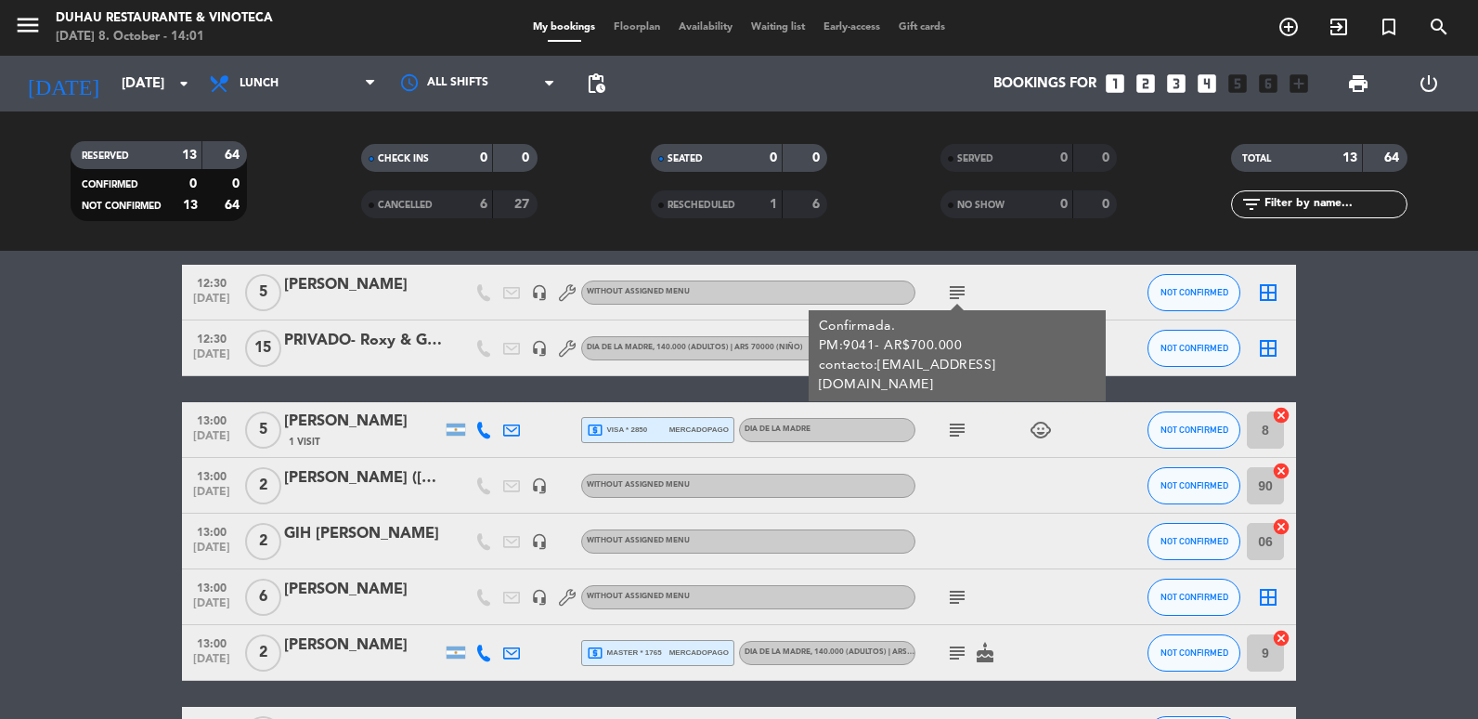
scroll to position [371, 0]
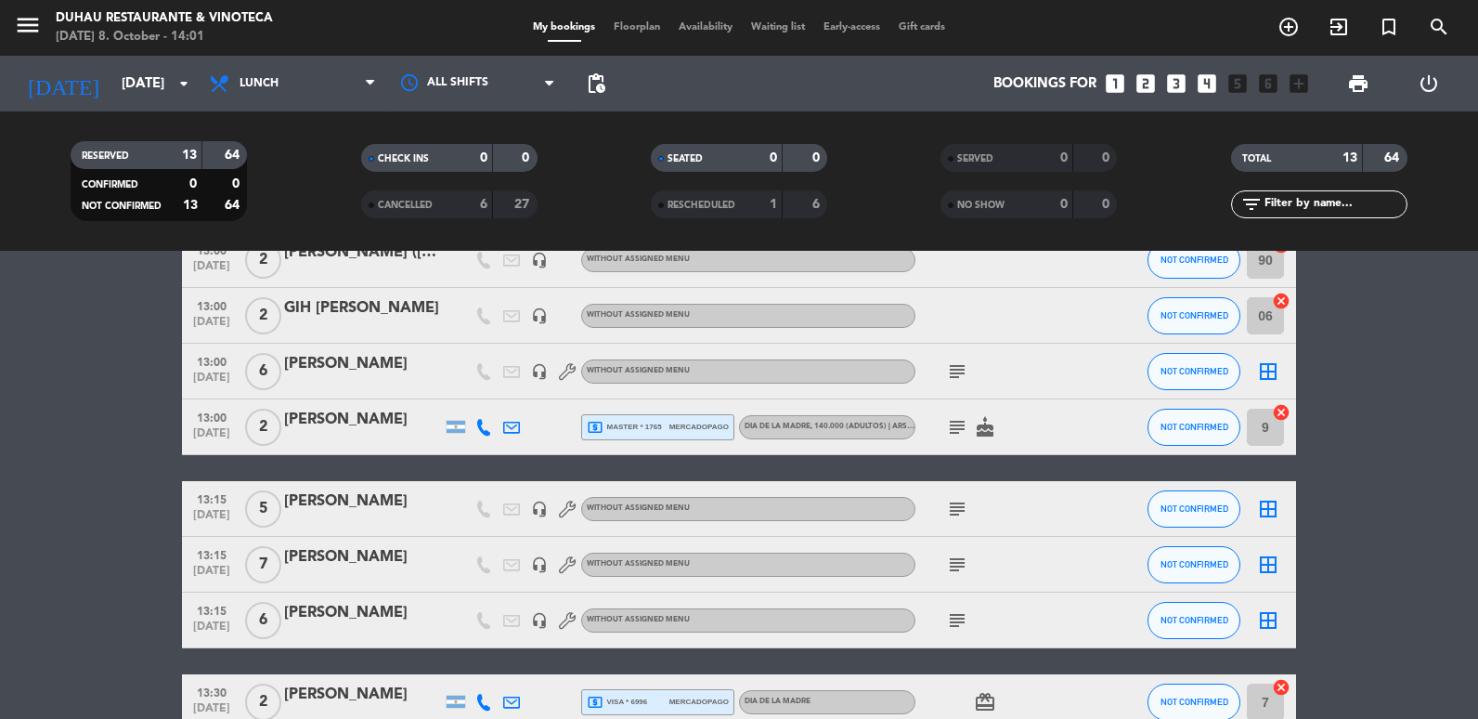
click at [361, 510] on div "[PERSON_NAME]" at bounding box center [363, 501] width 158 height 24
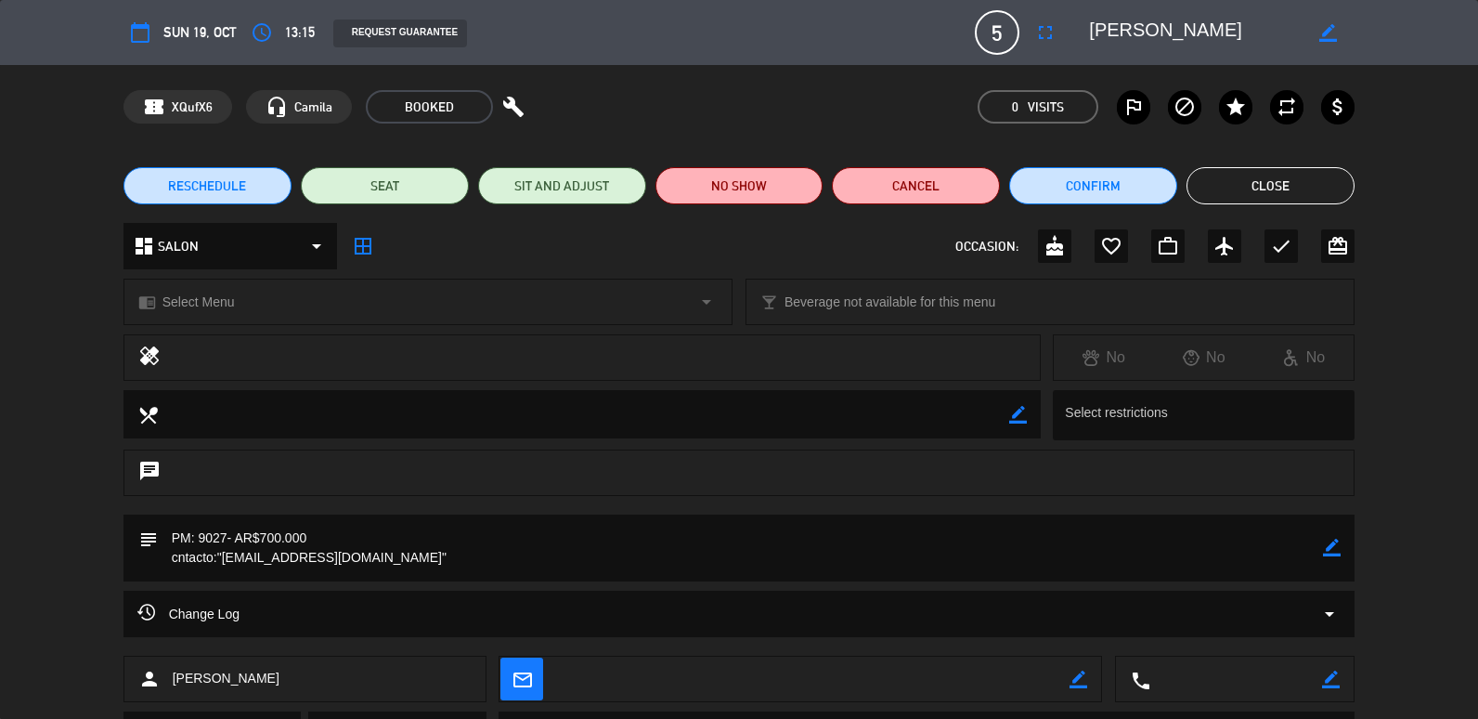
click at [232, 191] on span "RESCHEDULE" at bounding box center [207, 186] width 78 height 20
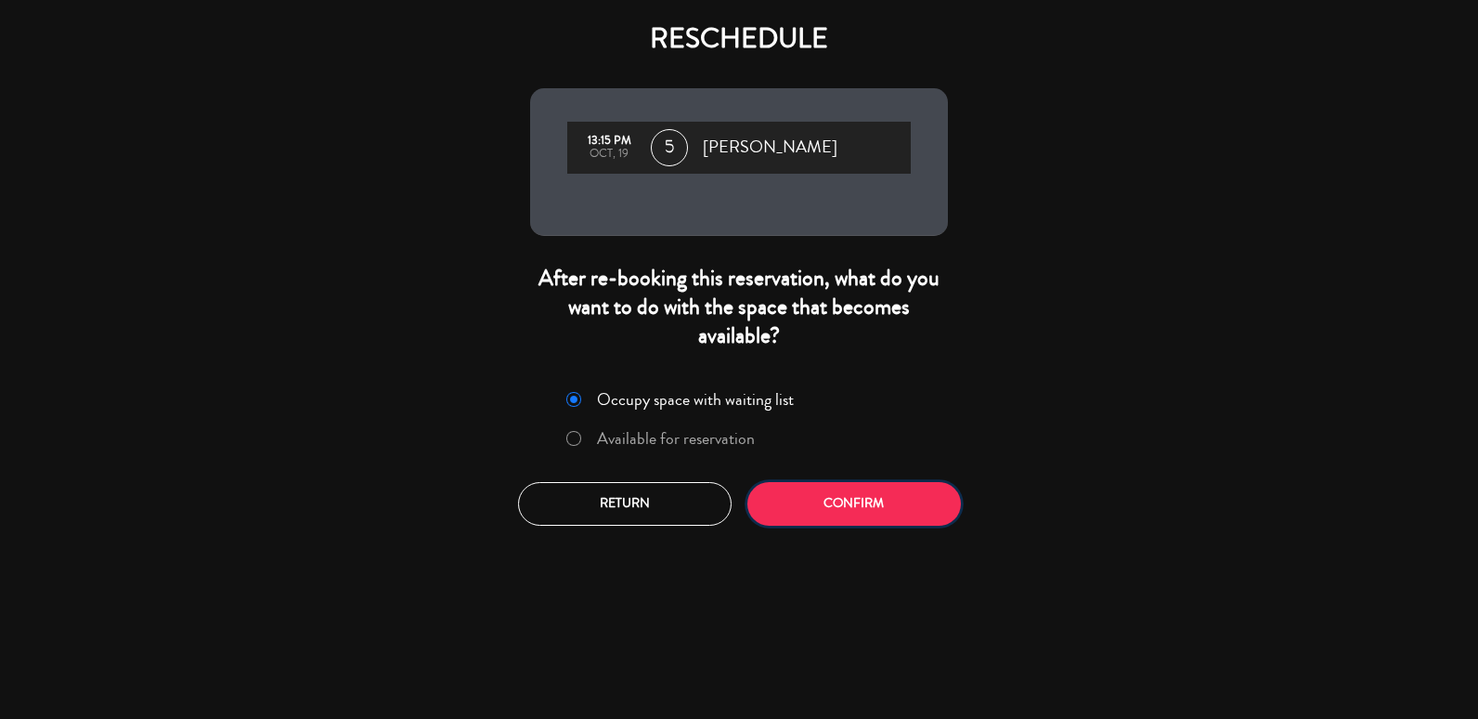
click at [857, 520] on button "Confirm" at bounding box center [855, 504] width 214 height 44
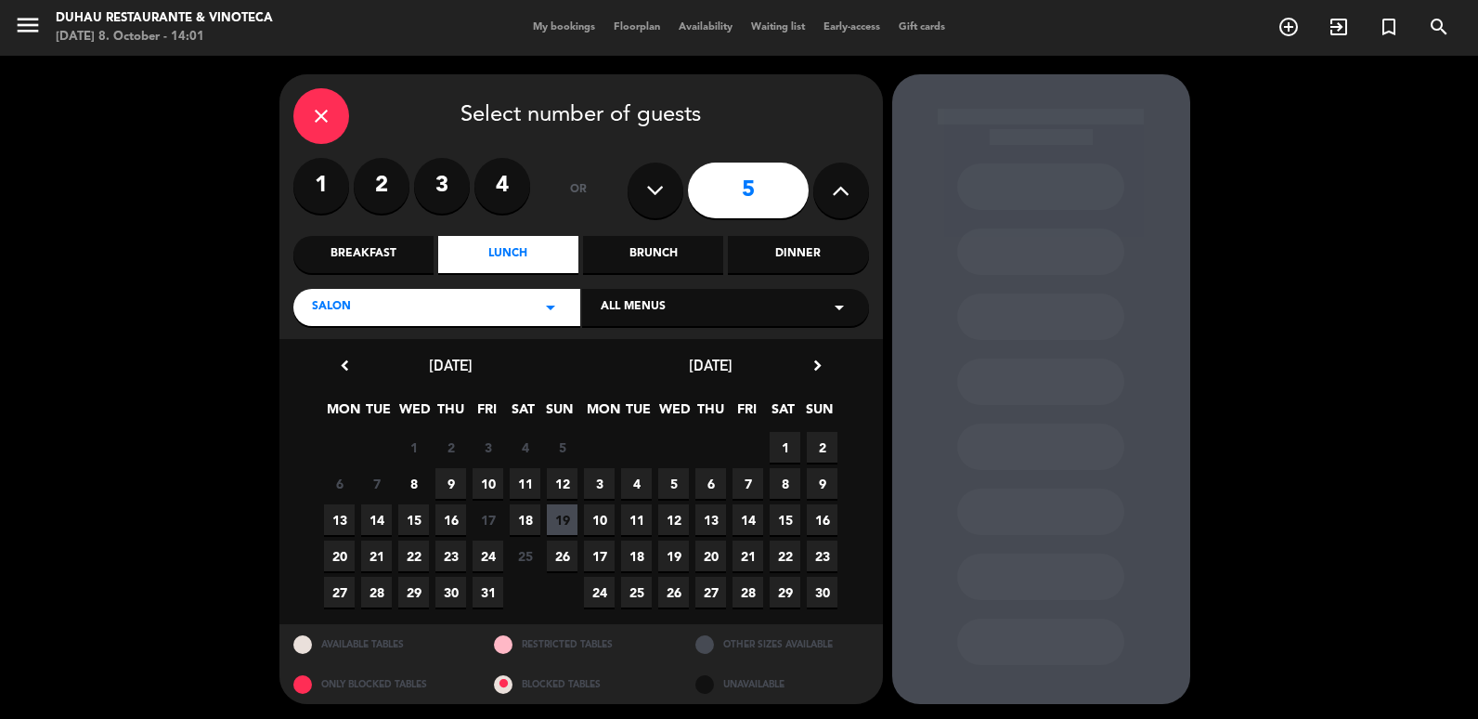
click at [566, 518] on span "19" at bounding box center [562, 519] width 31 height 31
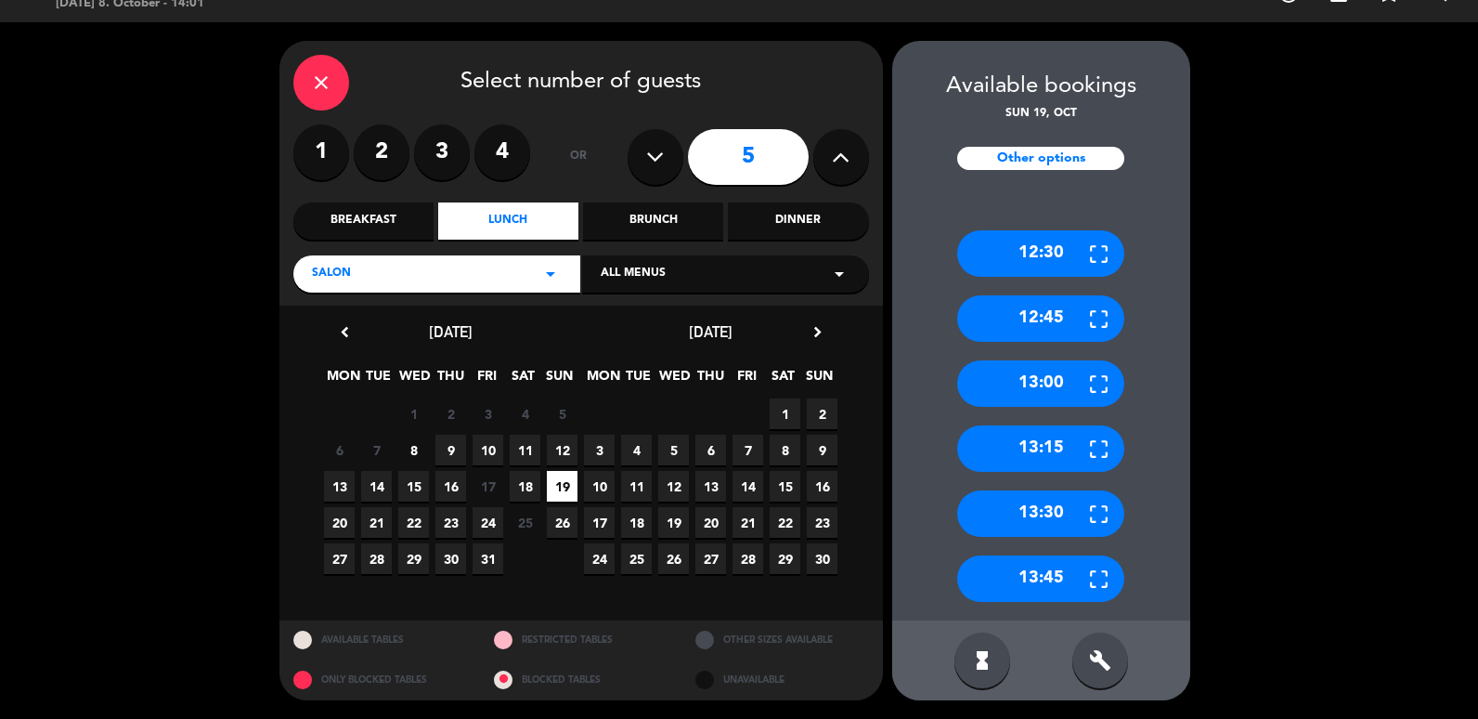
click at [1083, 644] on div "build" at bounding box center [1101, 660] width 56 height 56
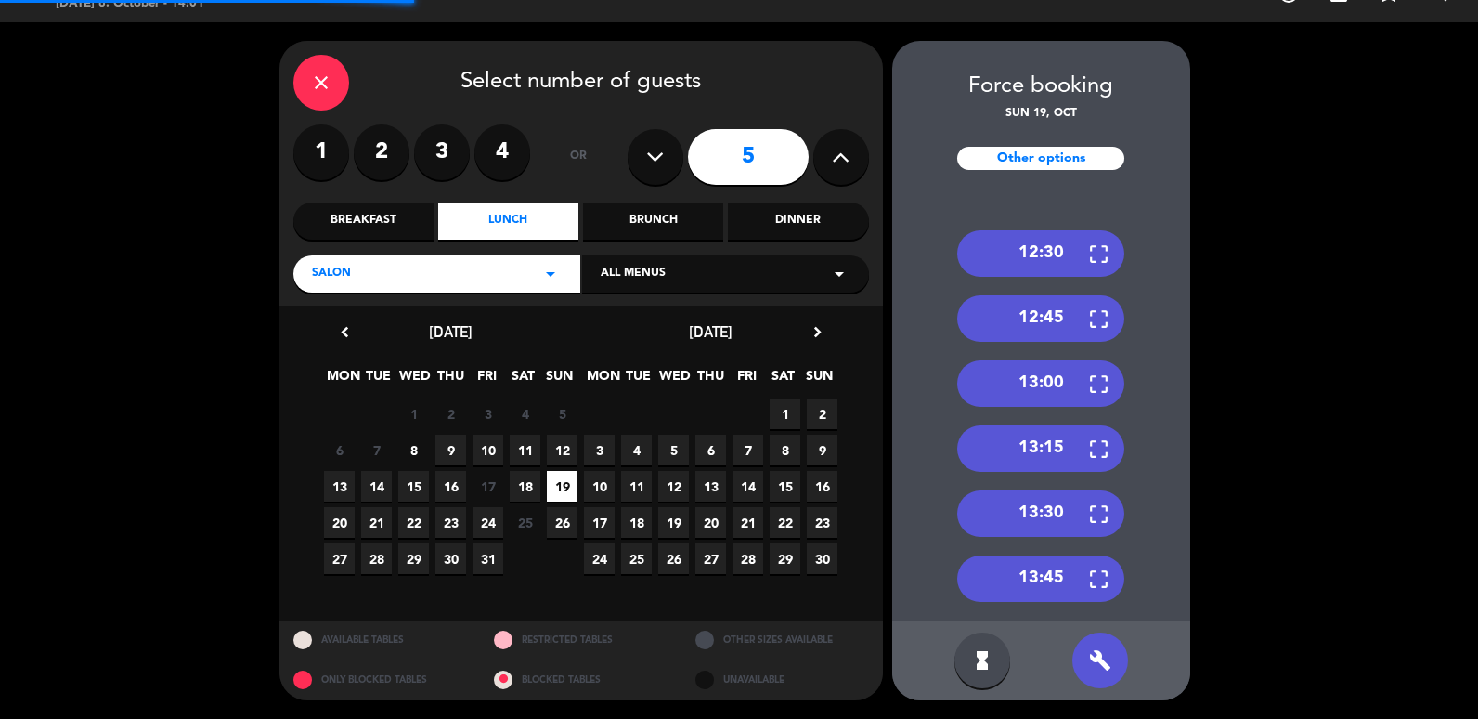
click at [1058, 510] on div "13:30" at bounding box center [1040, 513] width 167 height 46
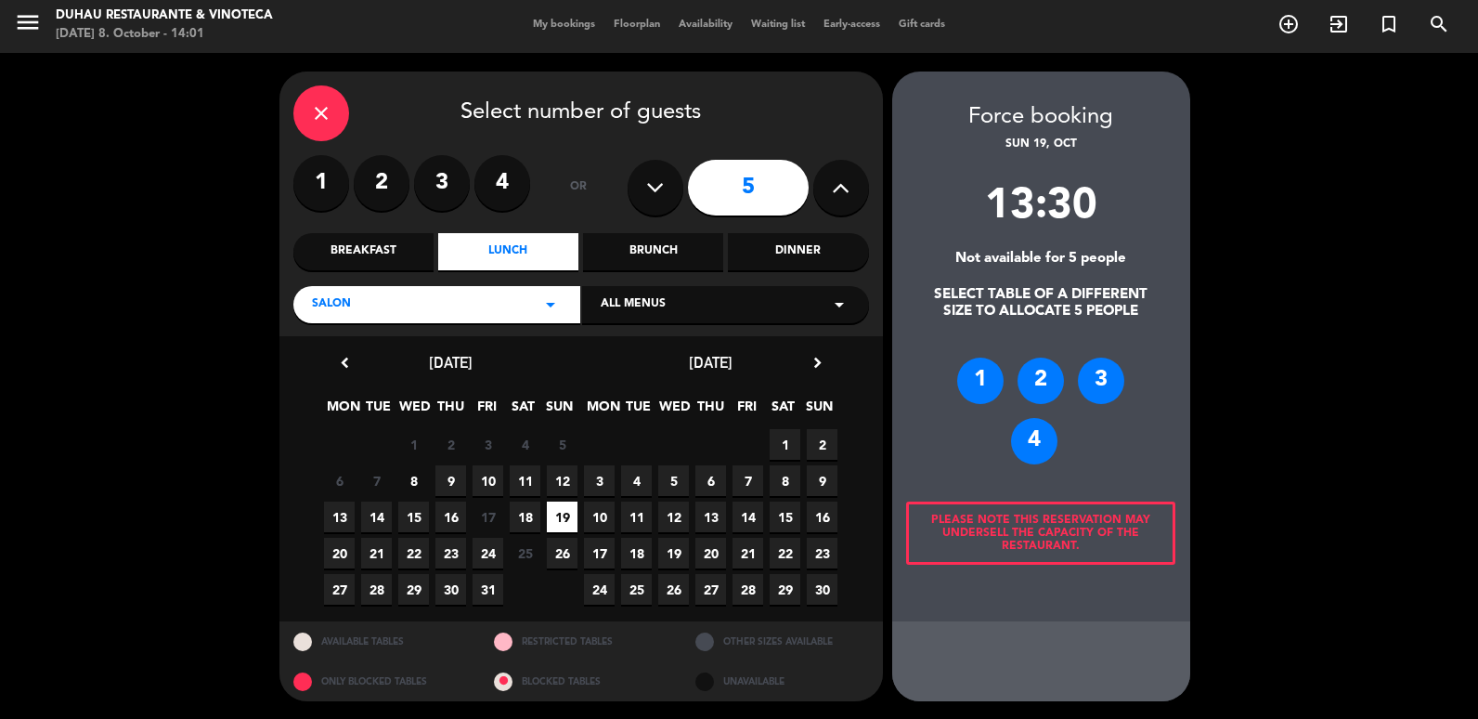
click at [1025, 442] on div "4" at bounding box center [1034, 441] width 46 height 46
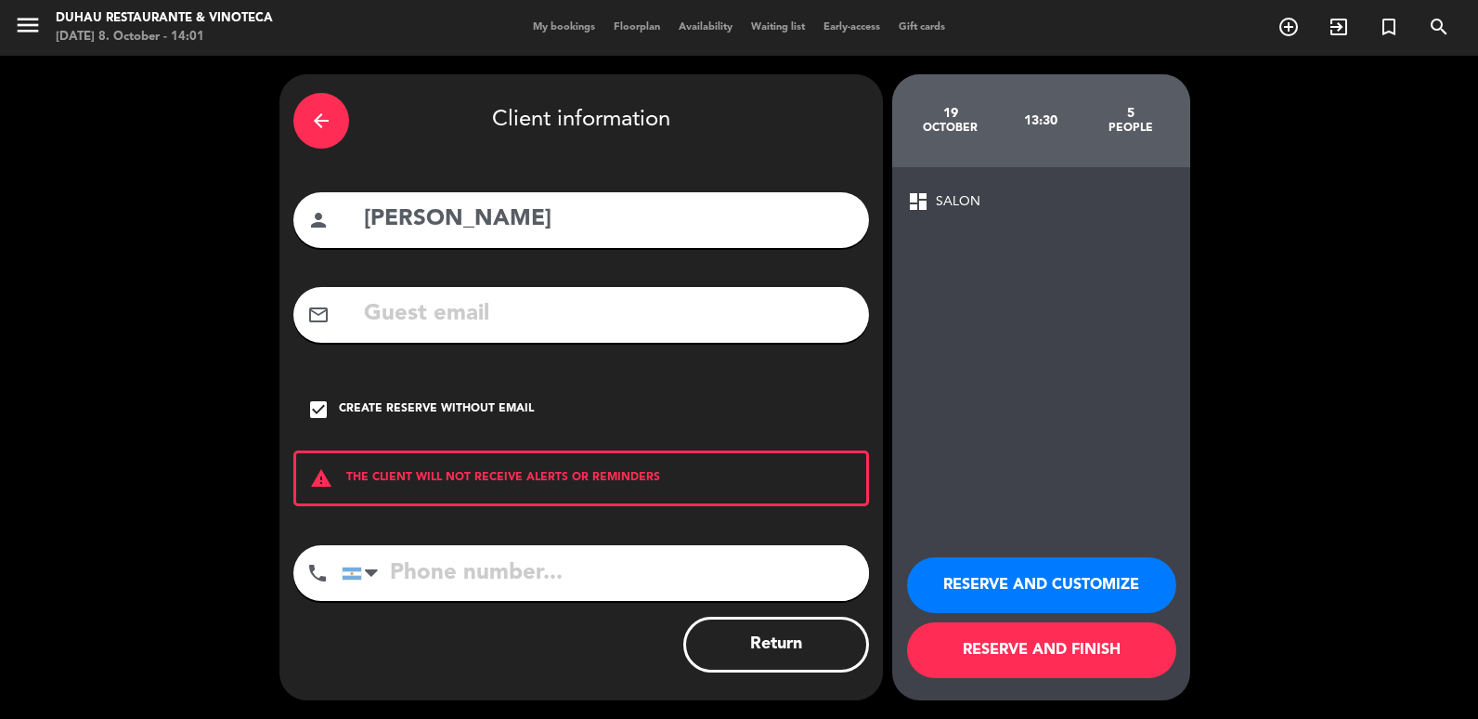
scroll to position [0, 0]
click at [1101, 581] on button "RESERVE AND CUSTOMIZE" at bounding box center [1041, 585] width 269 height 56
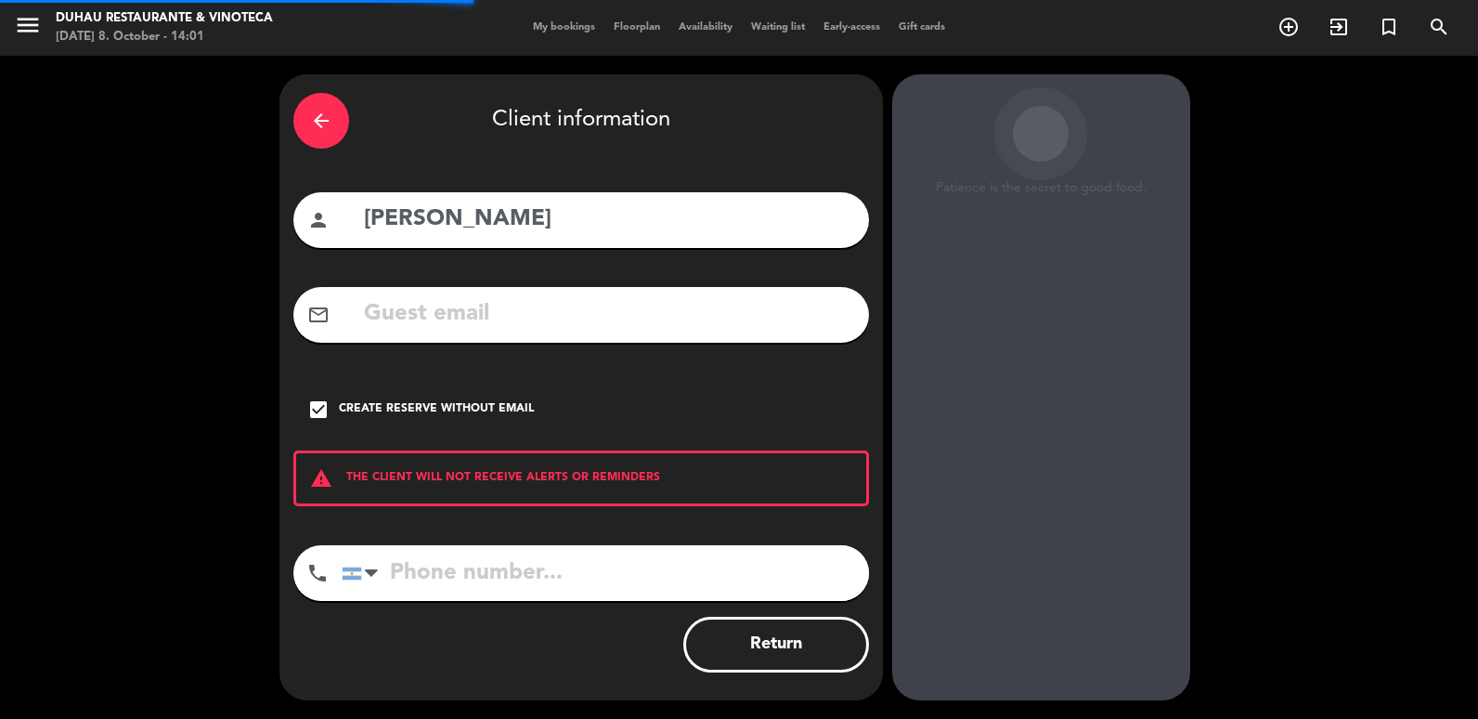
scroll to position [24, 0]
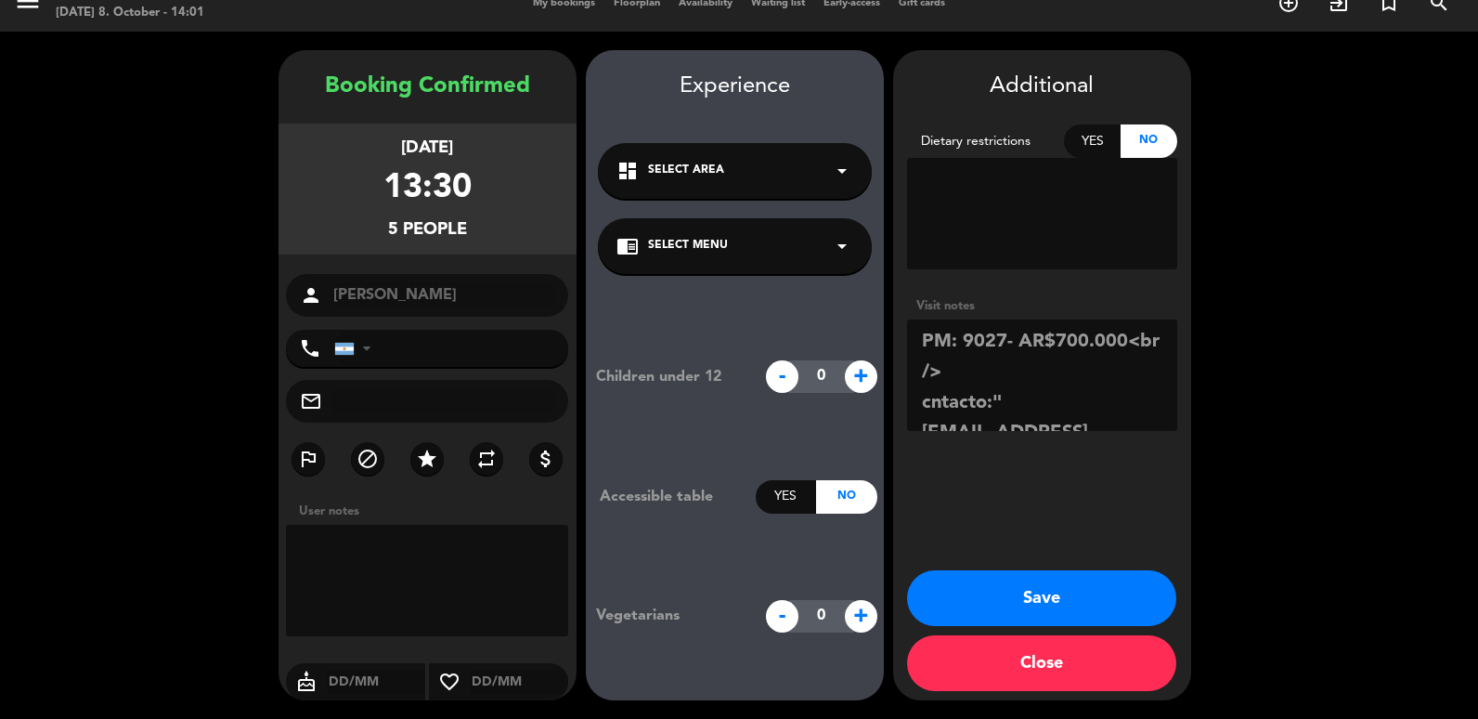
click at [1061, 607] on button "Save" at bounding box center [1041, 598] width 269 height 56
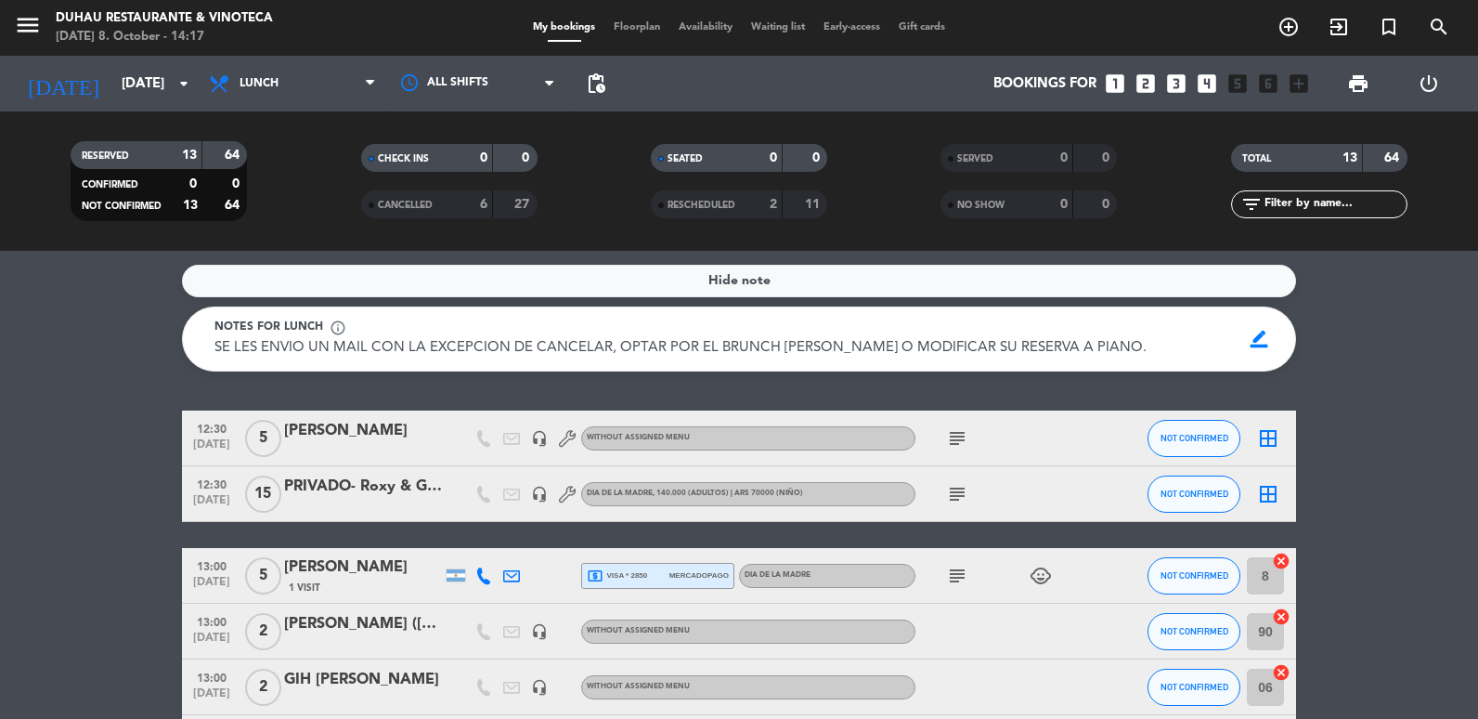
click at [951, 449] on div "subject" at bounding box center [999, 437] width 167 height 55
click at [951, 444] on icon "subject" at bounding box center [957, 438] width 22 height 22
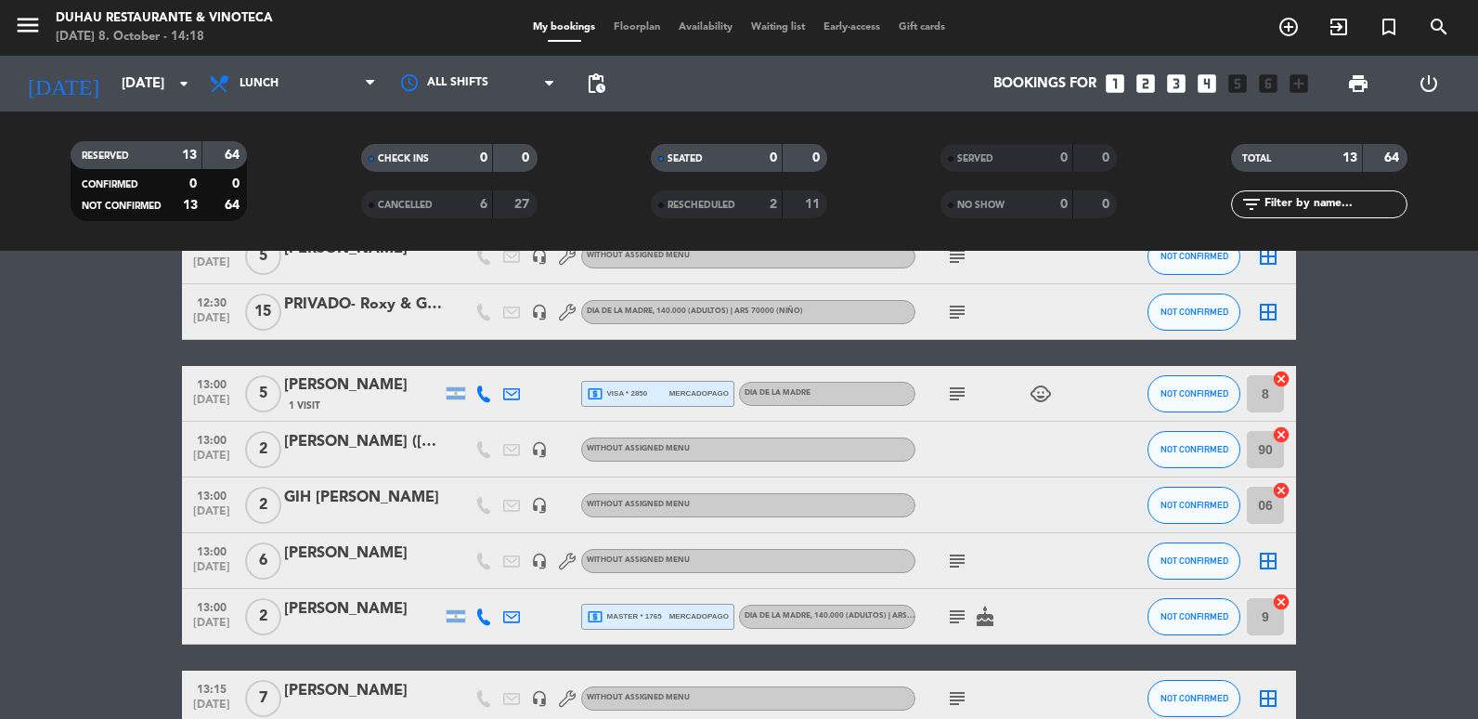
scroll to position [186, 0]
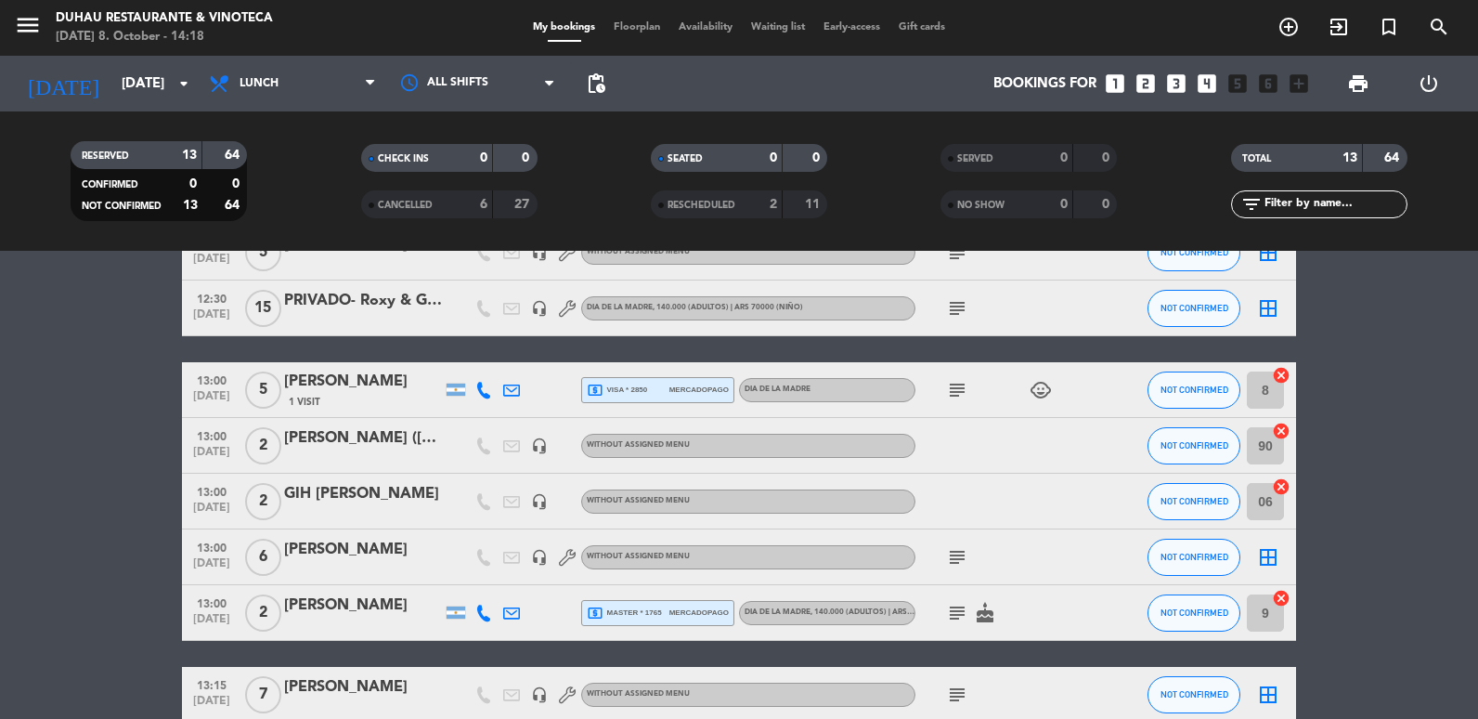
click at [953, 397] on icon "subject" at bounding box center [957, 390] width 22 height 22
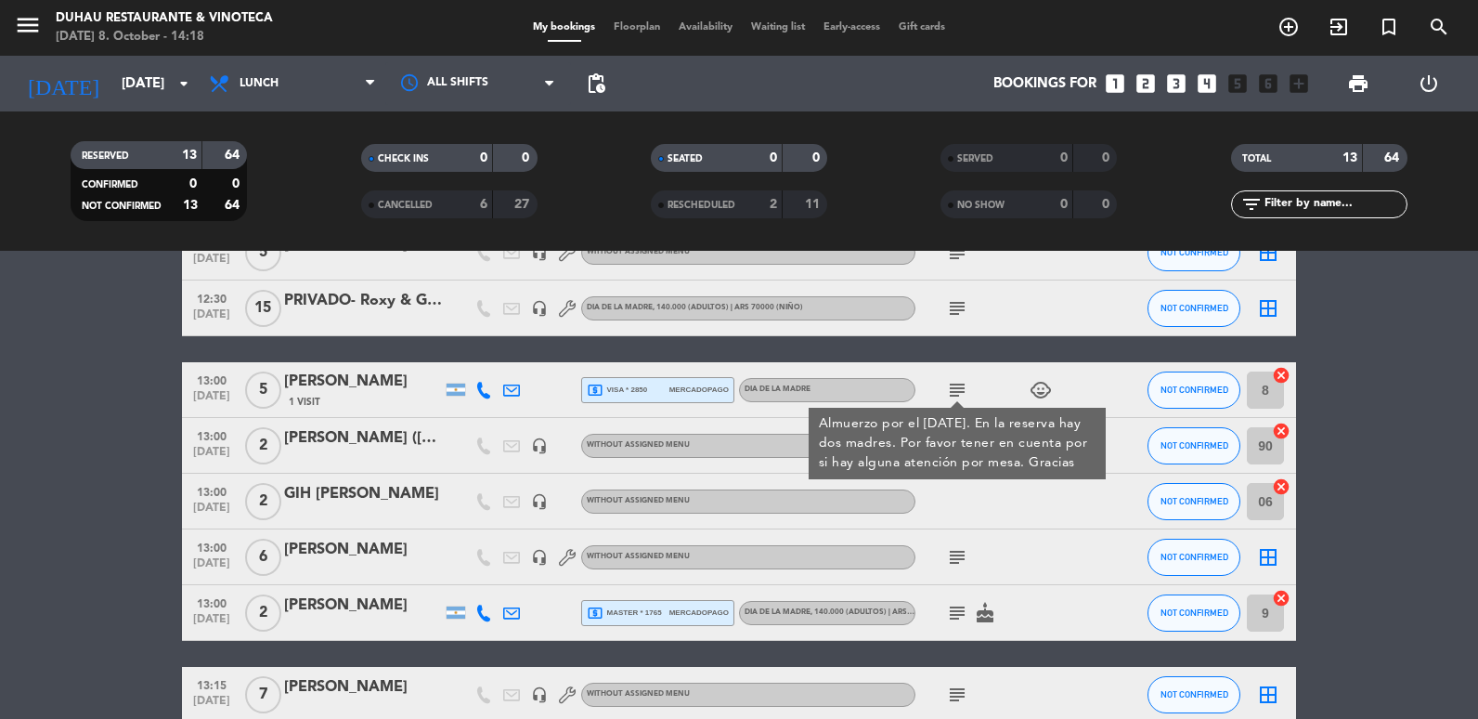
click at [958, 556] on icon "subject" at bounding box center [957, 557] width 22 height 22
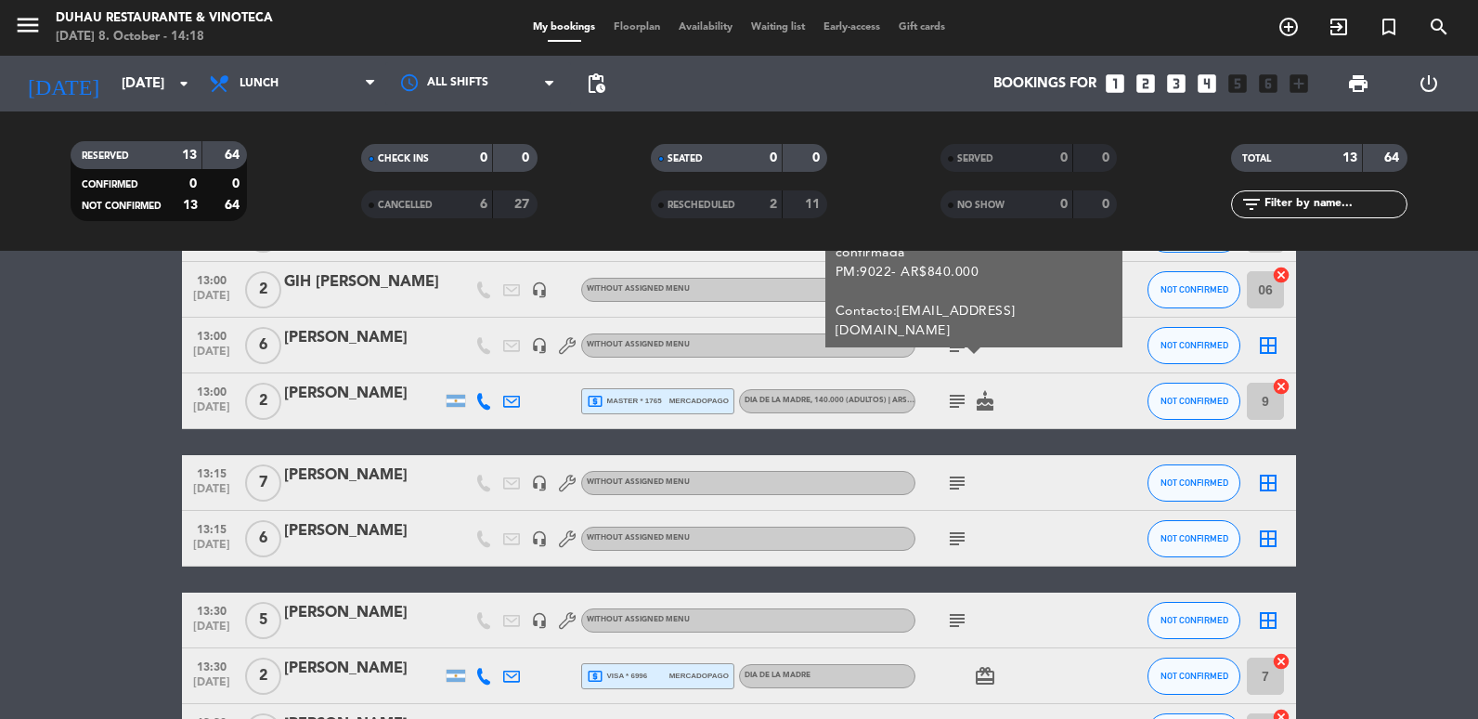
scroll to position [464, 0]
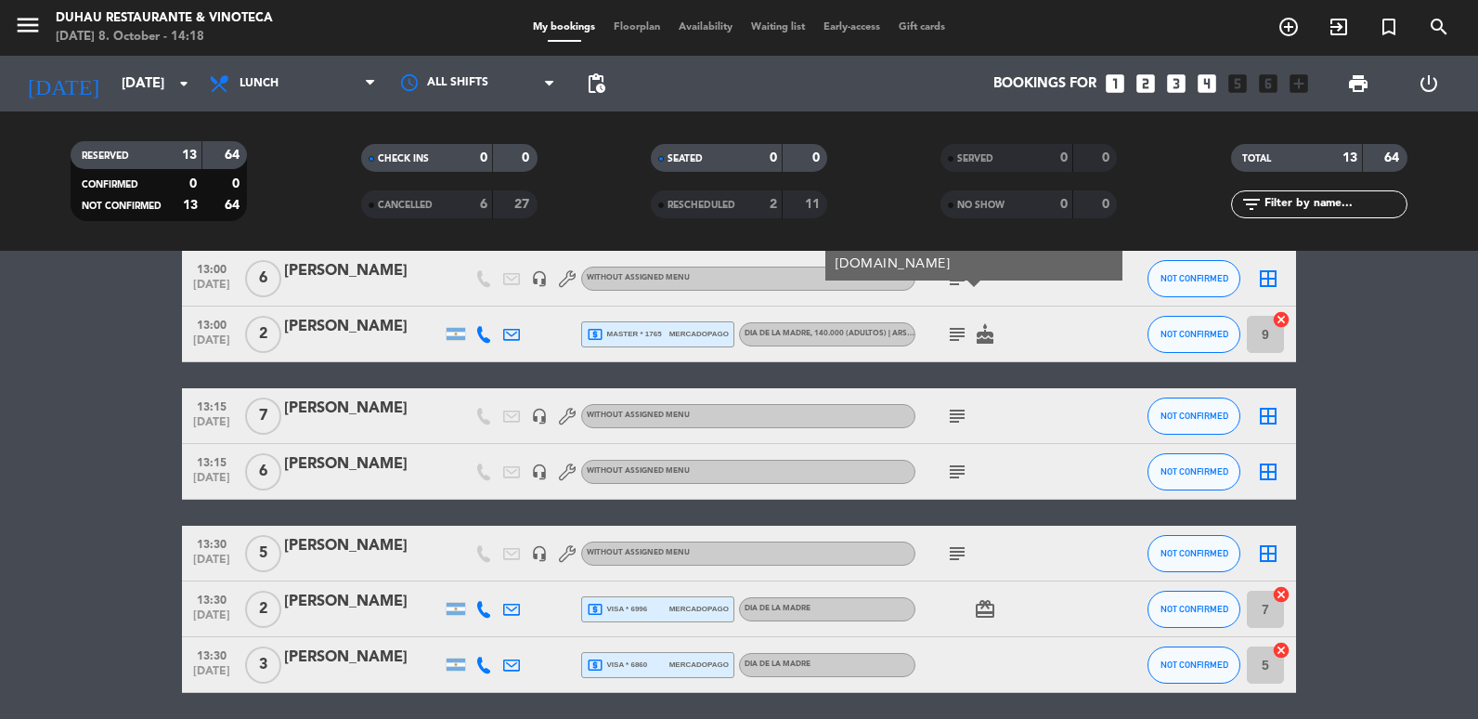
click at [959, 417] on icon "subject" at bounding box center [957, 416] width 22 height 22
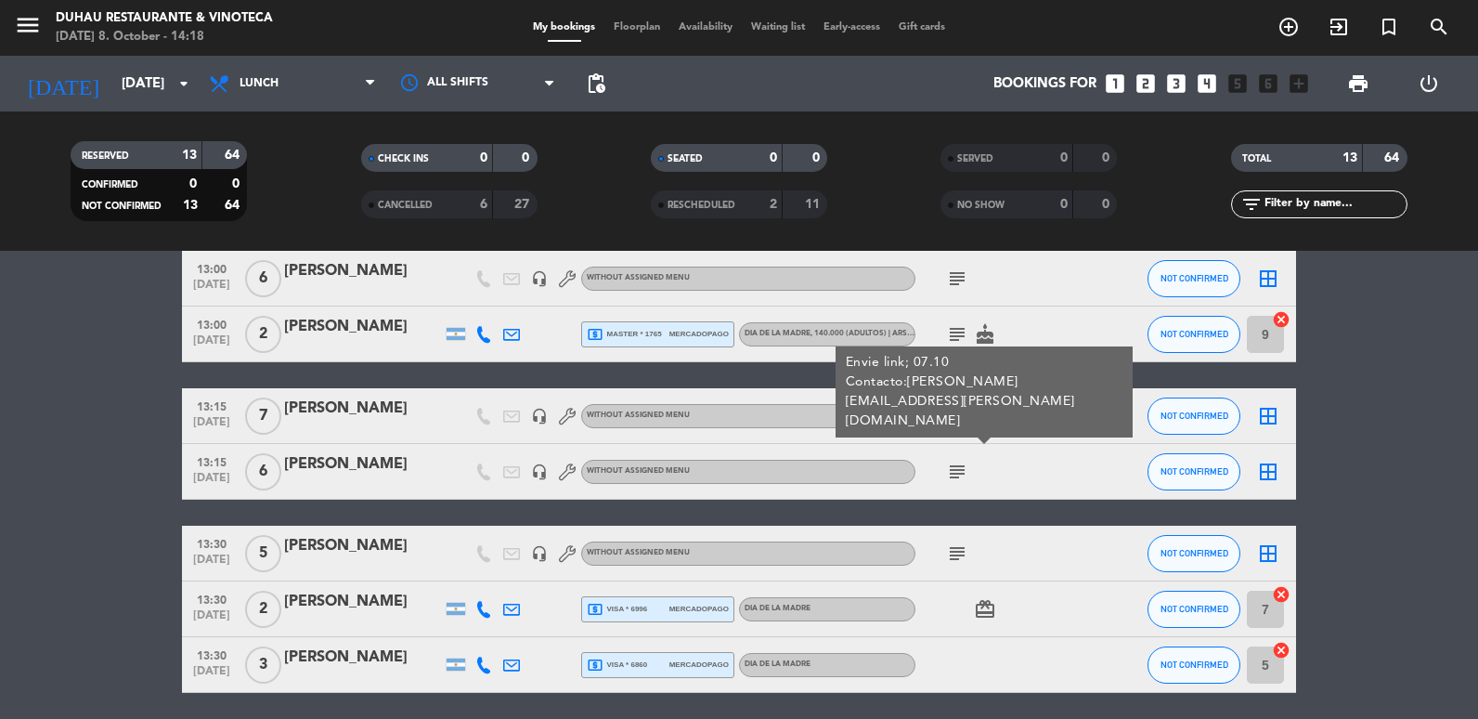
click at [960, 485] on div "subject" at bounding box center [999, 471] width 167 height 55
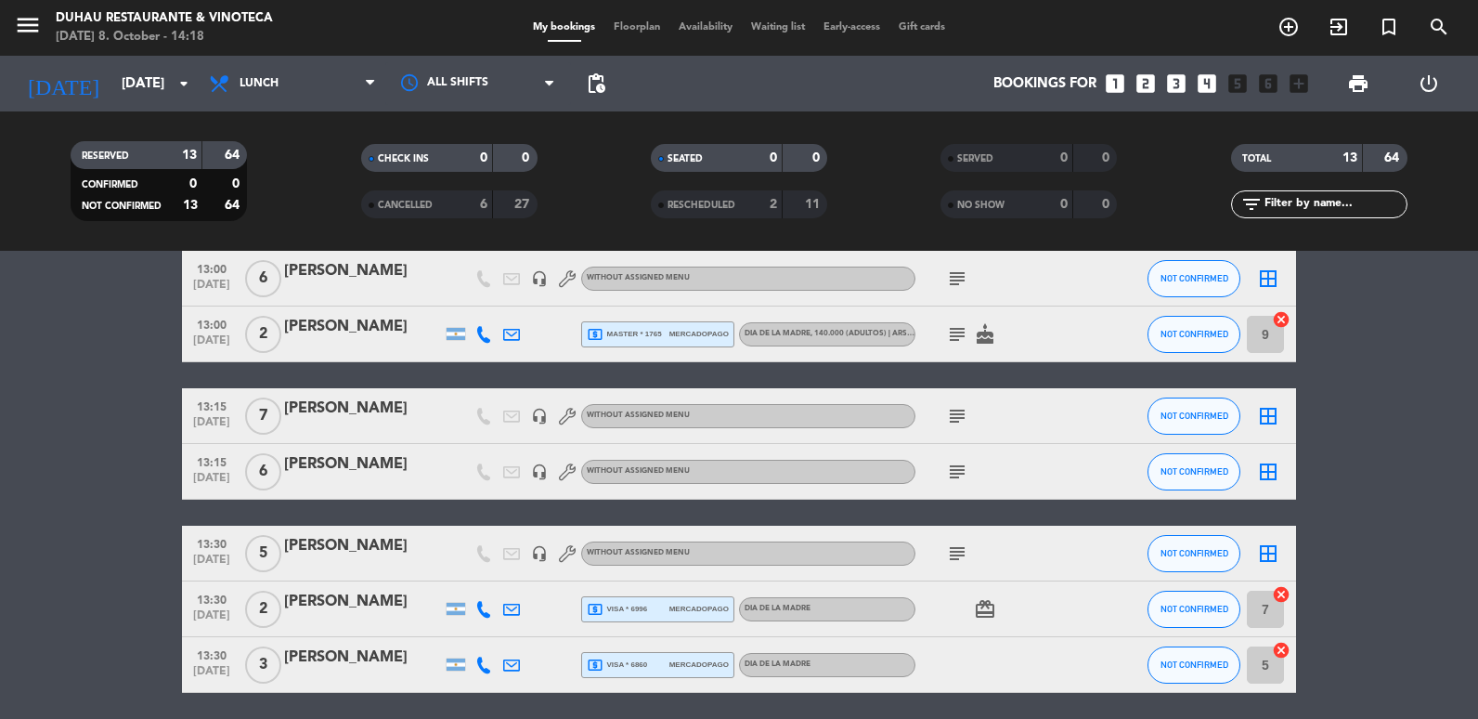
click at [960, 480] on icon "subject" at bounding box center [957, 472] width 22 height 22
click at [0, 517] on html "close × [PERSON_NAME] Restaurante & Vinoteca × chrome_reader_mode List of Reser…" at bounding box center [739, 359] width 1478 height 719
click at [962, 561] on icon "subject" at bounding box center [957, 553] width 22 height 22
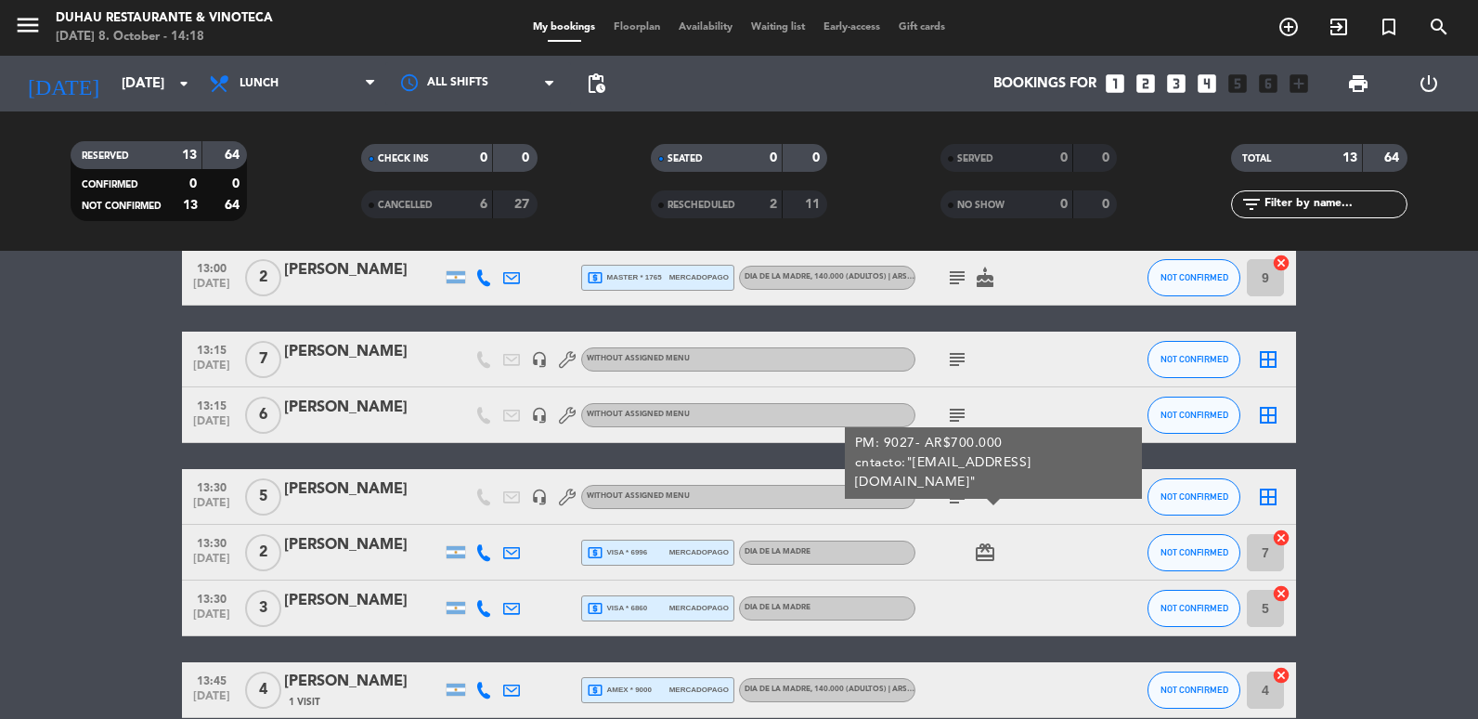
scroll to position [613, 0]
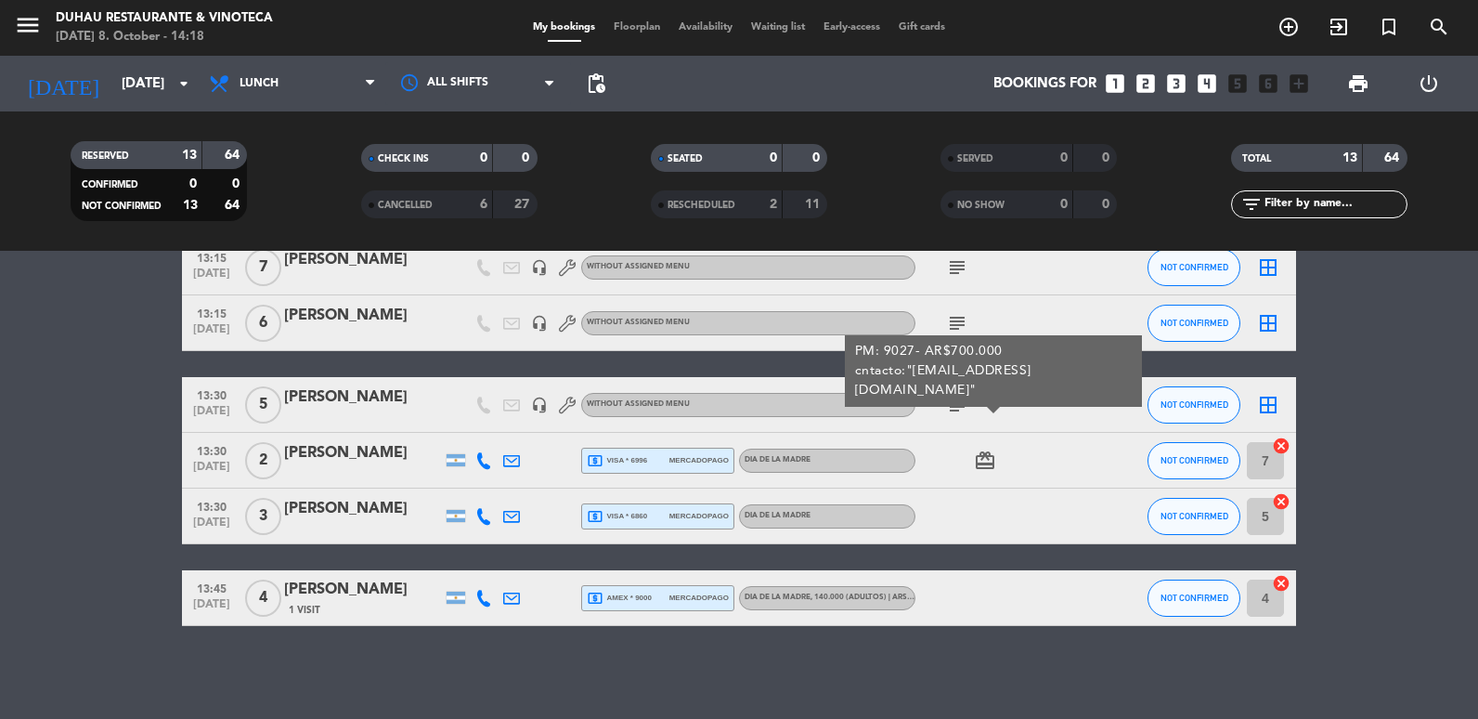
click at [71, 460] on bookings-row "12:30 [DATE] 5 [PERSON_NAME] headset_mic Without assigned menu subject NOT CONF…" at bounding box center [739, 212] width 1478 height 828
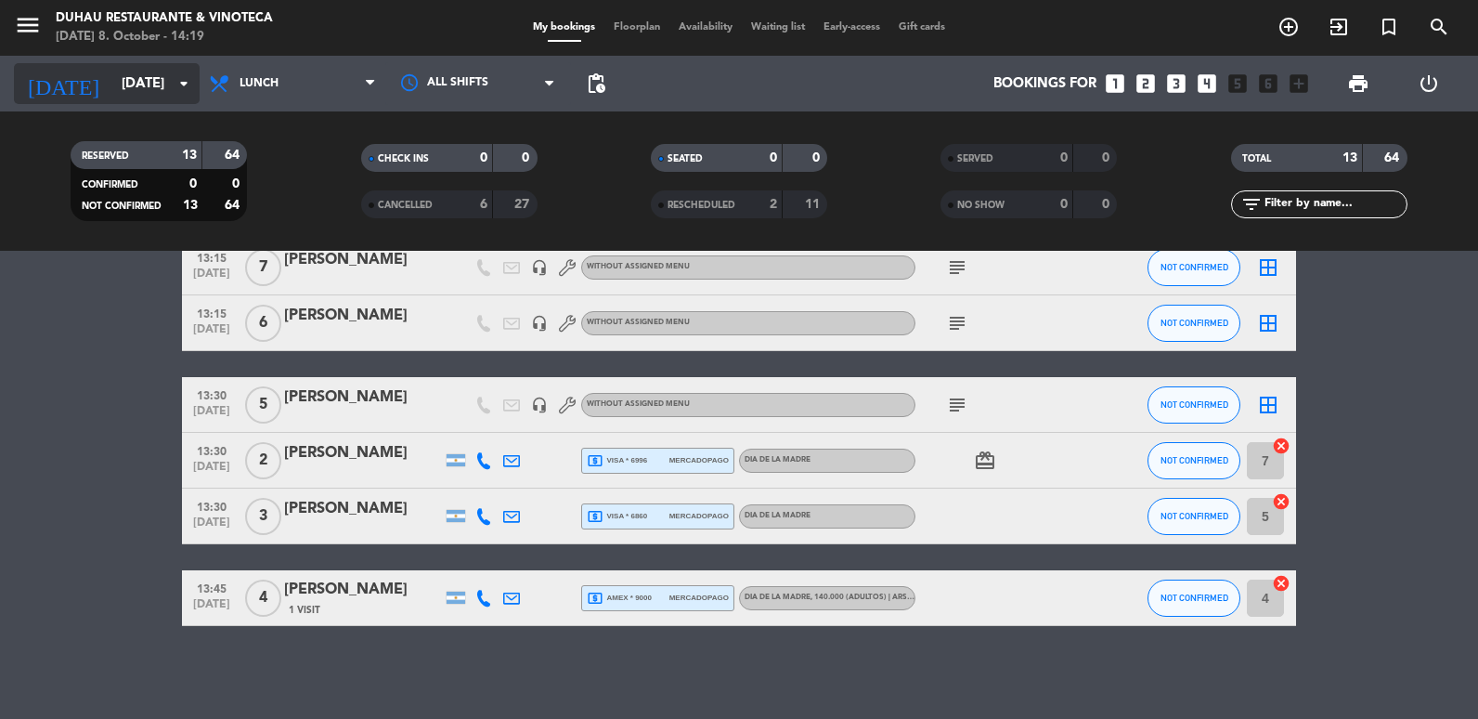
click at [178, 85] on icon "arrow_drop_down" at bounding box center [184, 83] width 22 height 22
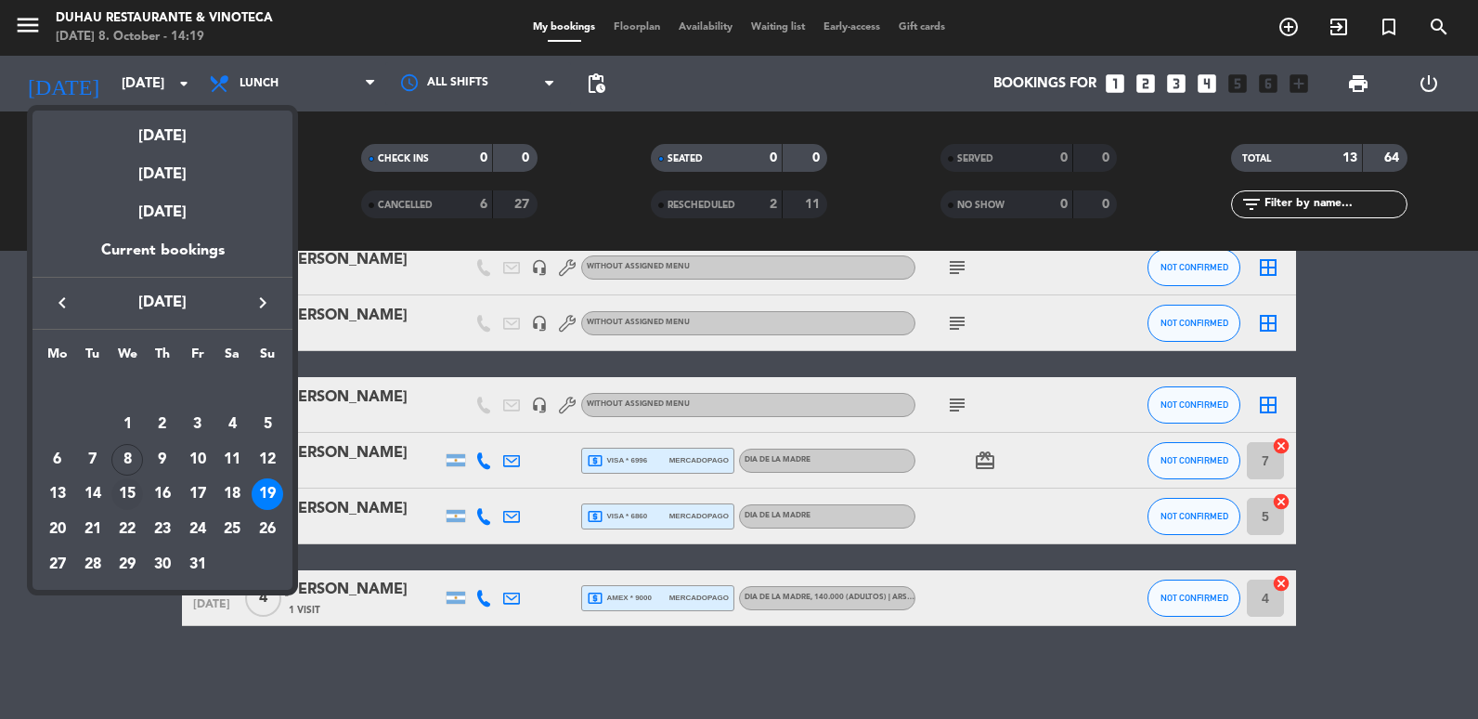
click at [123, 494] on div "15" at bounding box center [127, 494] width 32 height 32
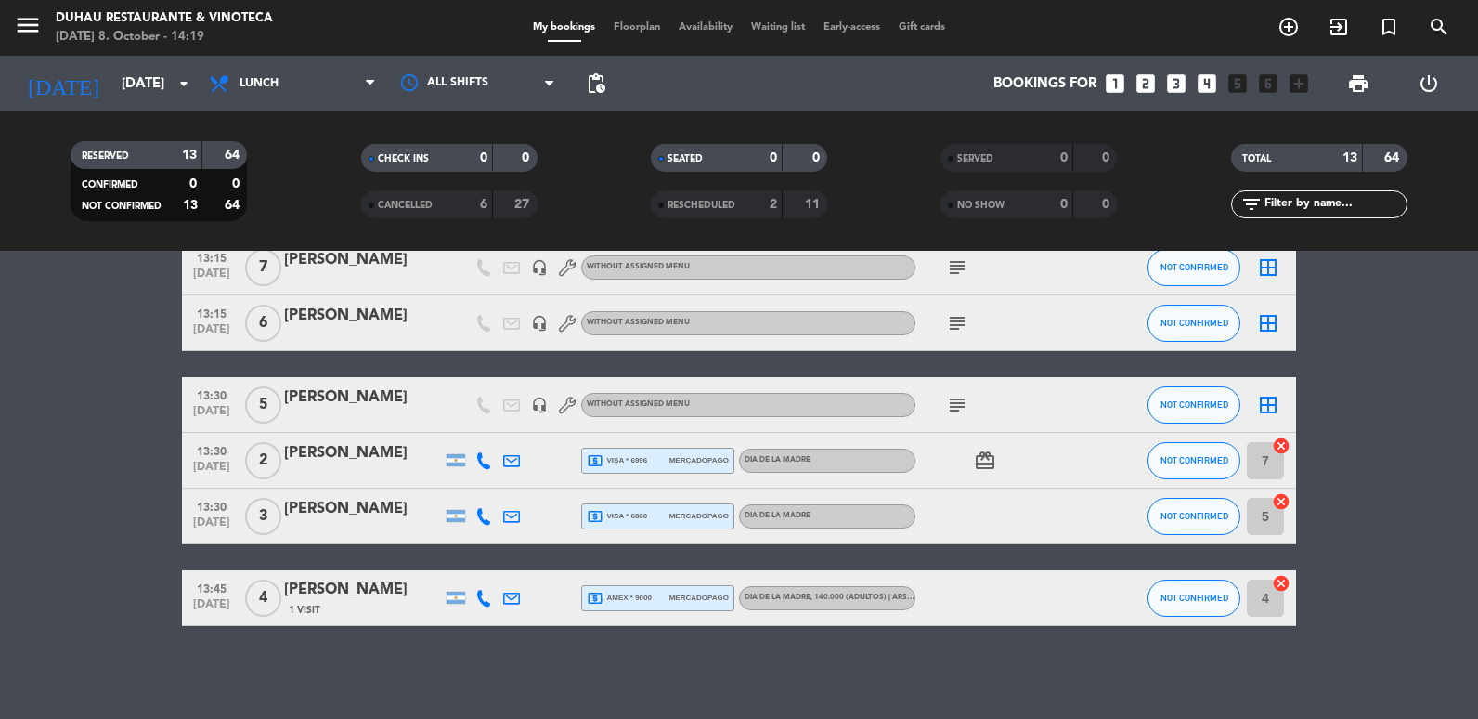
type input "[DATE]"
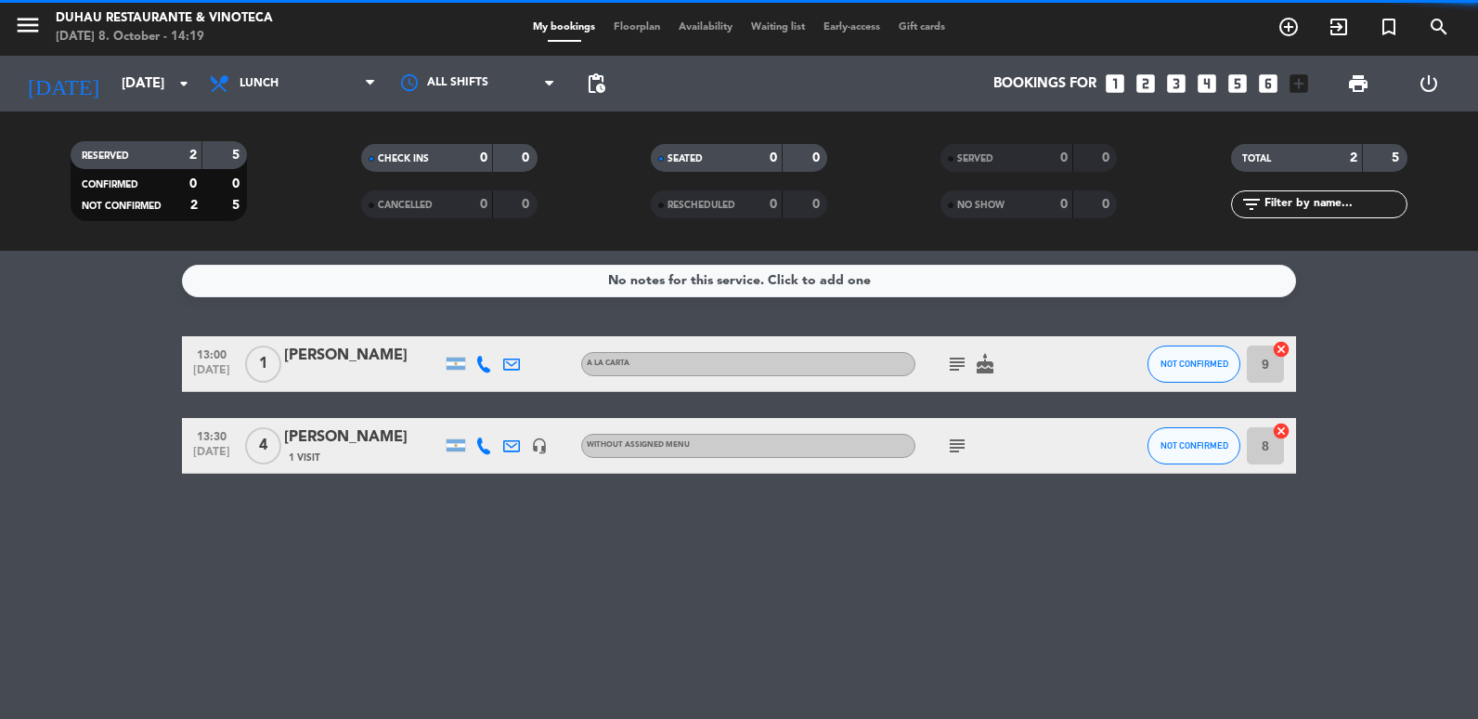
scroll to position [0, 0]
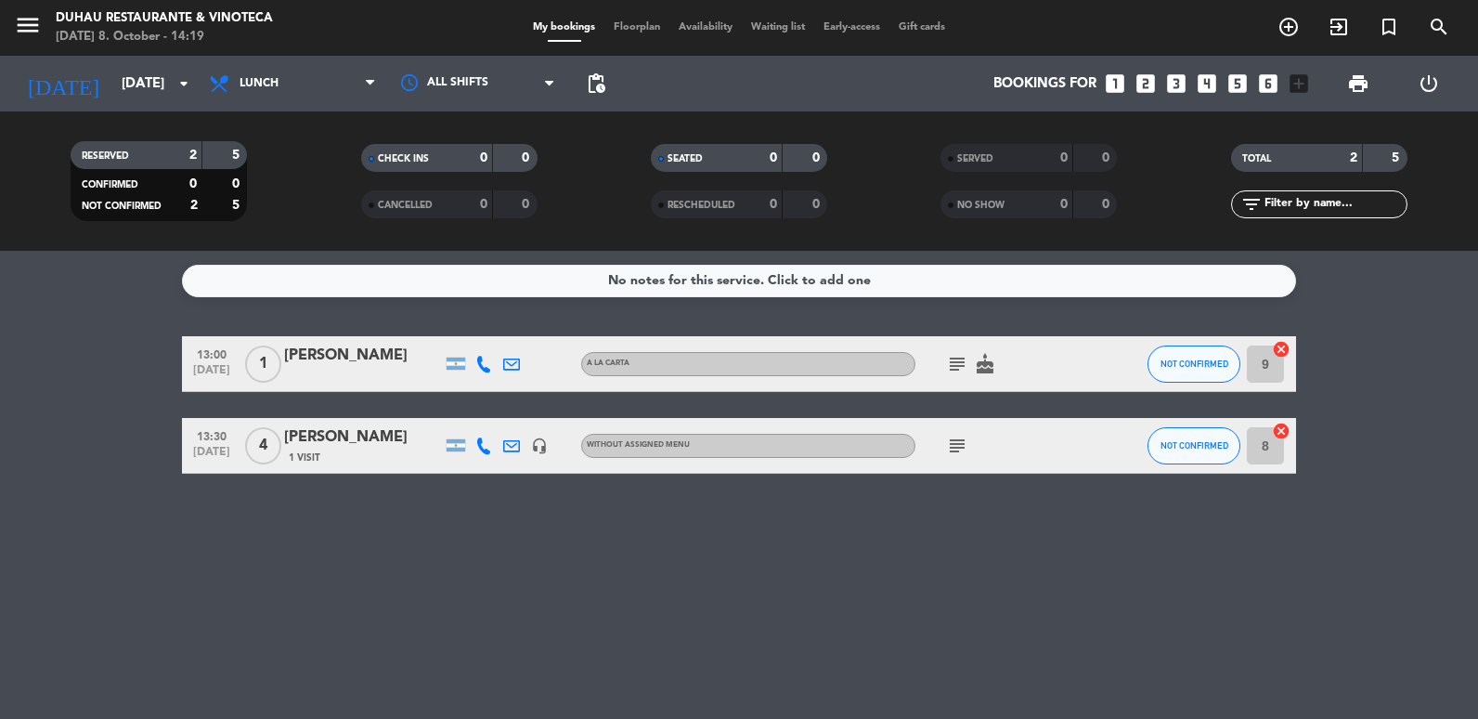
click at [1423, 578] on div "No notes for this service. Click to add one 13:00 [DATE] 1 [PERSON_NAME] A LA C…" at bounding box center [739, 485] width 1478 height 468
click at [1299, 39] on span "add_circle_outline" at bounding box center [1289, 27] width 50 height 32
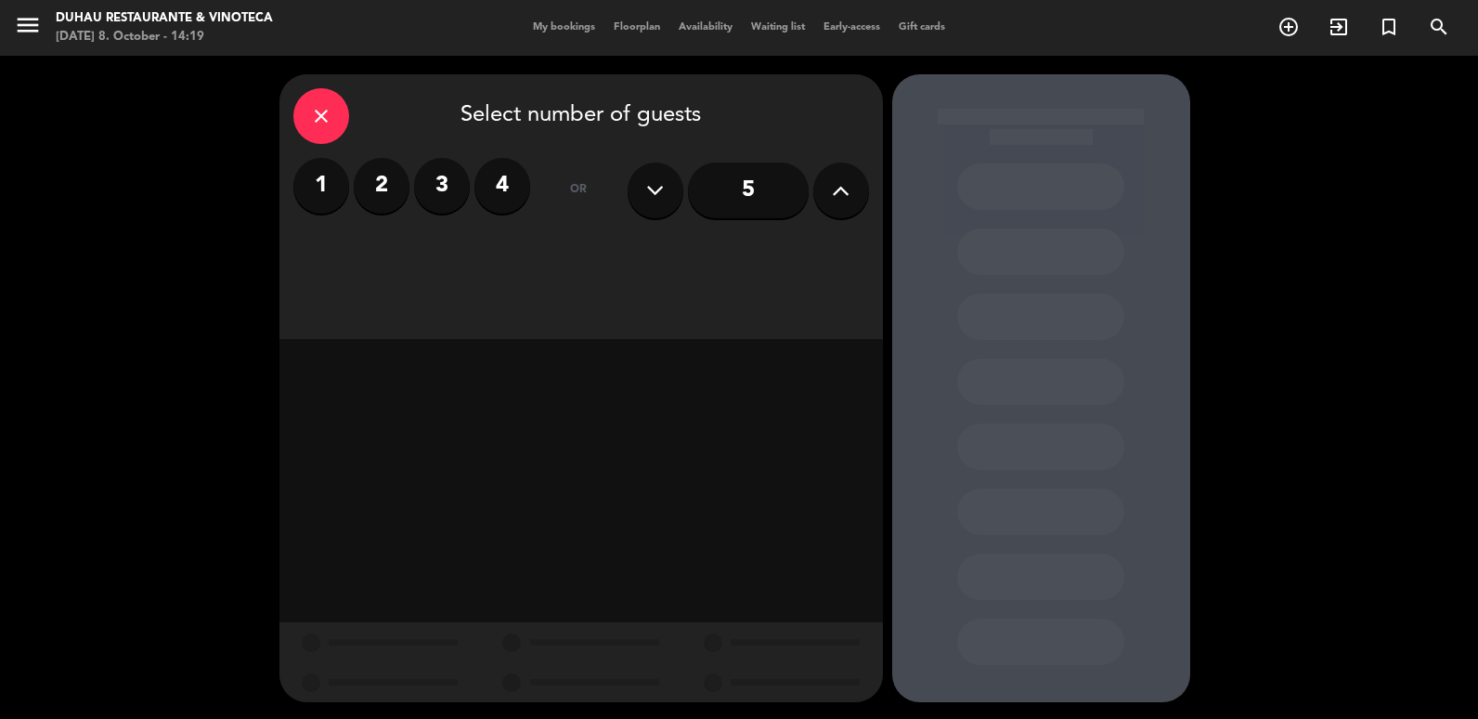
click at [836, 194] on icon at bounding box center [841, 190] width 18 height 28
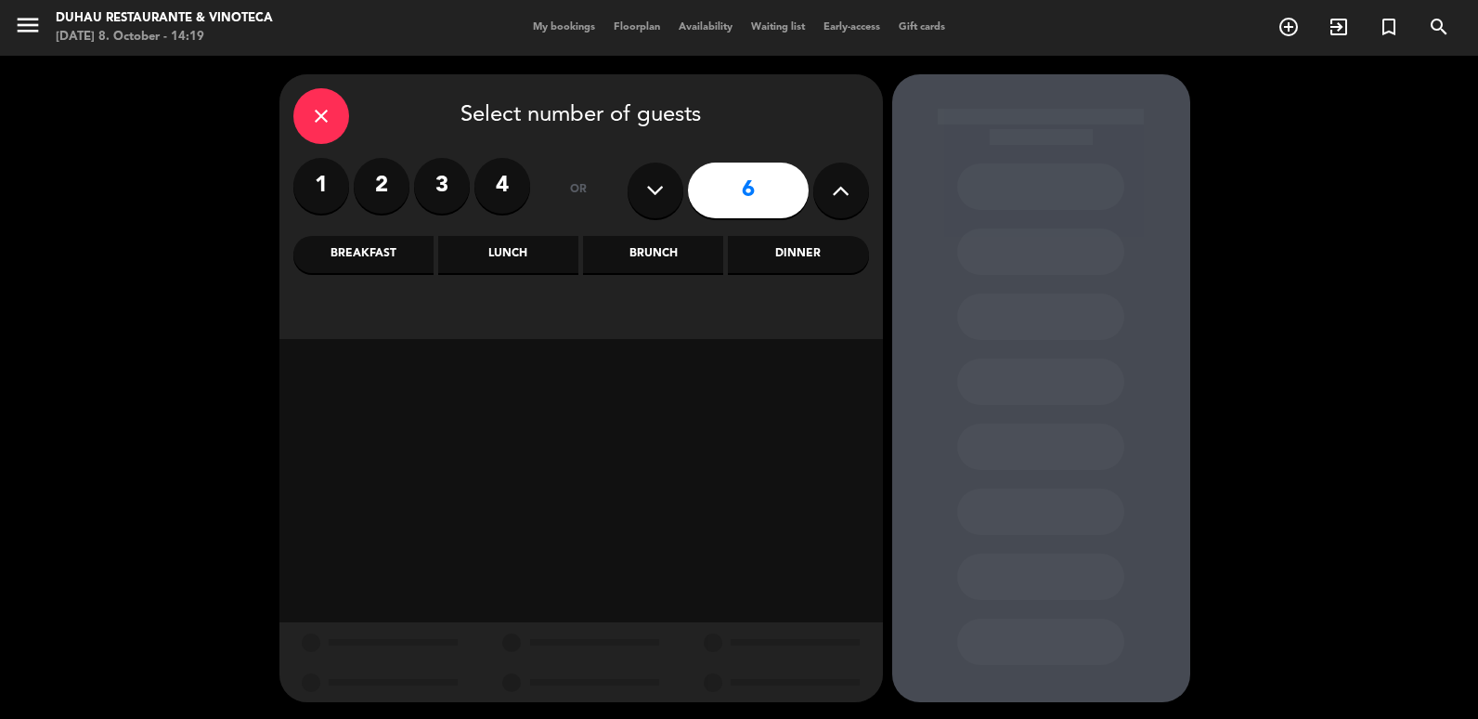
click at [836, 194] on icon at bounding box center [841, 190] width 18 height 28
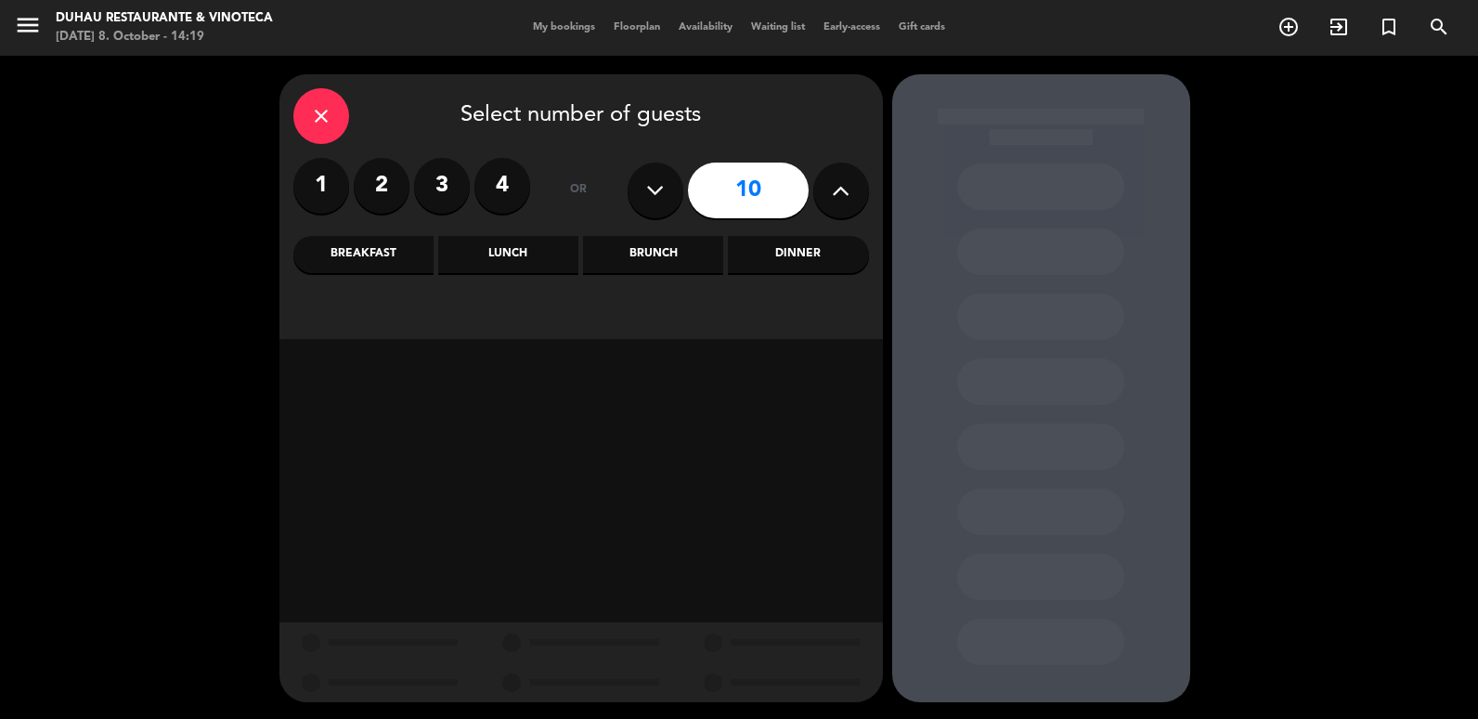
type input "11"
click at [534, 254] on div "Lunch" at bounding box center [508, 254] width 140 height 37
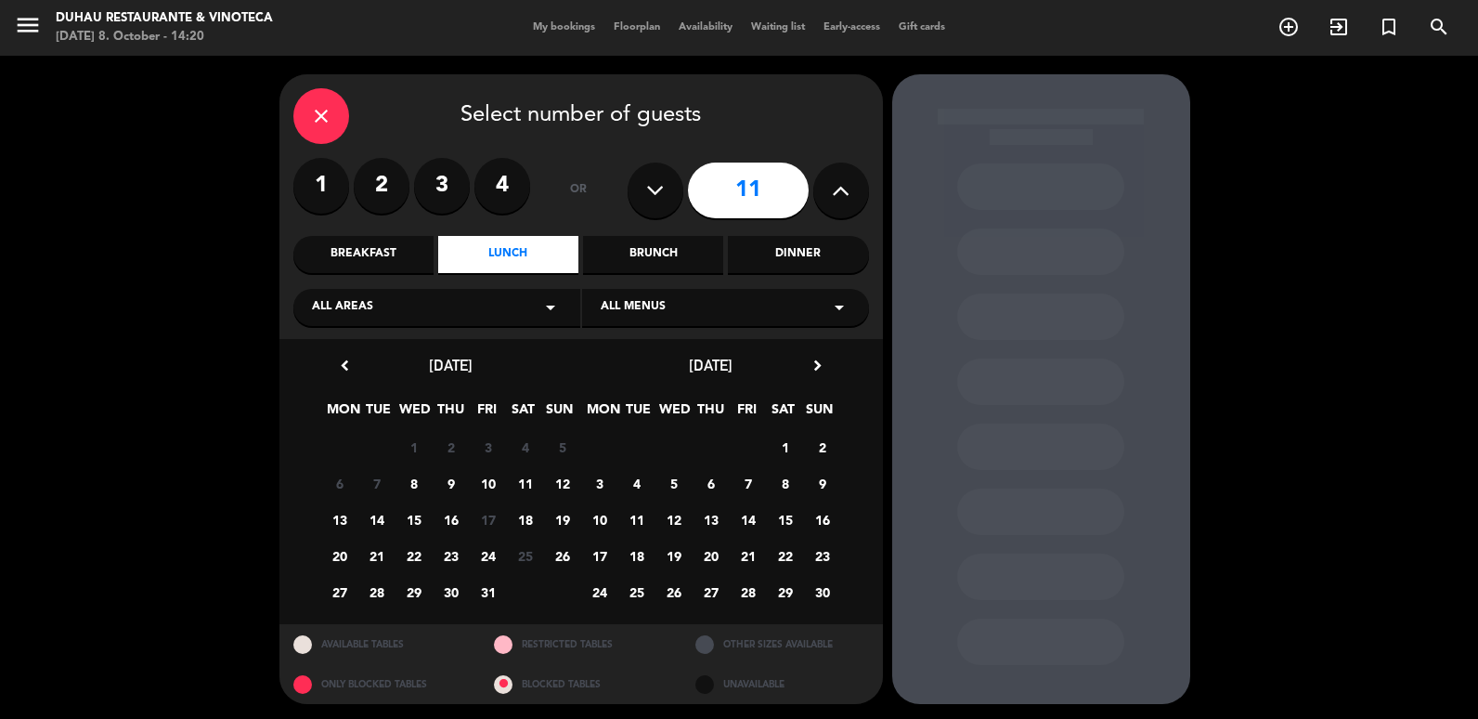
click at [412, 520] on span "15" at bounding box center [413, 519] width 31 height 31
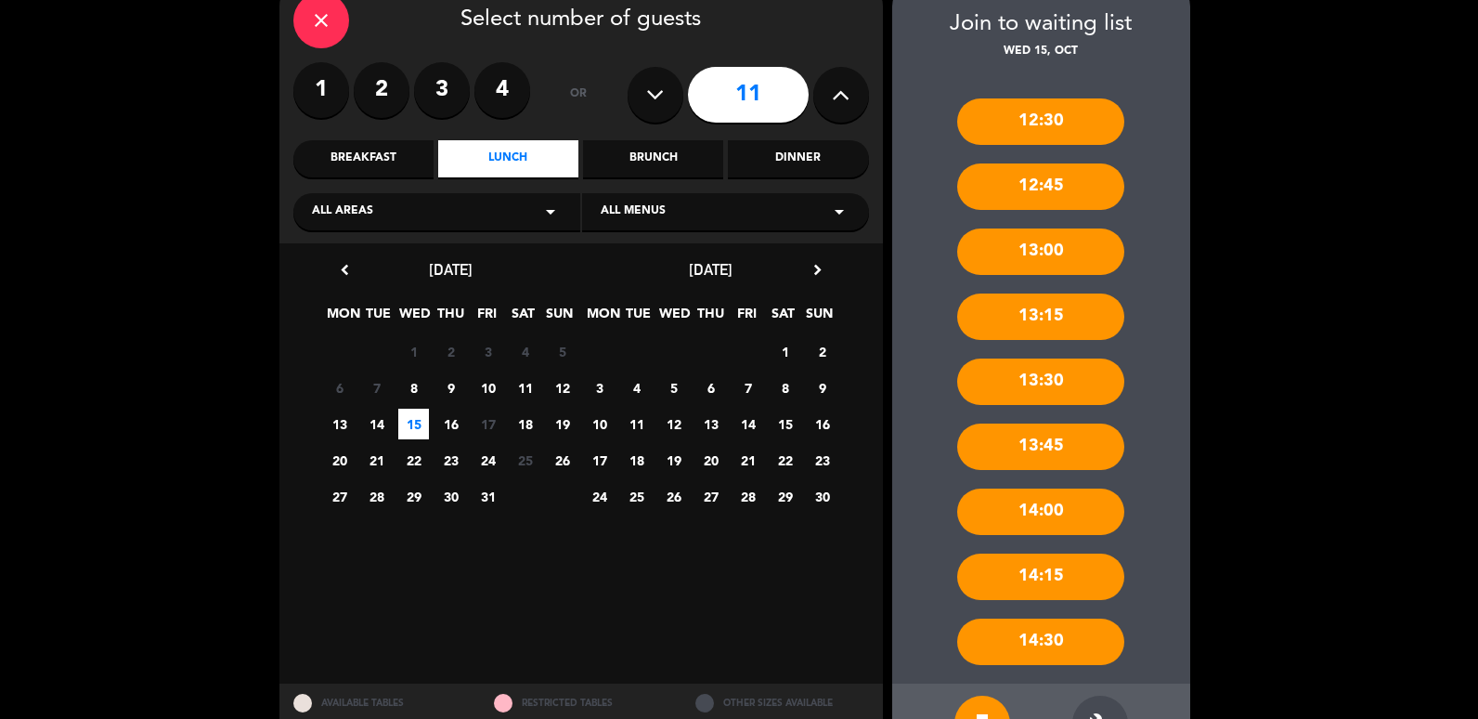
scroll to position [159, 0]
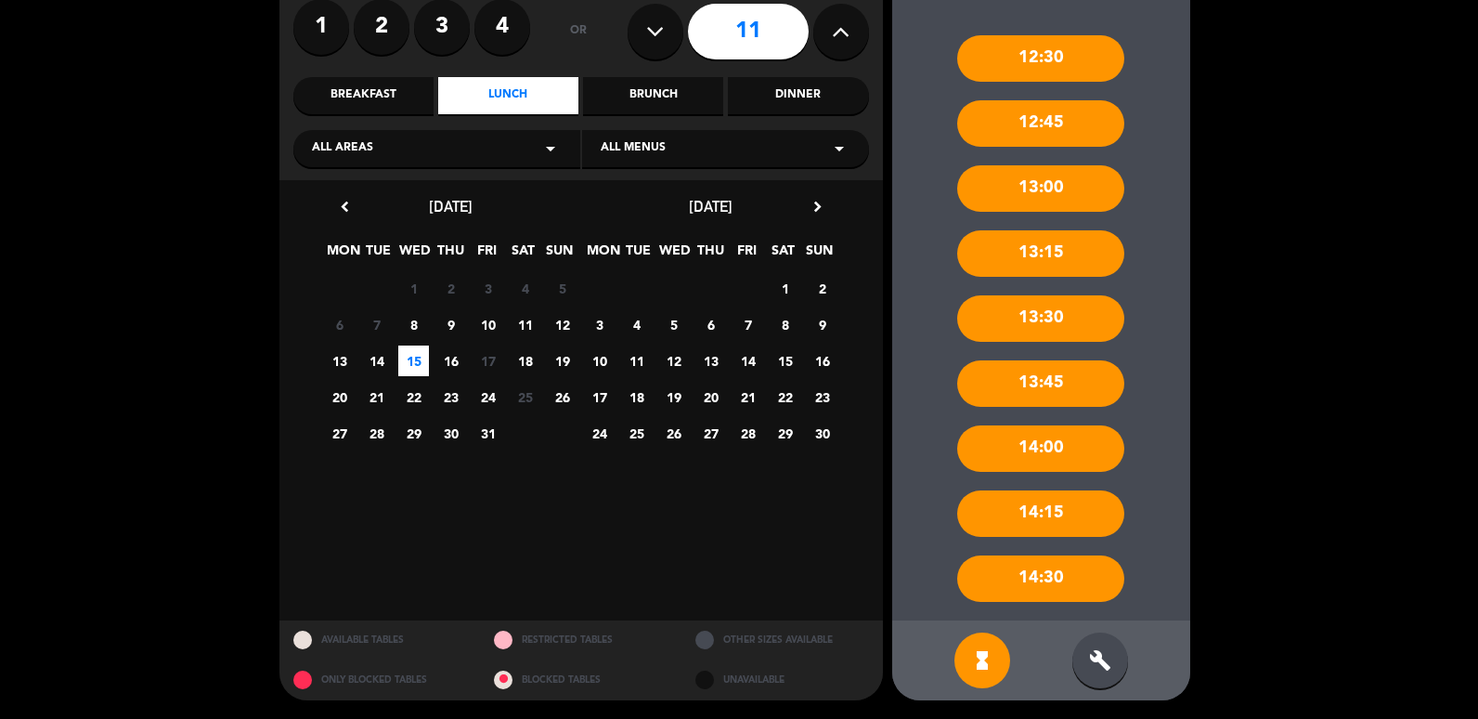
click at [1112, 661] on div "build" at bounding box center [1101, 660] width 56 height 56
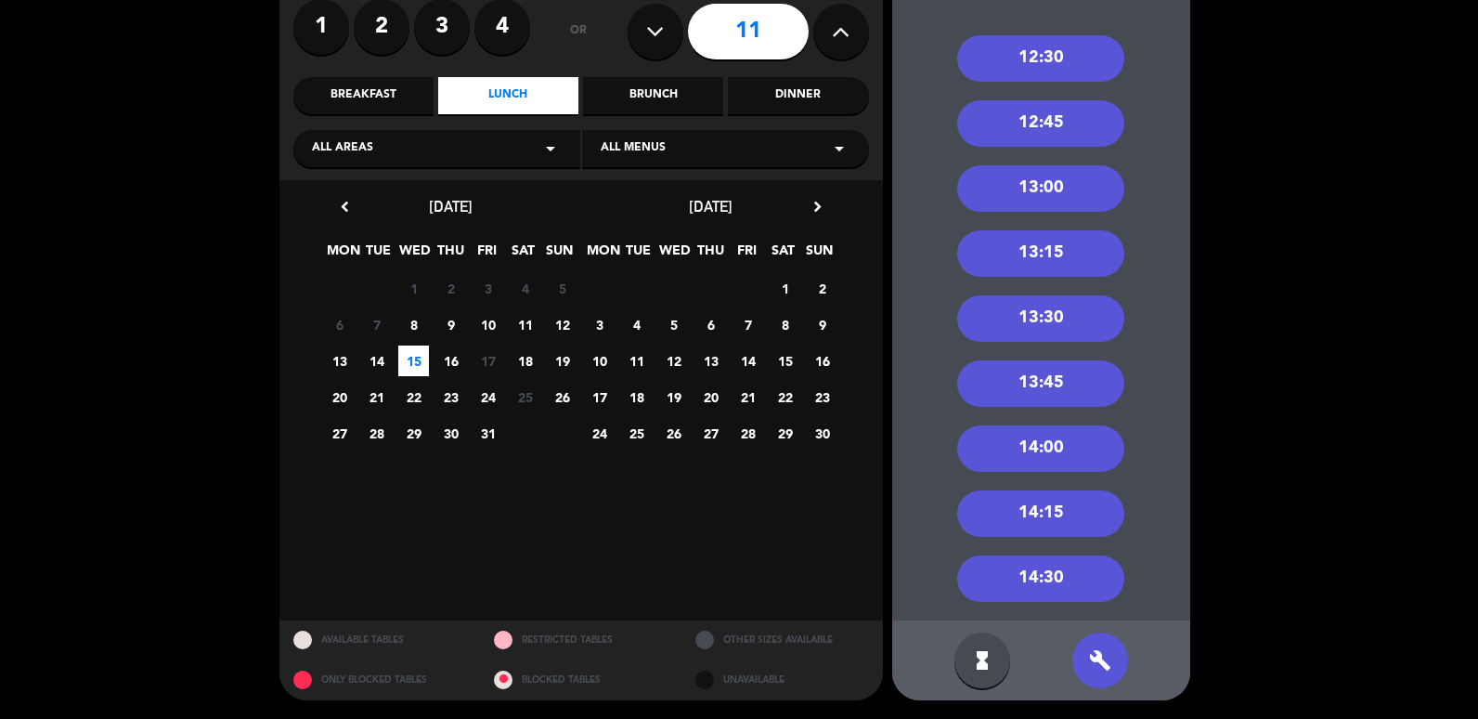
click at [1333, 714] on div "close Select number of guests 1 2 3 4 or 11 Breakfast Lunch Brunch Dinner All a…" at bounding box center [739, 308] width 1478 height 822
click at [1036, 171] on div "13:00" at bounding box center [1040, 188] width 167 height 46
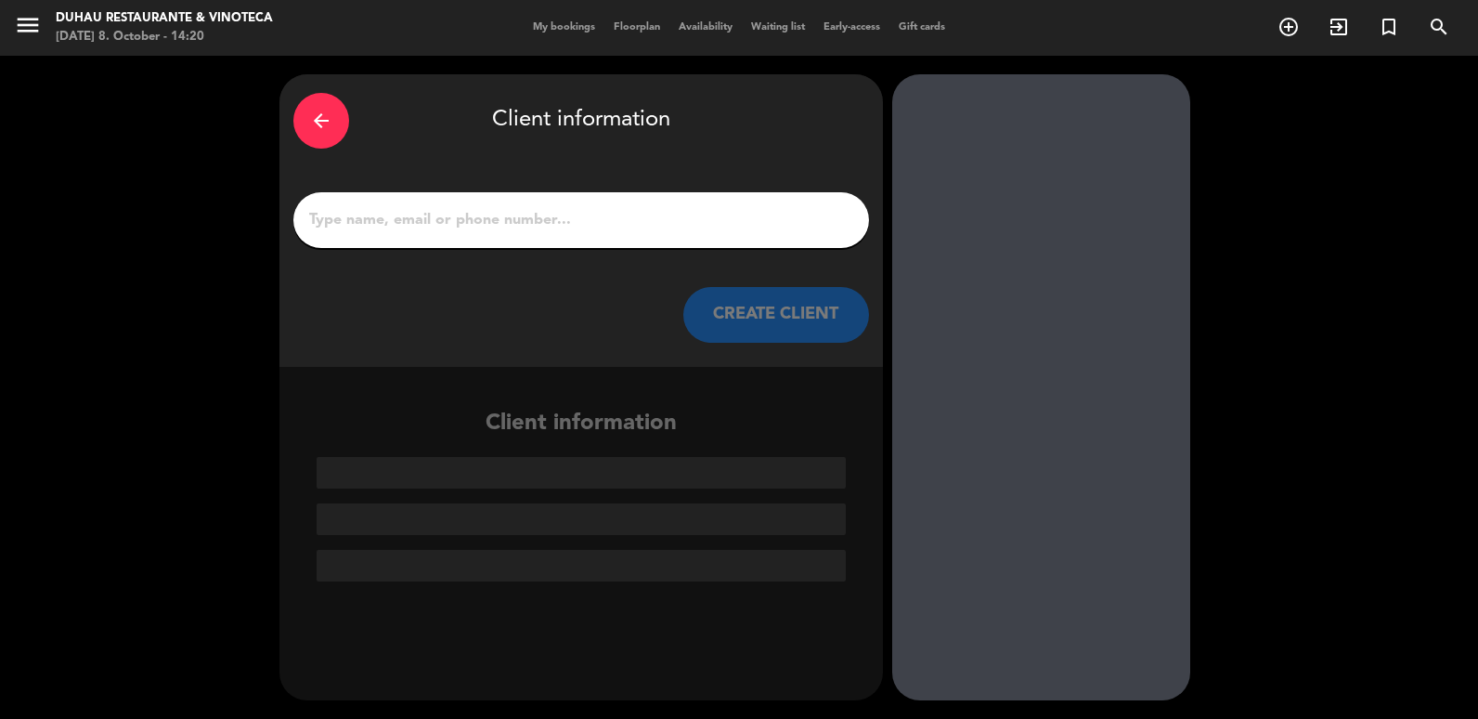
click at [606, 200] on div at bounding box center [581, 220] width 576 height 56
click at [592, 241] on div at bounding box center [581, 220] width 576 height 56
click at [602, 213] on input "1" at bounding box center [581, 220] width 548 height 26
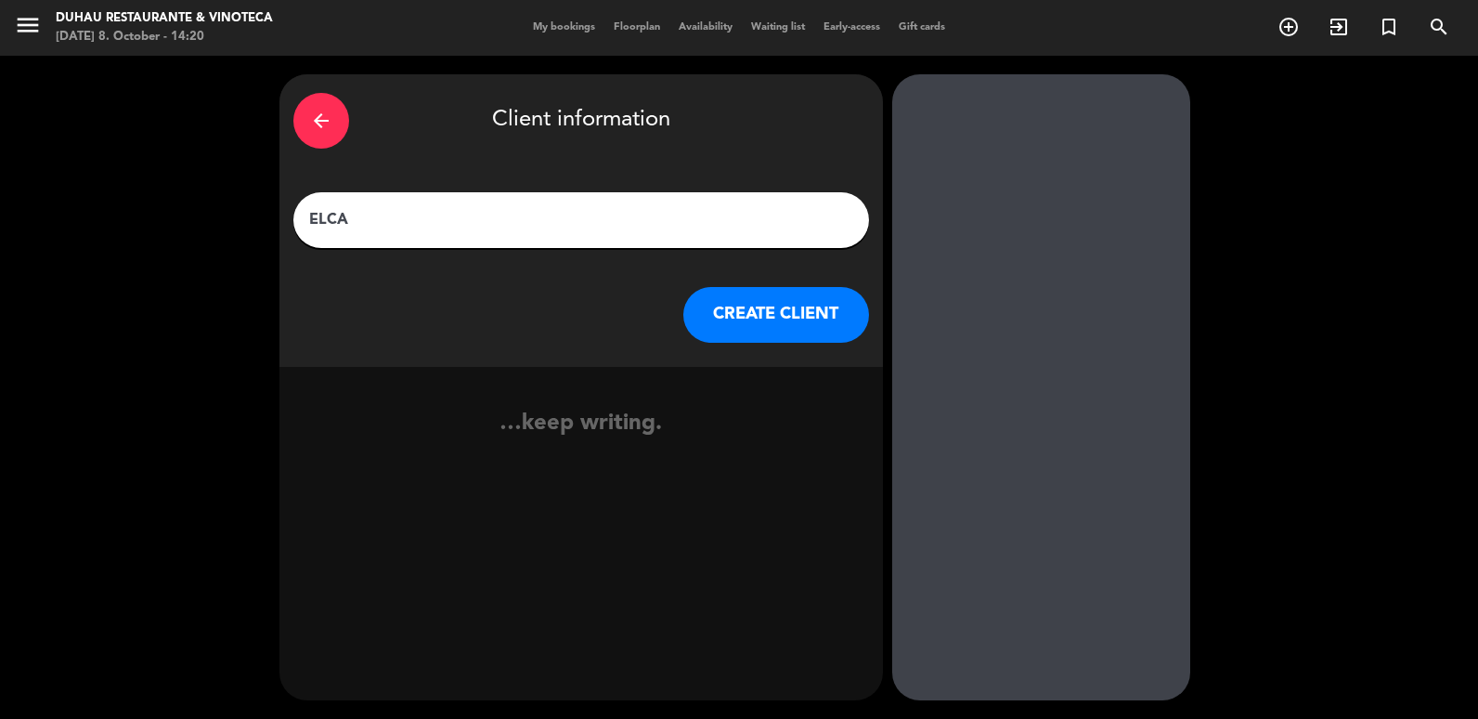
type input "ELCA"
click at [720, 326] on button "CREATE CLIENT" at bounding box center [777, 315] width 186 height 56
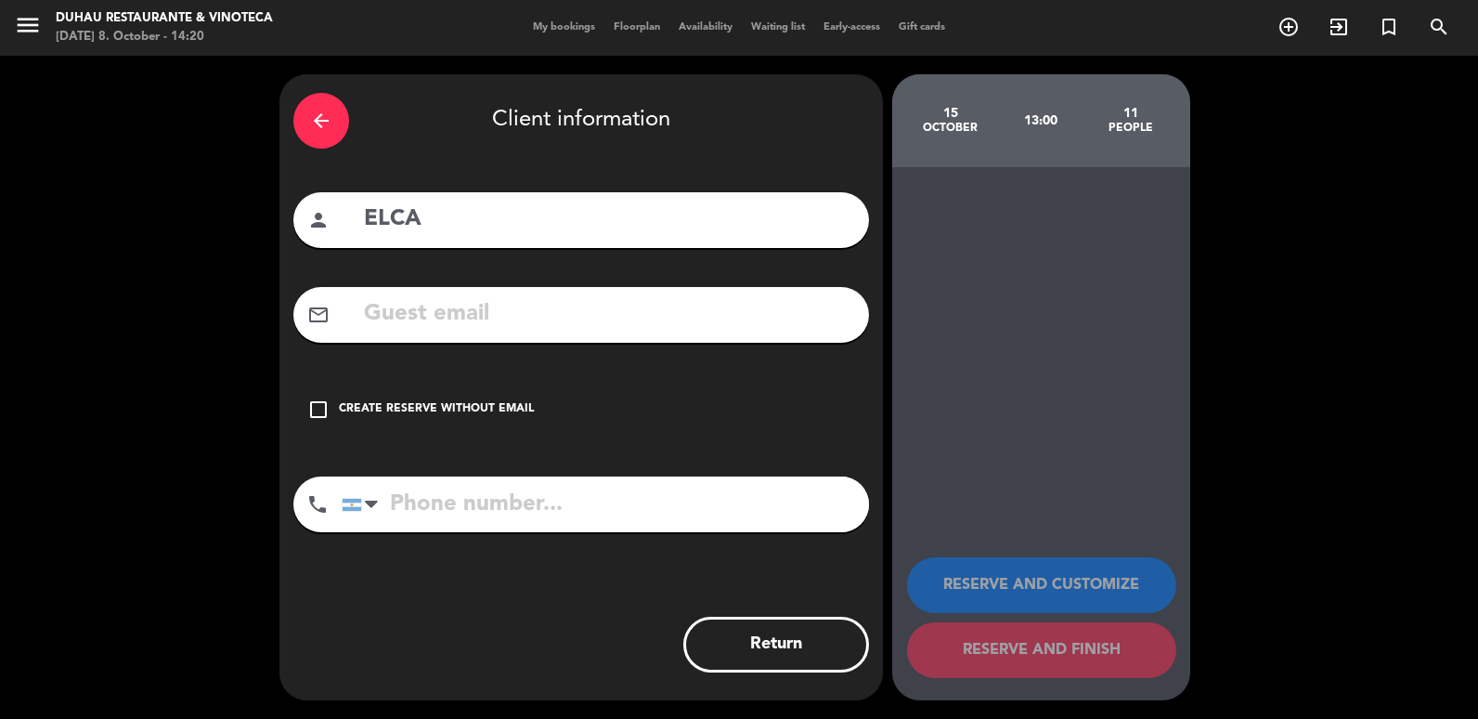
click at [455, 423] on div "check_box_outline_blank Create reserve without email" at bounding box center [581, 410] width 576 height 56
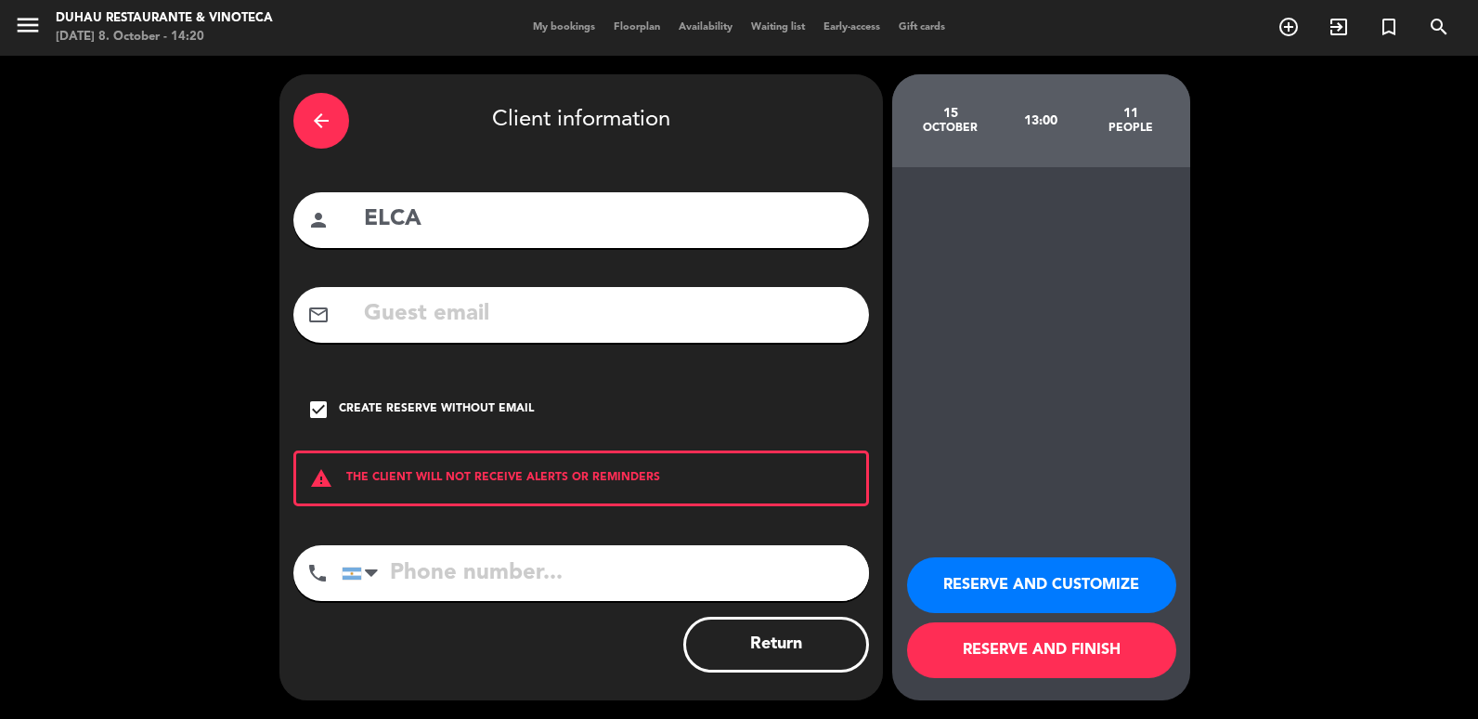
click at [1001, 593] on button "RESERVE AND CUSTOMIZE" at bounding box center [1041, 585] width 269 height 56
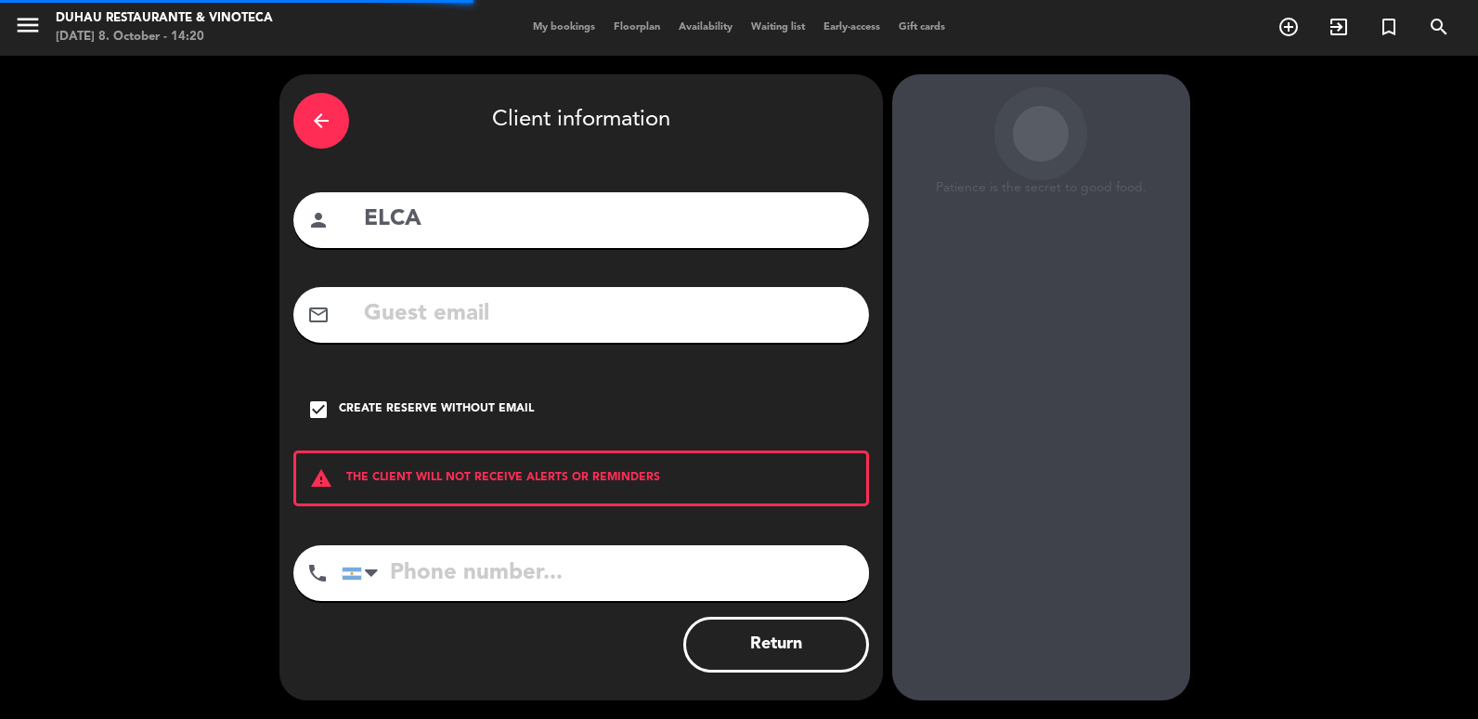
scroll to position [24, 0]
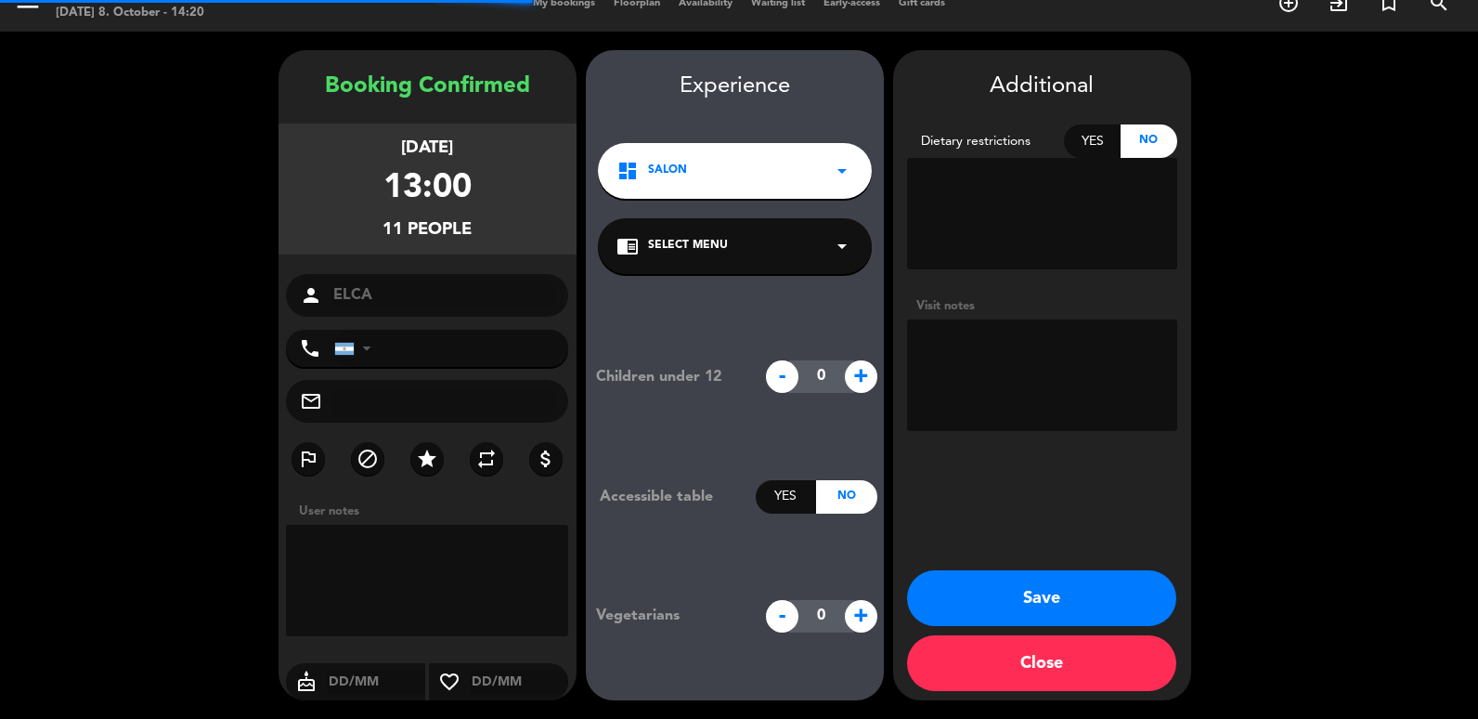
click at [1009, 377] on textarea at bounding box center [1042, 374] width 270 height 111
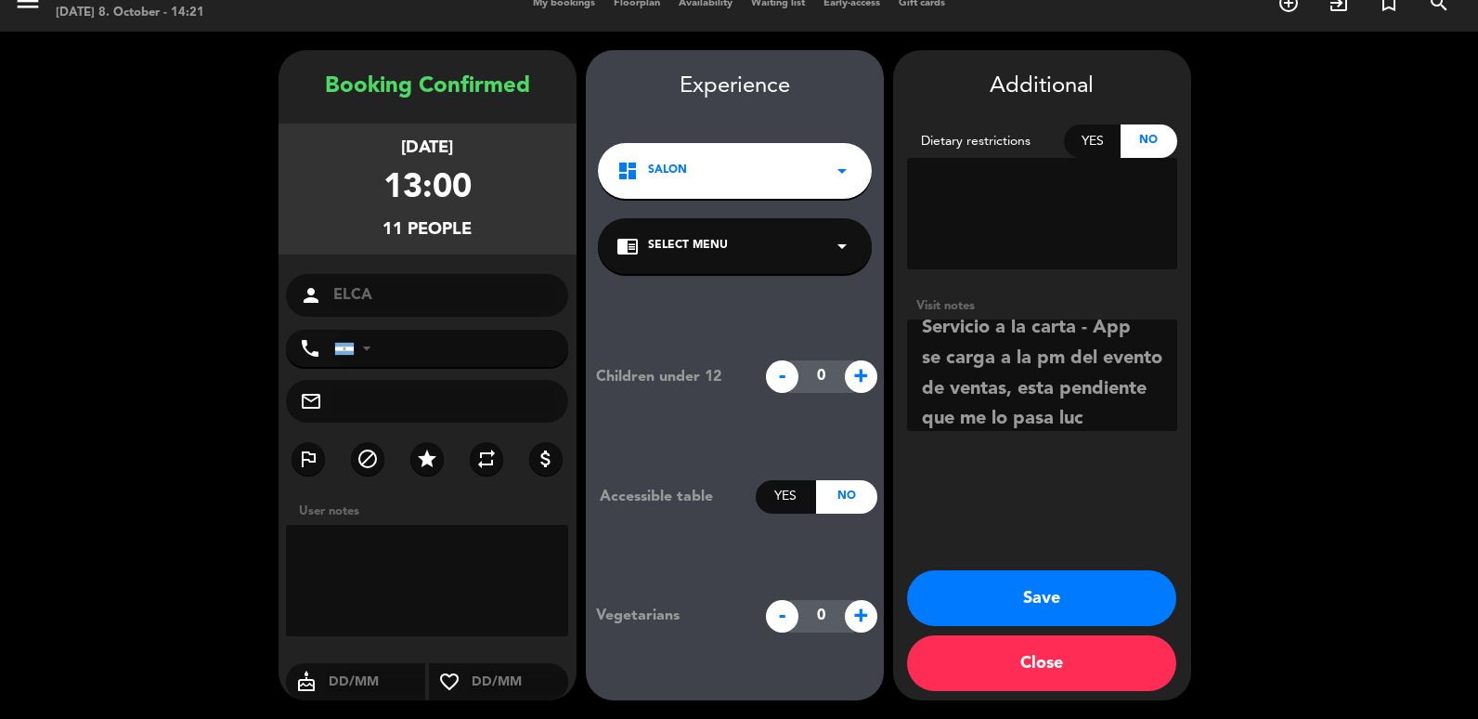
scroll to position [44, 0]
type textarea "Servicio a la carta - App se carga a la pm del evento de ventas, esta pendiente…"
click at [1083, 619] on button "Save" at bounding box center [1041, 598] width 269 height 56
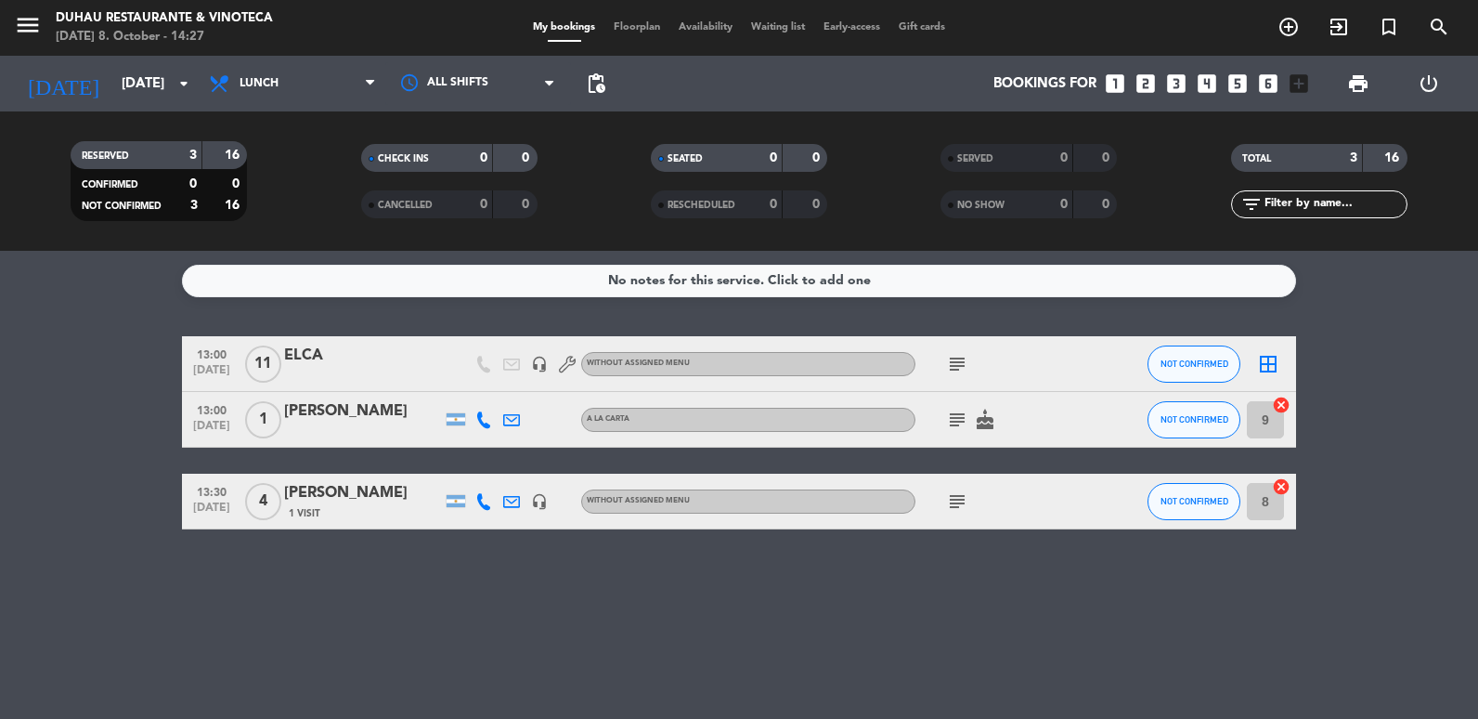
click at [346, 360] on div "ELCA" at bounding box center [363, 356] width 158 height 24
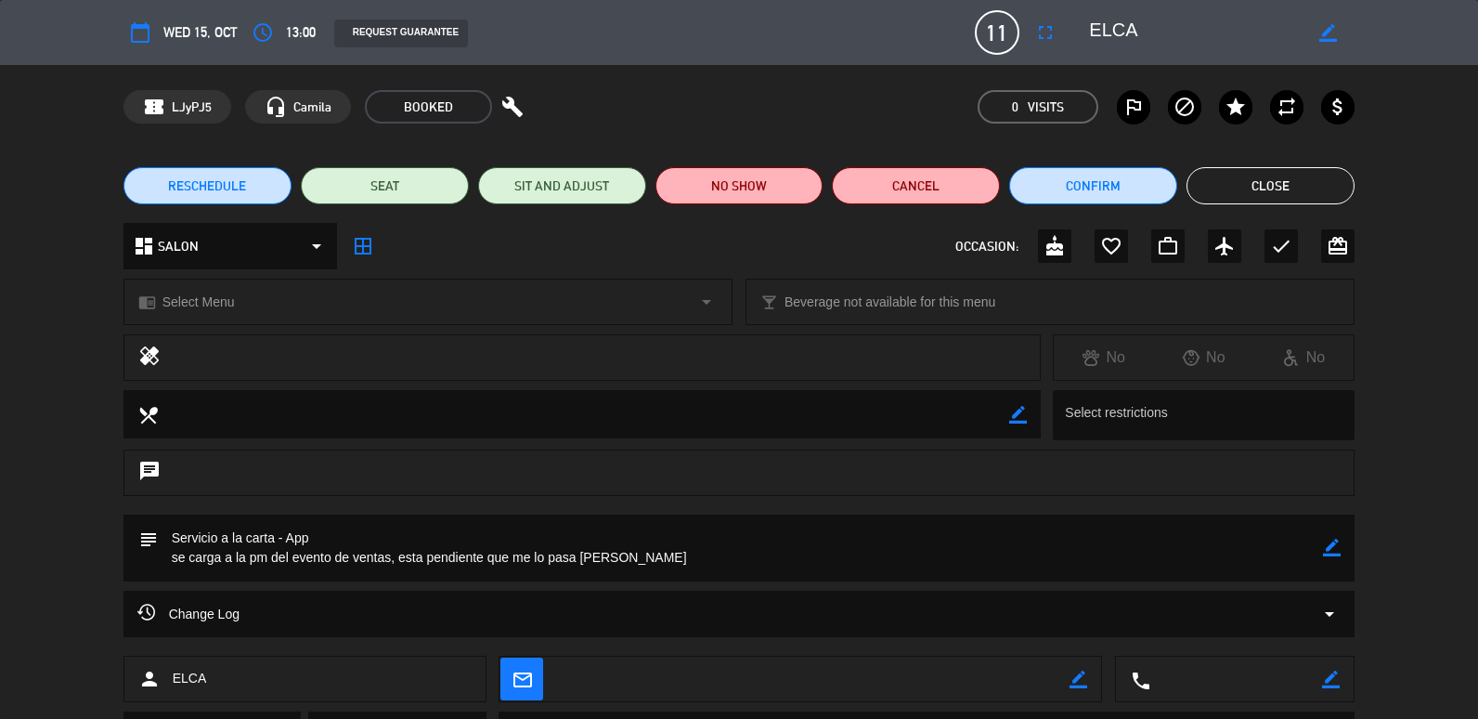
click at [1330, 548] on icon "border_color" at bounding box center [1332, 548] width 18 height 18
drag, startPoint x: 426, startPoint y: 559, endPoint x: 85, endPoint y: 564, distance: 340.9
click at [85, 564] on div "subject" at bounding box center [739, 553] width 1478 height 76
type textarea "Servicio a la carta - App PM:9094- se carga ahi."
click at [1329, 554] on icon at bounding box center [1332, 548] width 18 height 18
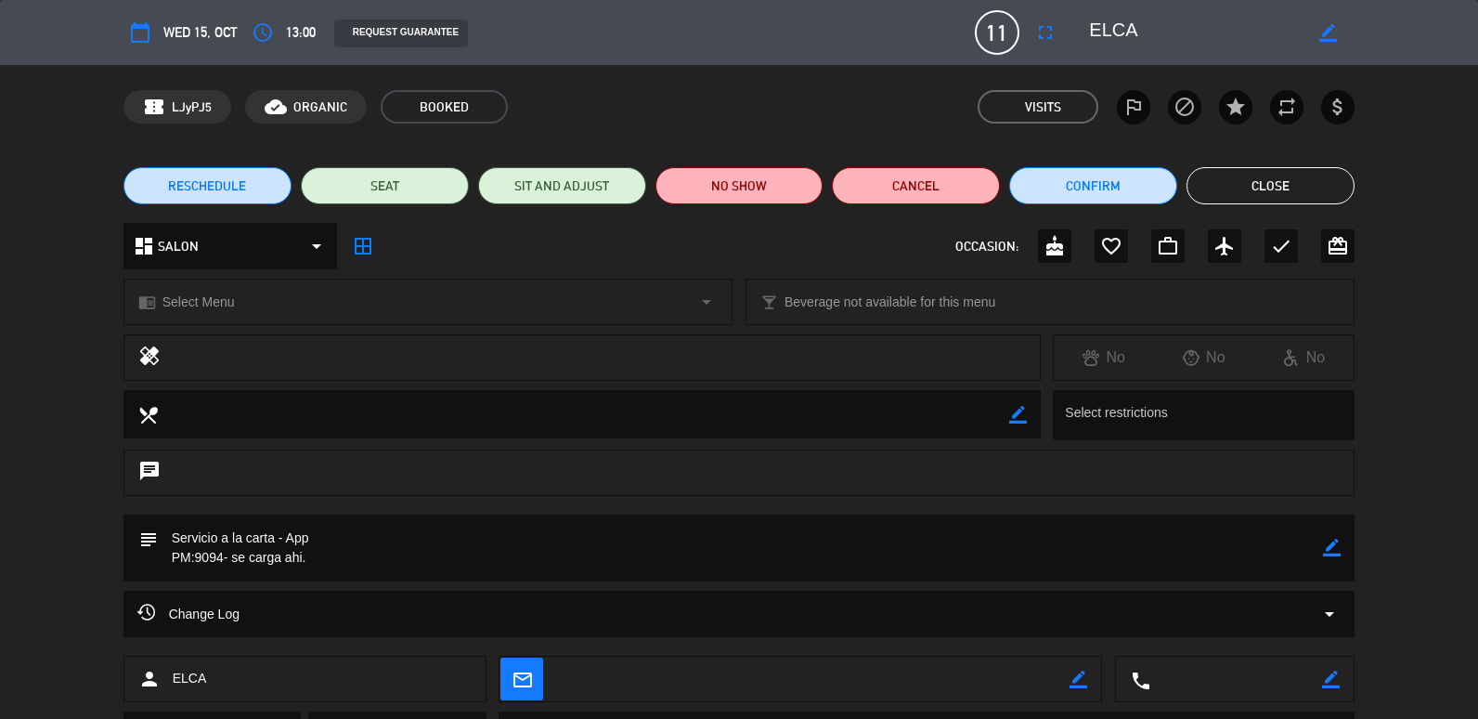
click at [1296, 185] on button "Close" at bounding box center [1271, 185] width 168 height 37
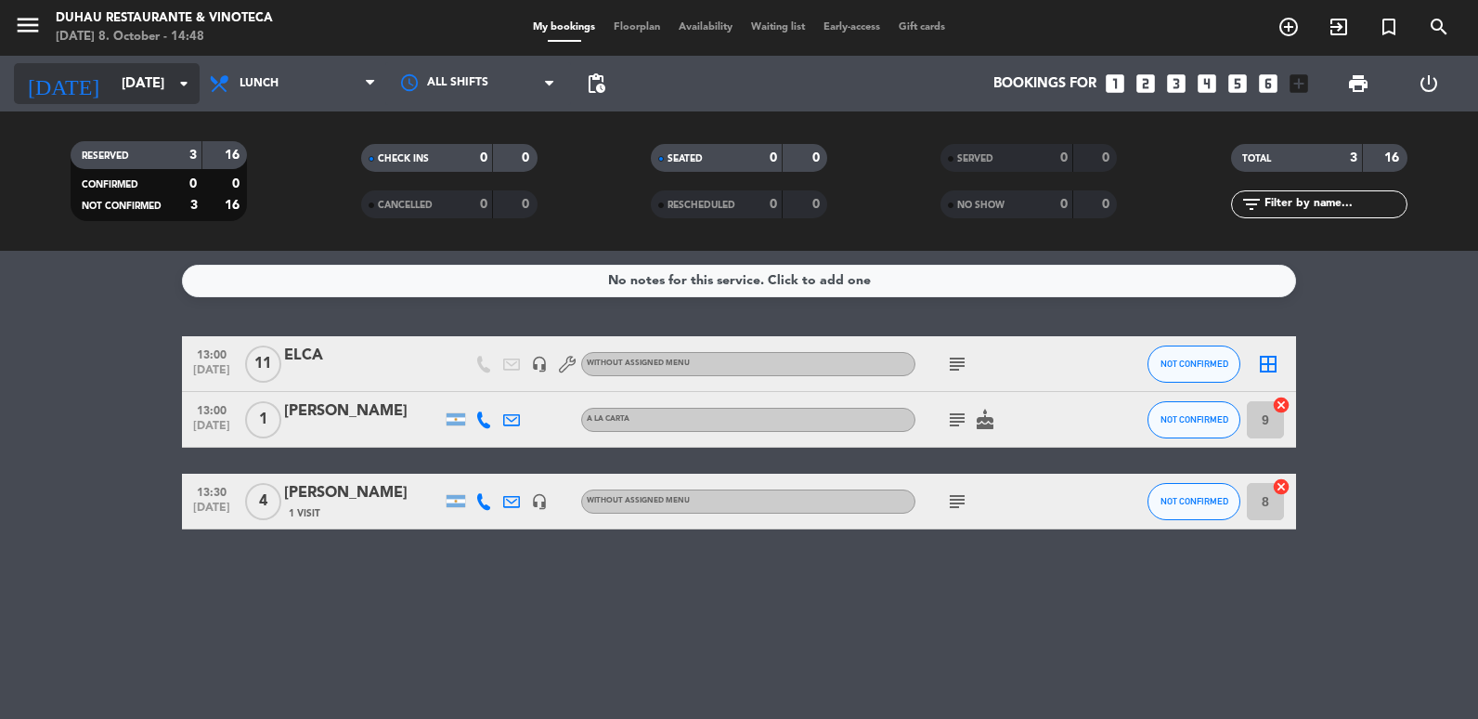
click at [150, 102] on div "[DATE] [DATE] arrow_drop_down" at bounding box center [107, 83] width 186 height 41
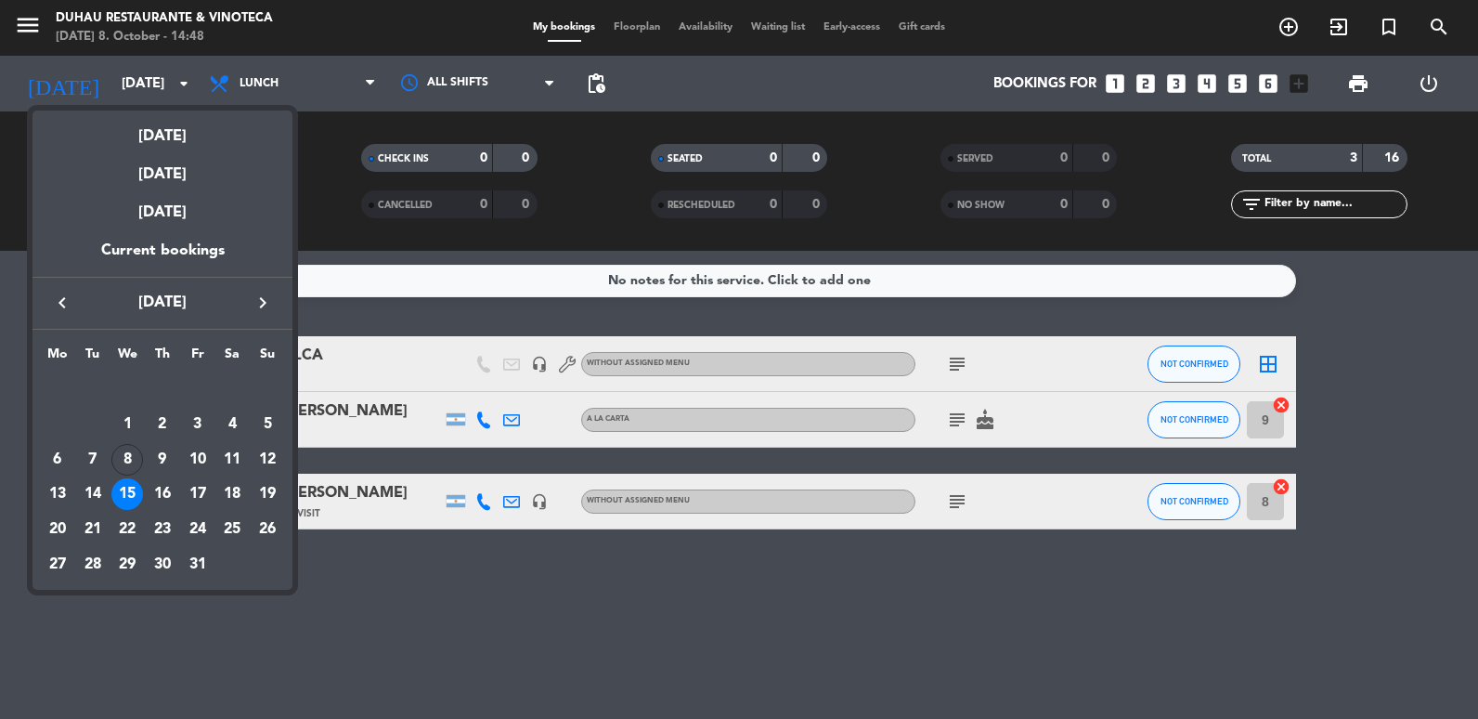
click at [97, 503] on div "14" at bounding box center [93, 494] width 32 height 32
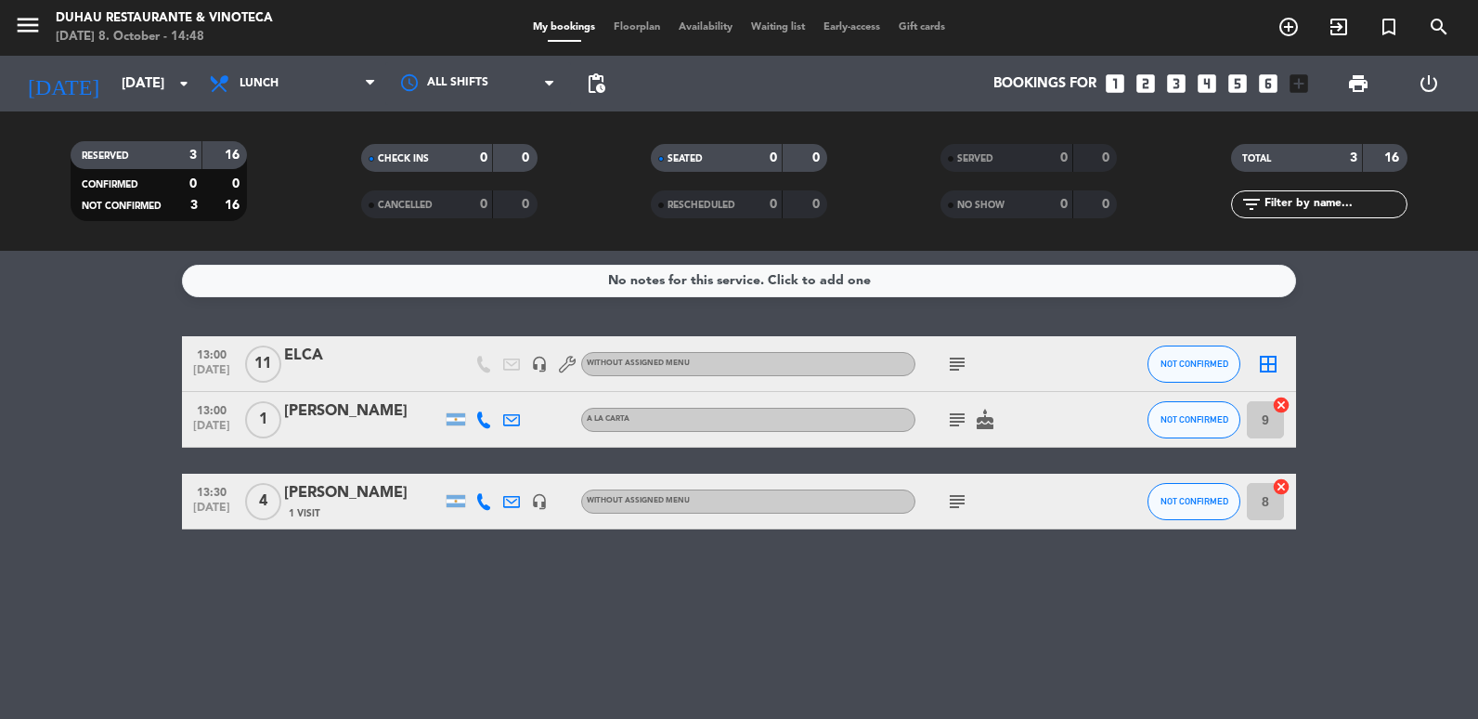
type input "[DATE]"
click at [291, 88] on span "Lunch" at bounding box center [293, 83] width 186 height 41
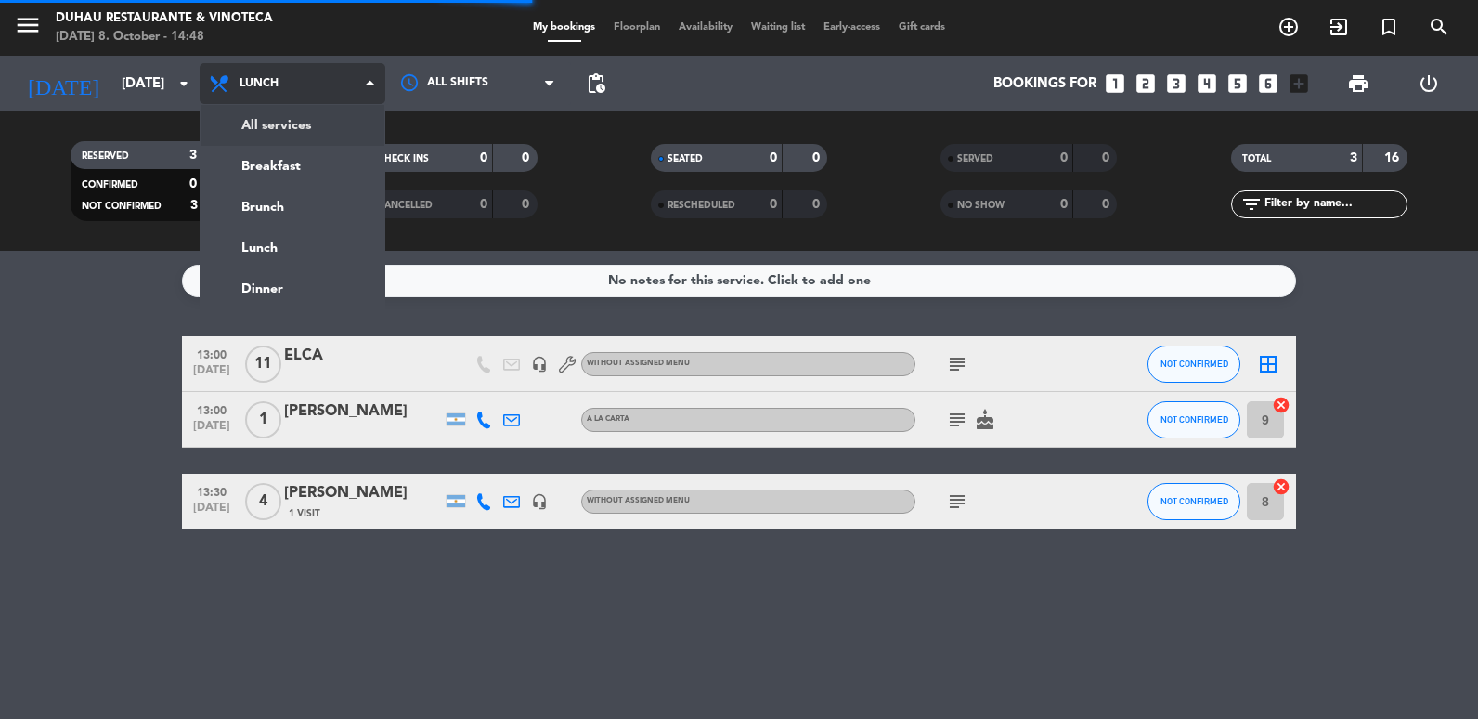
click at [293, 141] on filter-checkbox "RESERVED 3 16 CONFIRMED 0 0 NOT CONFIRMED 3 16" at bounding box center [159, 181] width 290 height 80
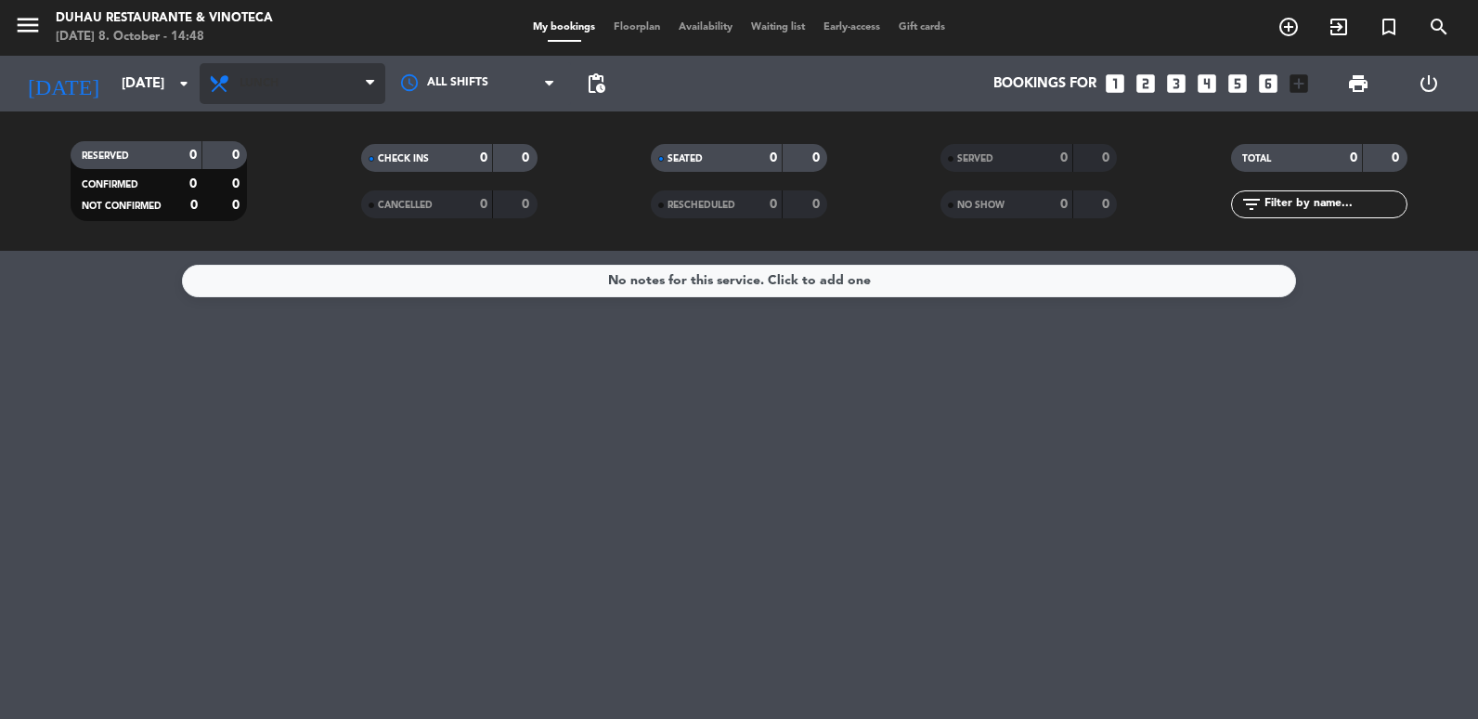
click at [297, 103] on span "Lunch" at bounding box center [293, 83] width 186 height 41
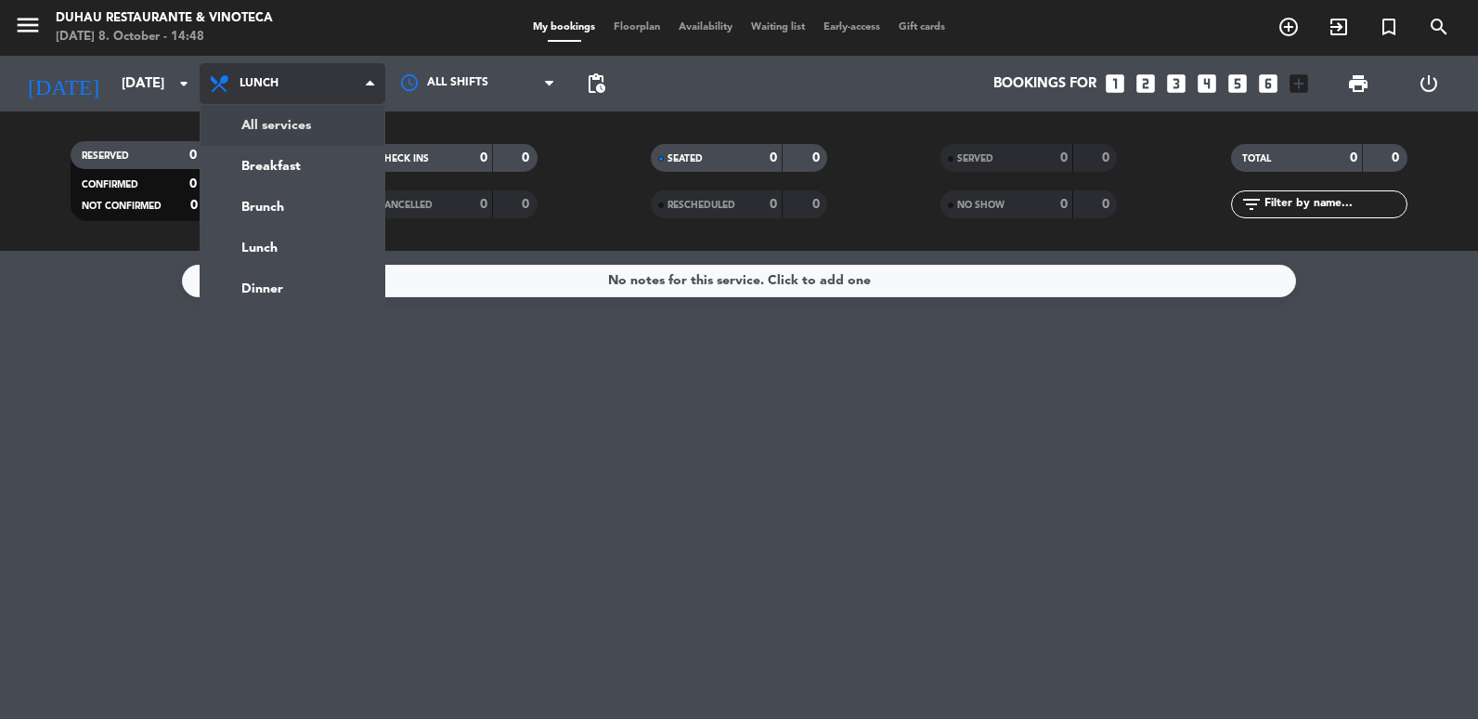
click at [297, 130] on div "menu [PERSON_NAME] Restaurante & Vinoteca [DATE] 8. October - 14:48 My bookings…" at bounding box center [739, 125] width 1478 height 251
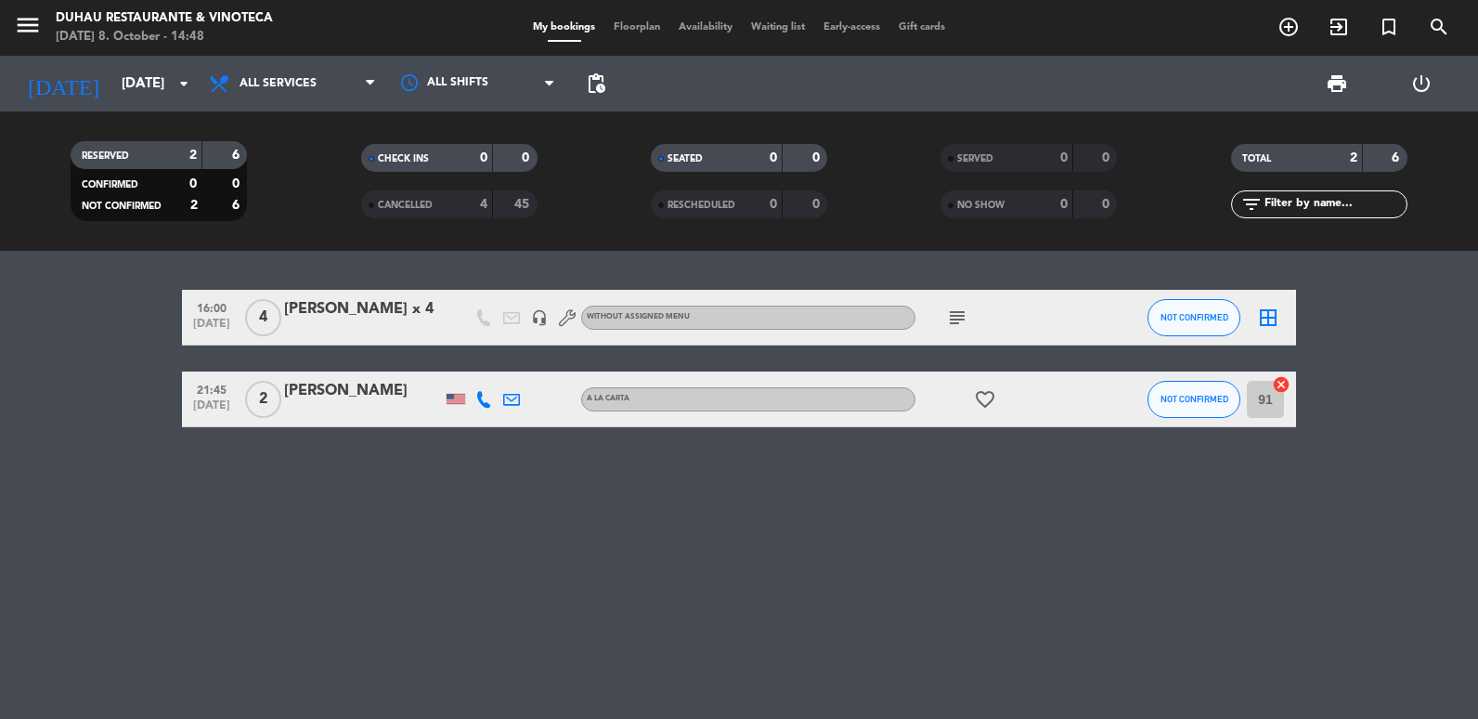
click at [963, 317] on icon "subject" at bounding box center [957, 317] width 22 height 22
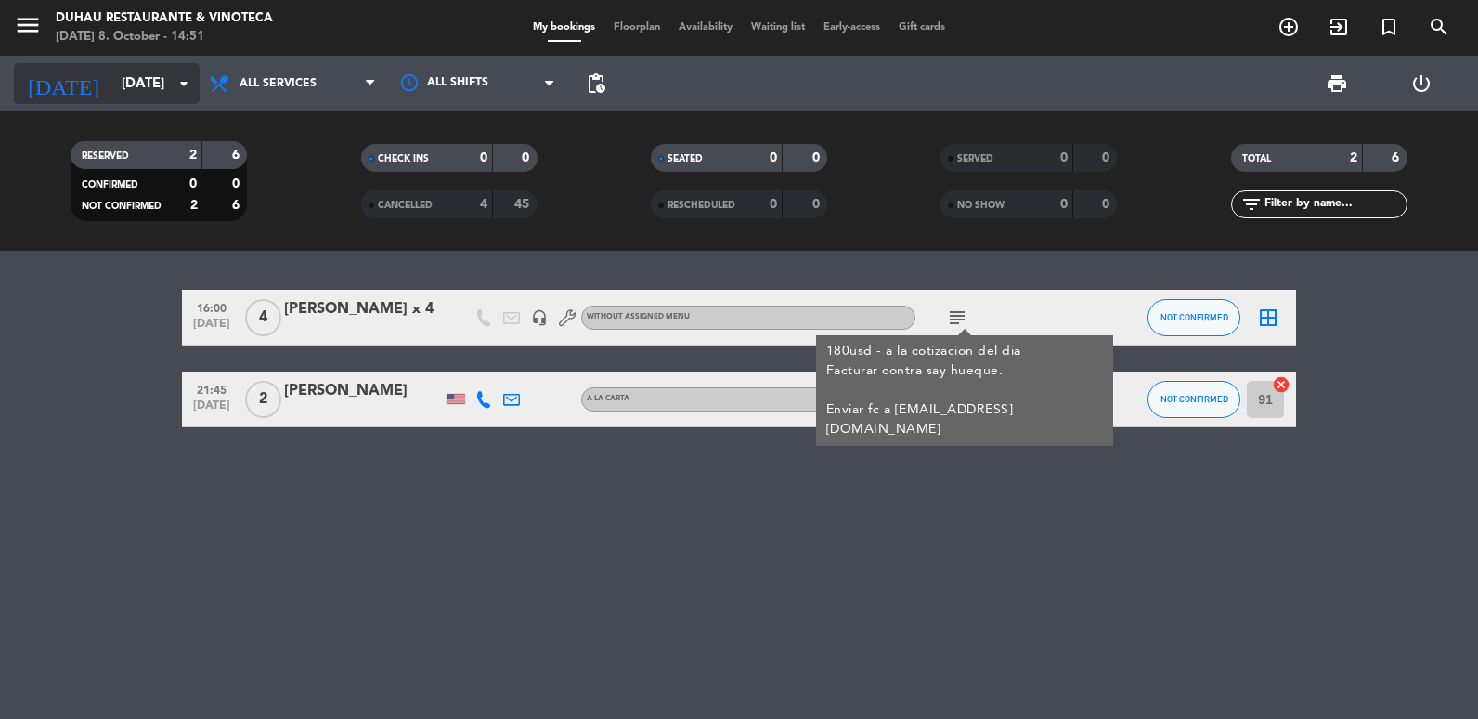
click at [143, 85] on input "[DATE]" at bounding box center [201, 84] width 178 height 34
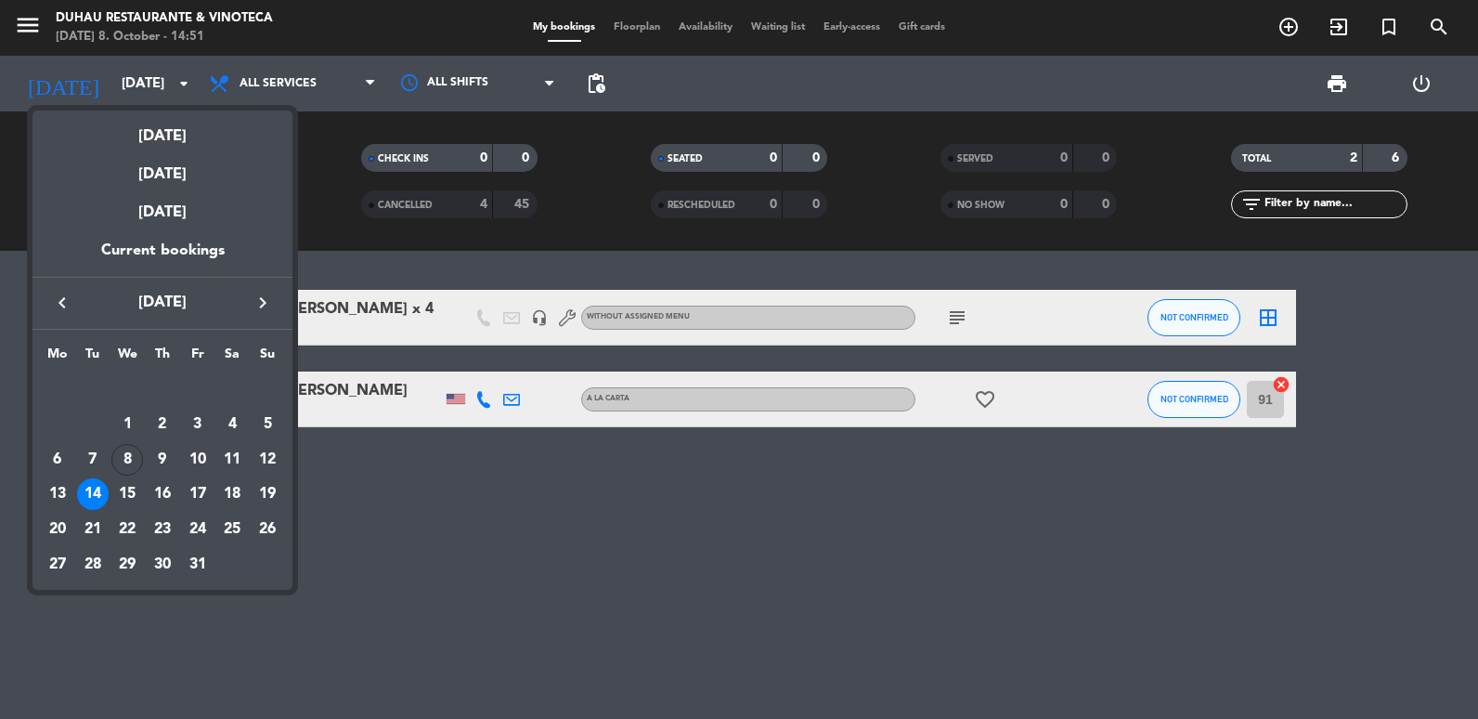
click at [333, 209] on div at bounding box center [739, 359] width 1478 height 719
